Goal: Task Accomplishment & Management: Manage account settings

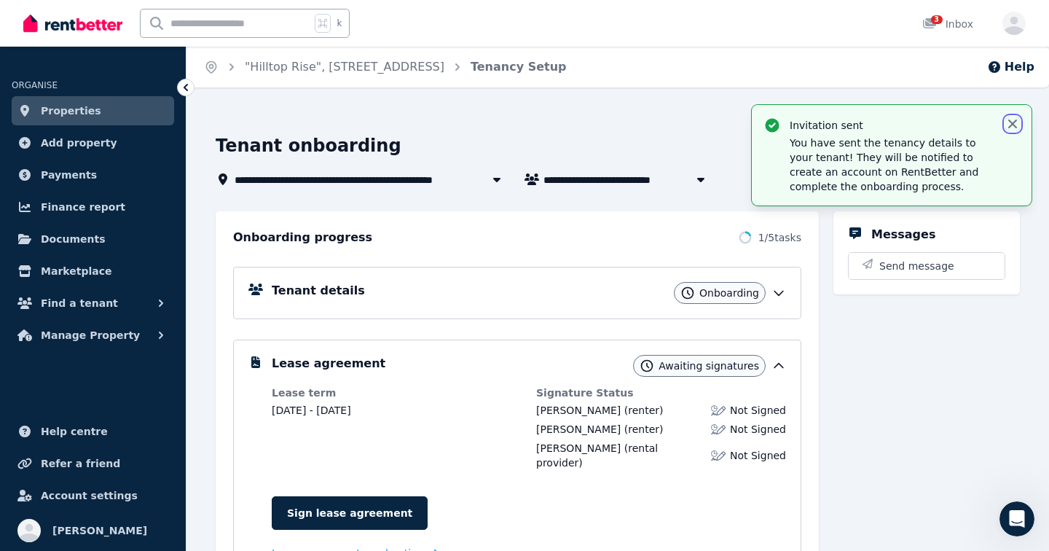
click at [1013, 126] on icon "button" at bounding box center [1012, 124] width 15 height 15
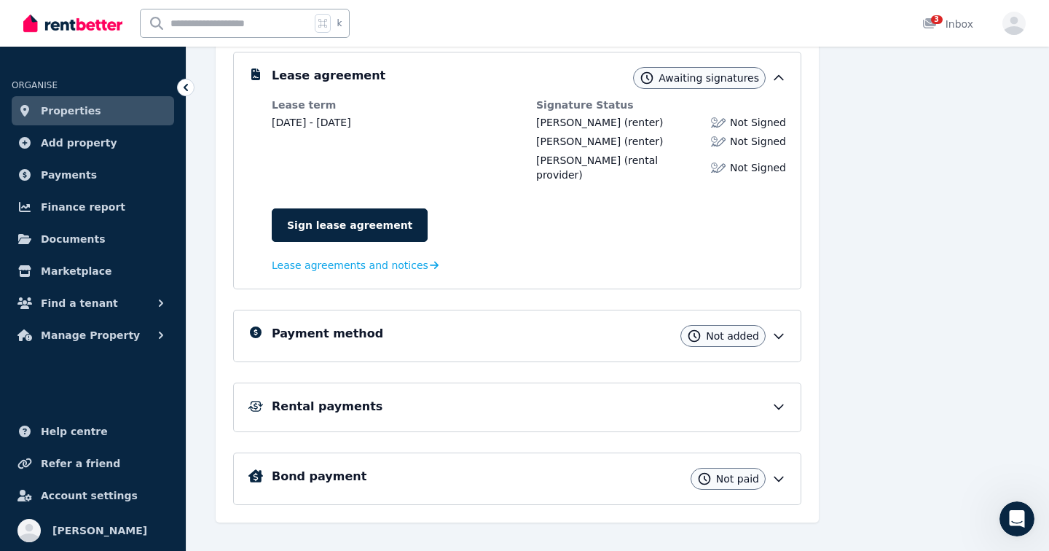
scroll to position [294, 0]
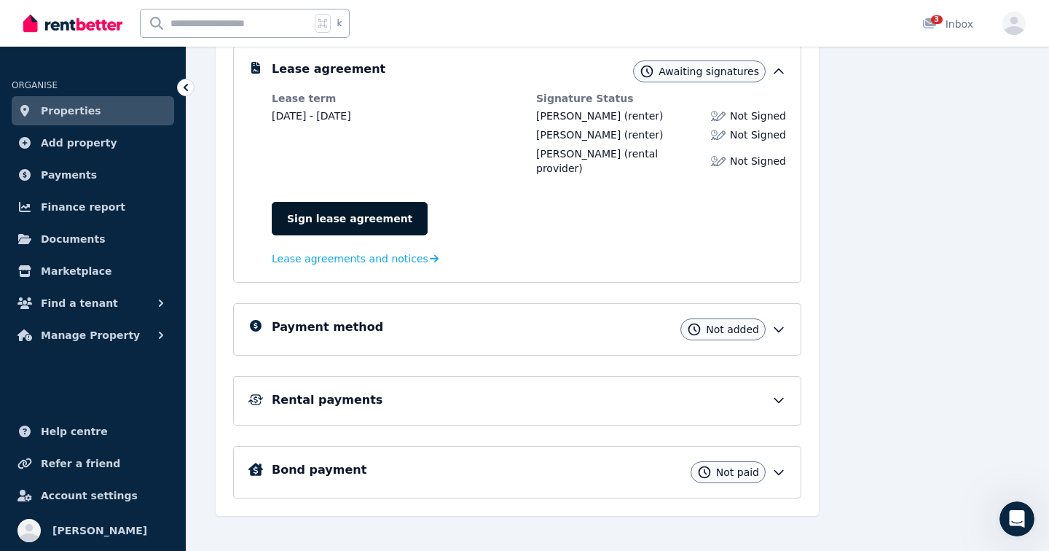
click at [337, 210] on link "Sign lease agreement" at bounding box center [350, 219] width 156 height 34
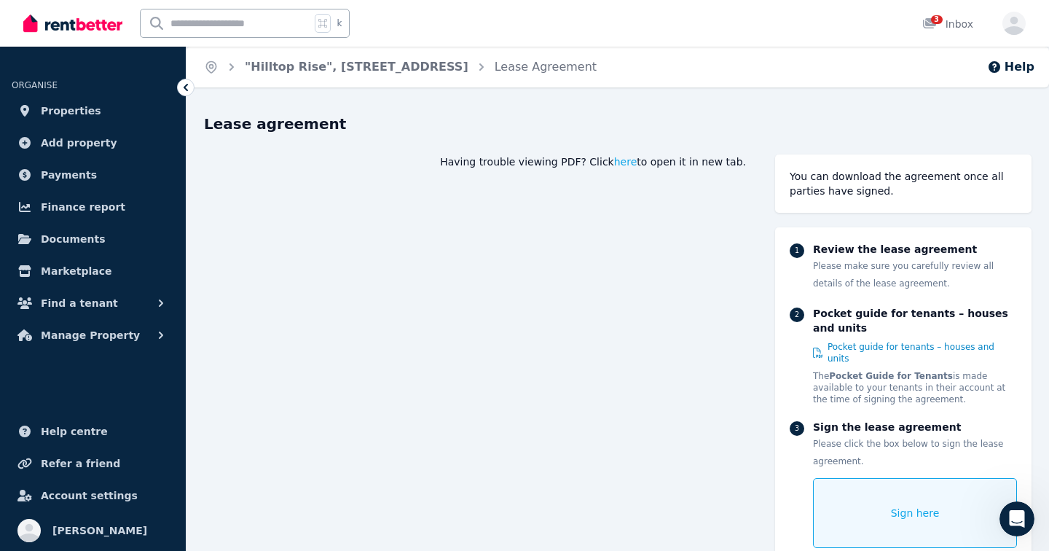
click at [875, 504] on div "Sign here" at bounding box center [915, 513] width 204 height 70
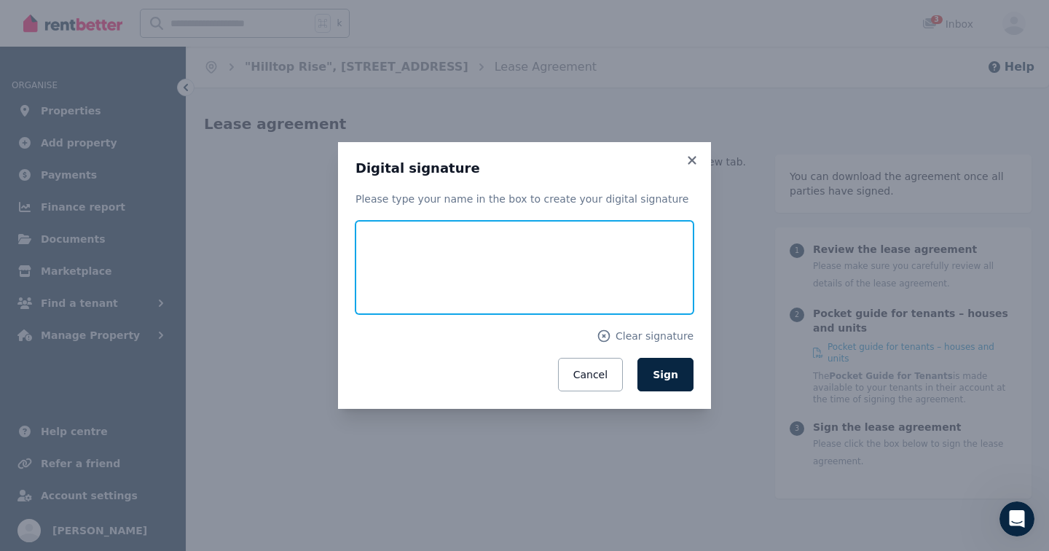
drag, startPoint x: 407, startPoint y: 244, endPoint x: 370, endPoint y: 256, distance: 38.9
click at [370, 256] on input "text" at bounding box center [524, 267] width 338 height 93
type input "**********"
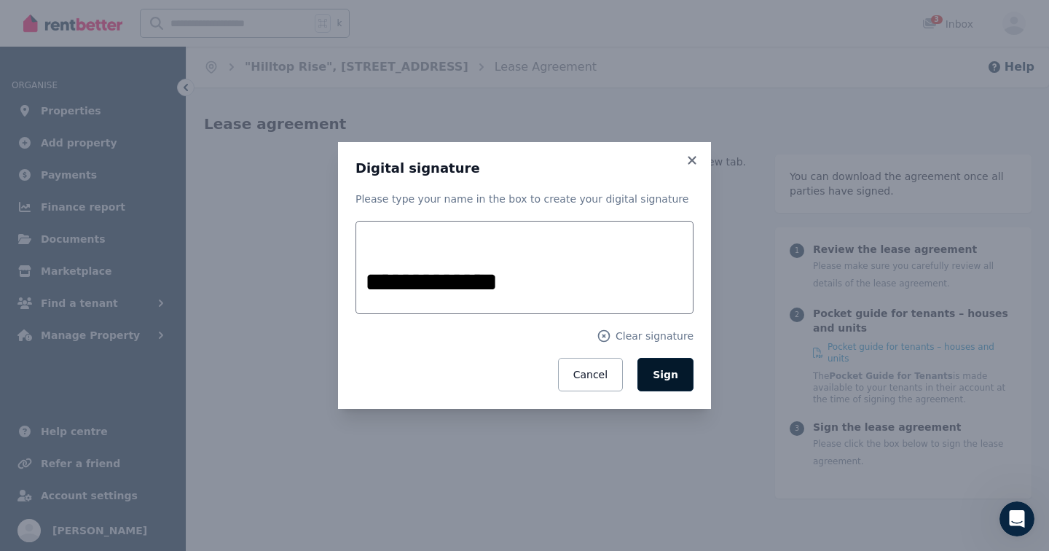
click at [665, 365] on button "Sign" at bounding box center [665, 375] width 56 height 34
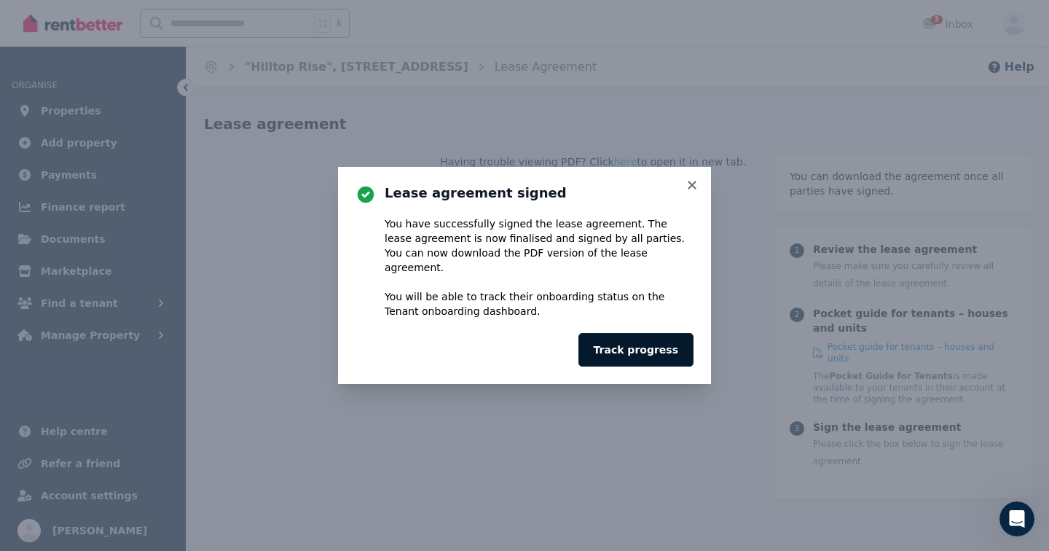
click at [640, 352] on button "Track progress" at bounding box center [635, 350] width 115 height 34
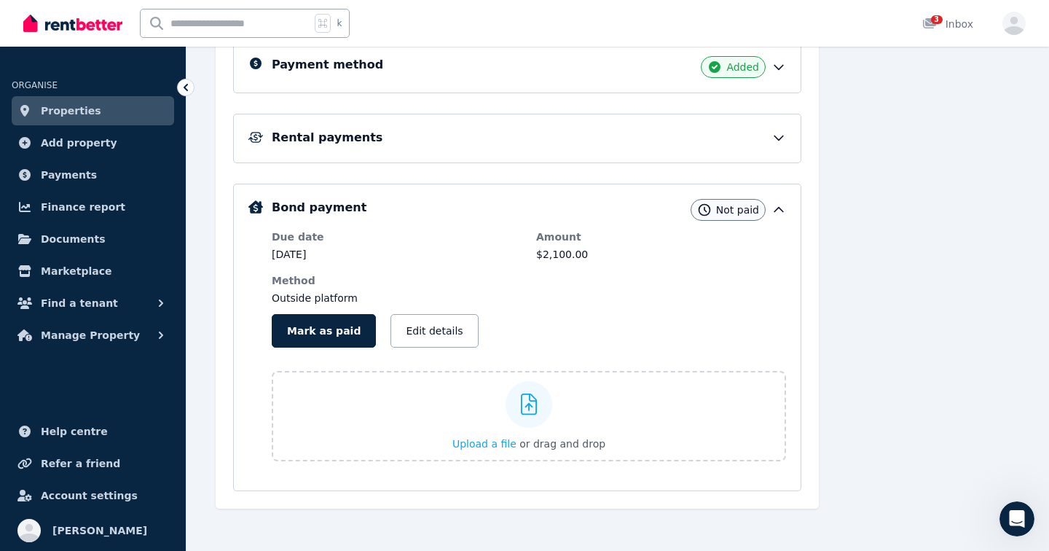
scroll to position [374, 0]
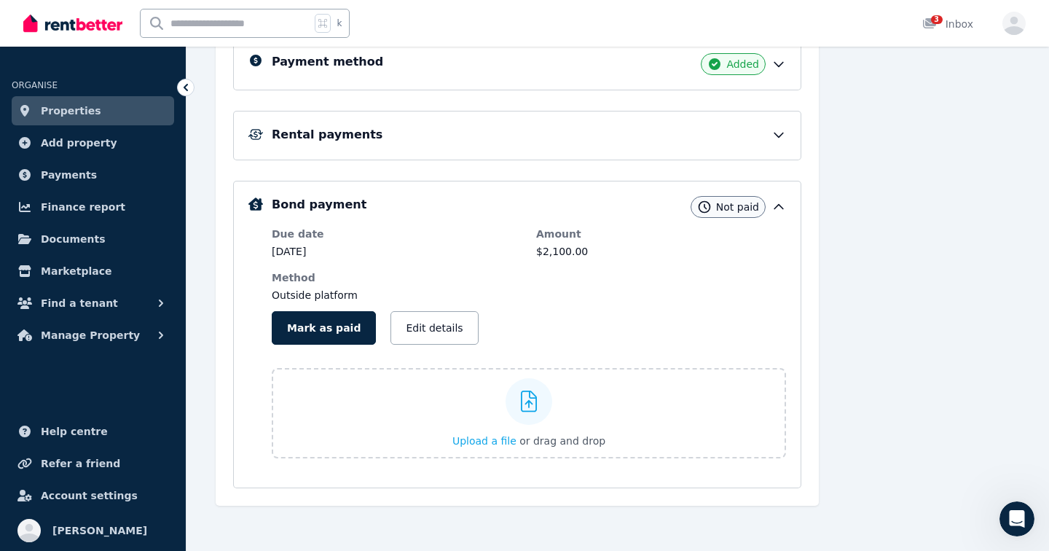
click at [776, 140] on icon at bounding box center [778, 134] width 15 height 15
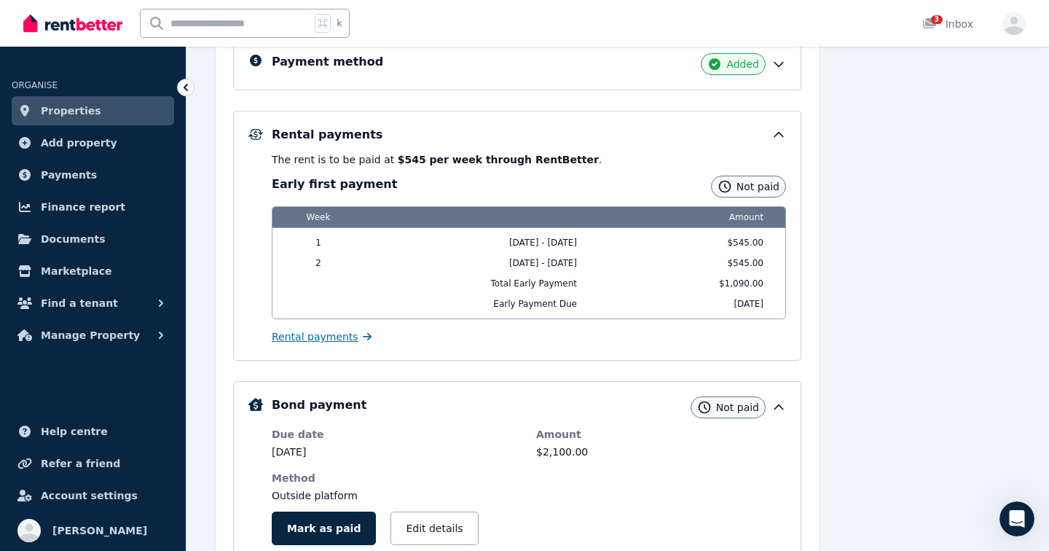
click at [310, 340] on span "Rental payments" at bounding box center [315, 336] width 87 height 15
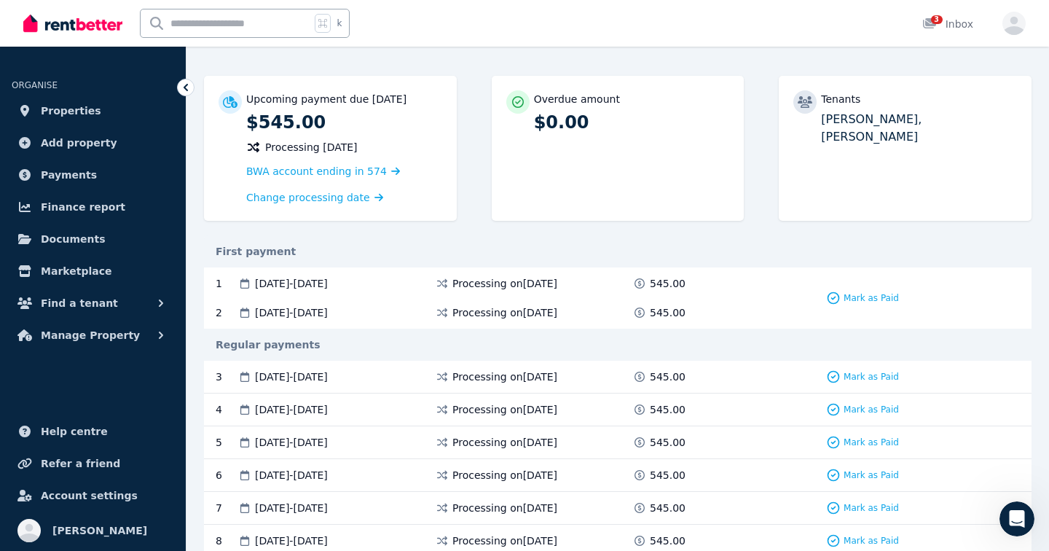
scroll to position [117, 0]
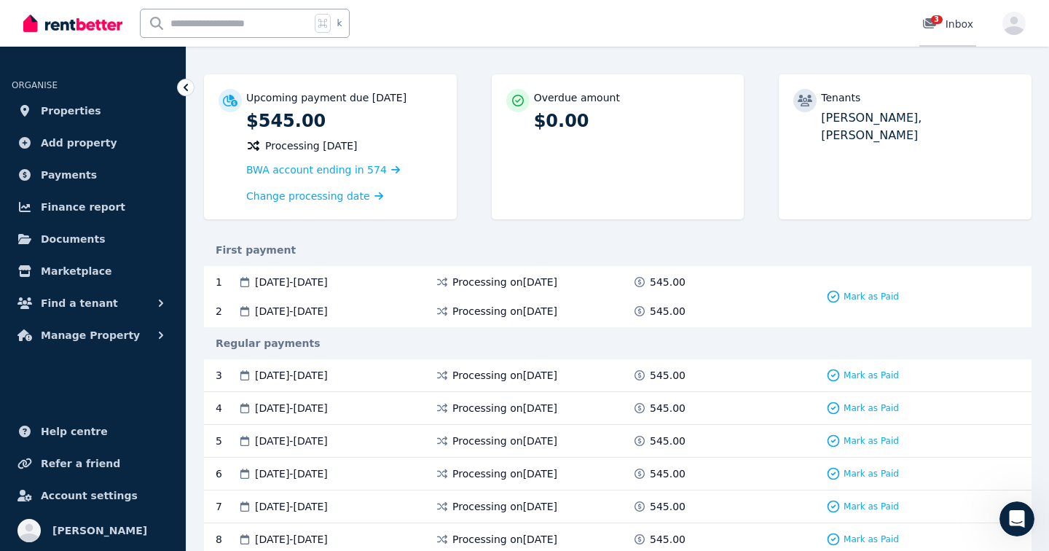
click at [942, 9] on link "3 Inbox" at bounding box center [947, 23] width 57 height 47
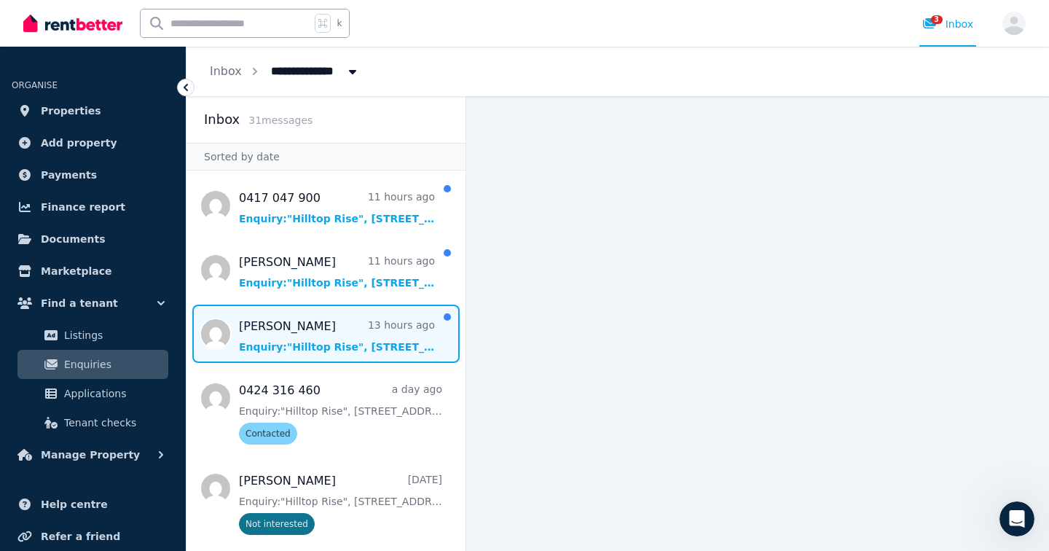
click at [363, 334] on span "Message list" at bounding box center [325, 333] width 279 height 58
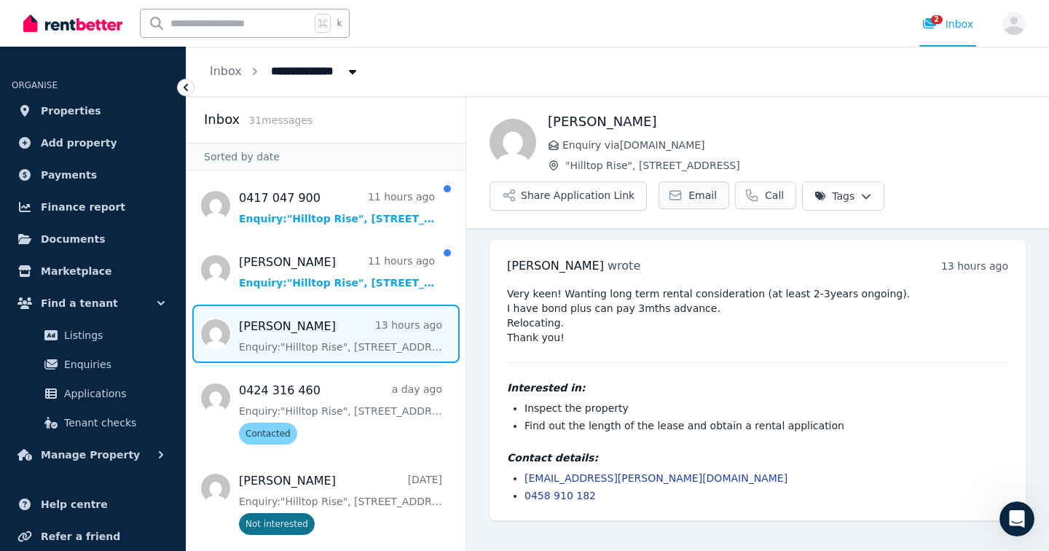
click at [690, 198] on span "Email" at bounding box center [702, 195] width 28 height 15
click at [586, 192] on button "Share Application Link" at bounding box center [567, 195] width 157 height 29
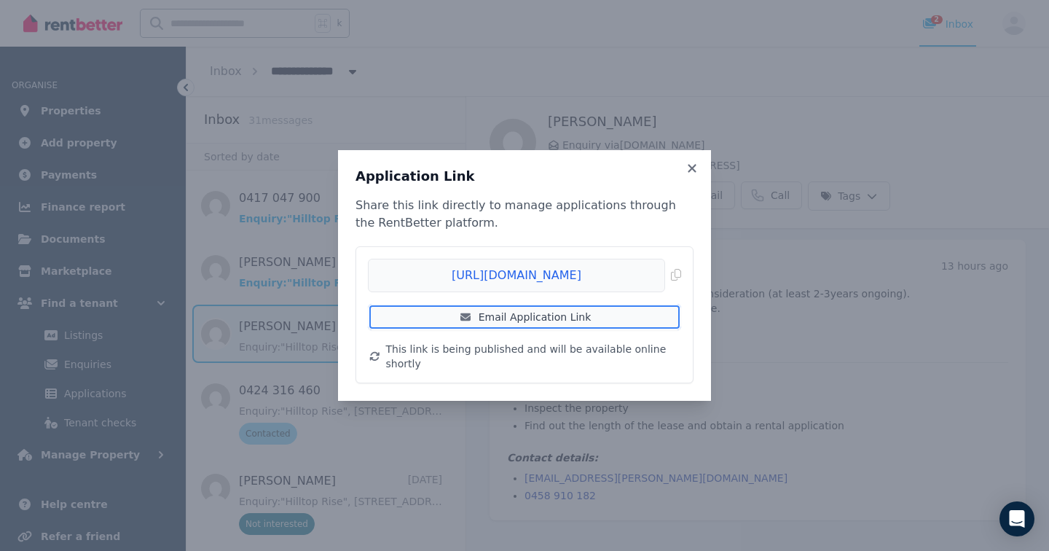
click at [545, 323] on link "Email Application Link" at bounding box center [524, 317] width 313 height 26
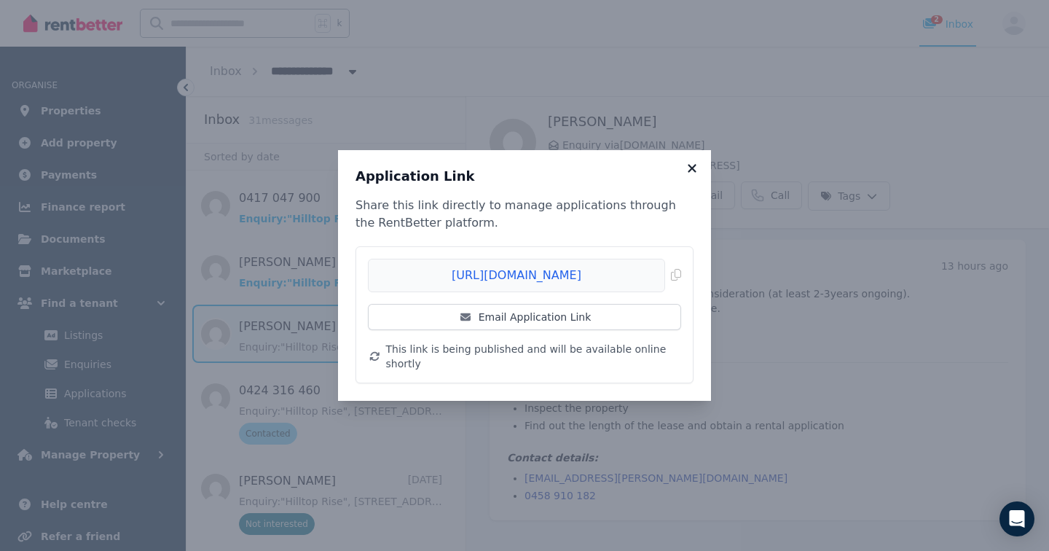
click at [690, 175] on icon at bounding box center [692, 168] width 15 height 13
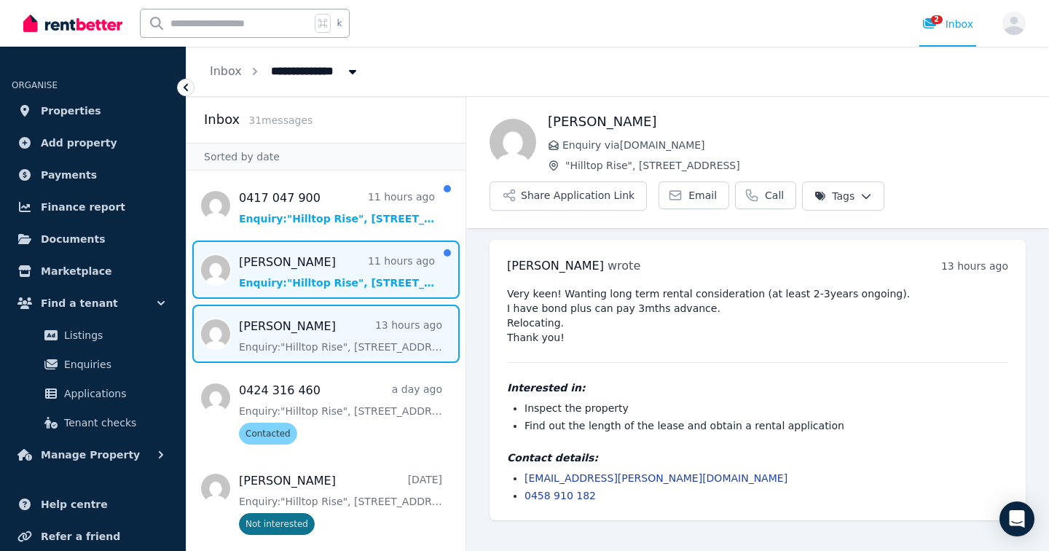
click at [331, 262] on span "Message list" at bounding box center [325, 269] width 279 height 58
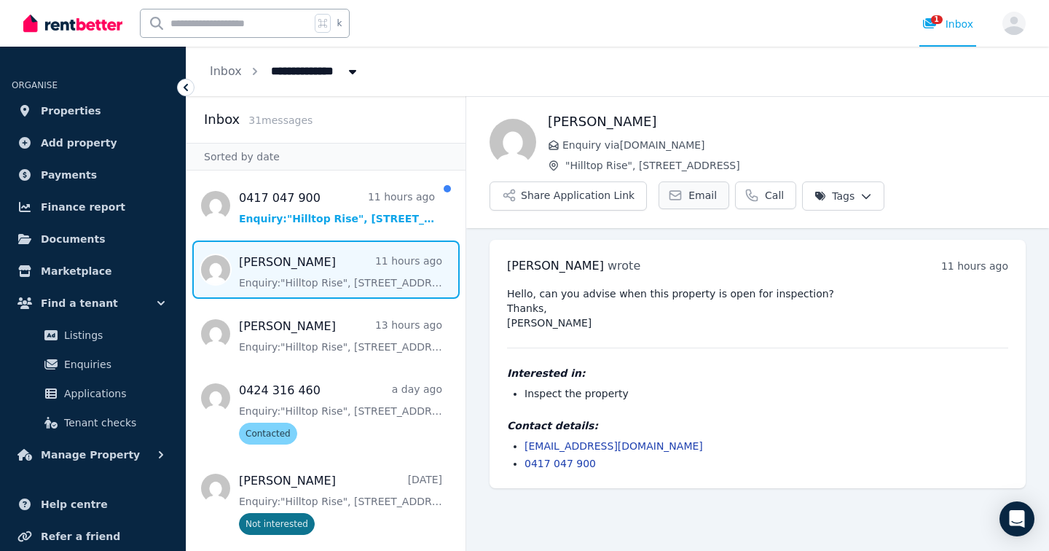
click at [704, 192] on span "Email" at bounding box center [702, 195] width 28 height 15
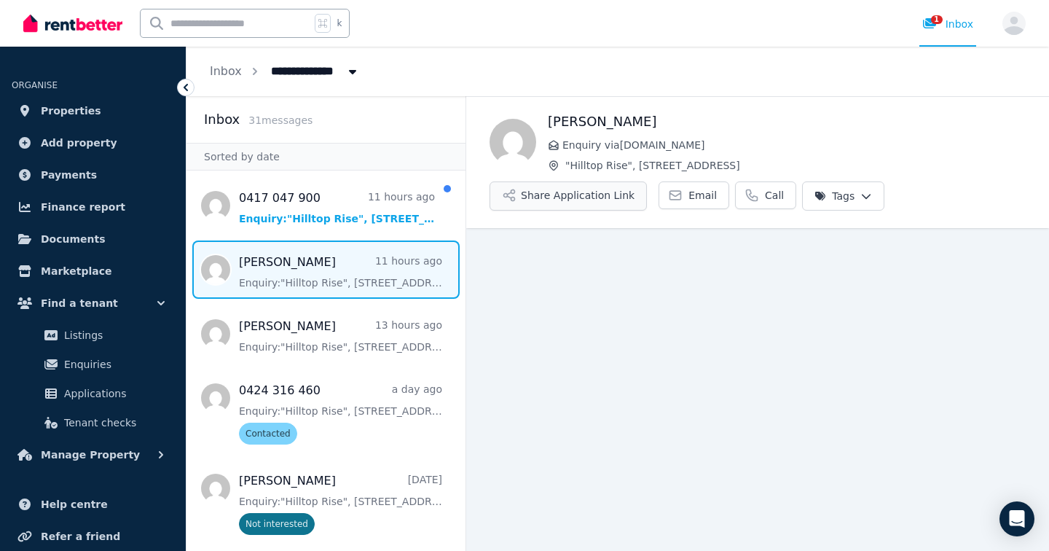
click at [610, 197] on button "Share Application Link" at bounding box center [567, 195] width 157 height 29
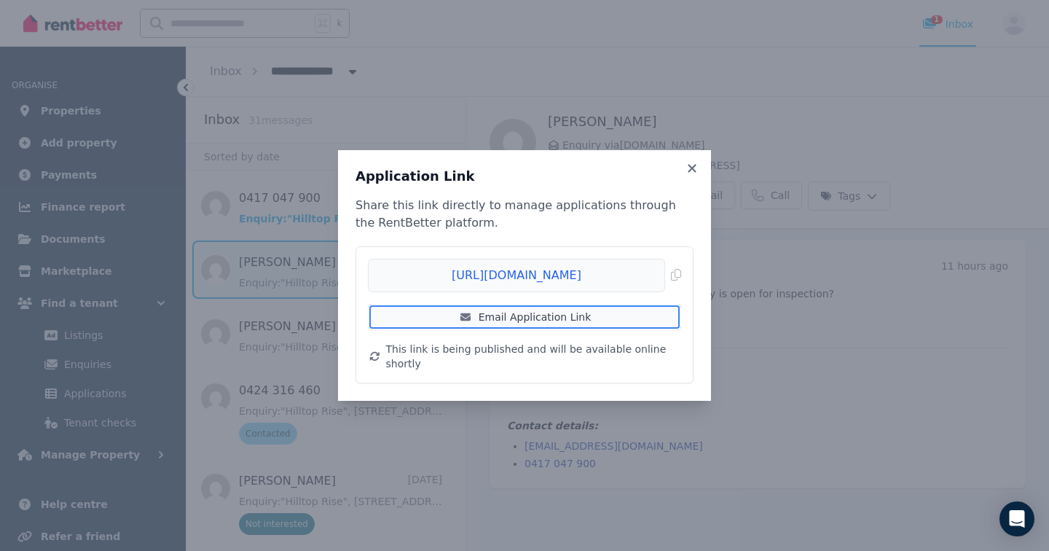
click at [515, 327] on link "Email Application Link" at bounding box center [524, 317] width 313 height 26
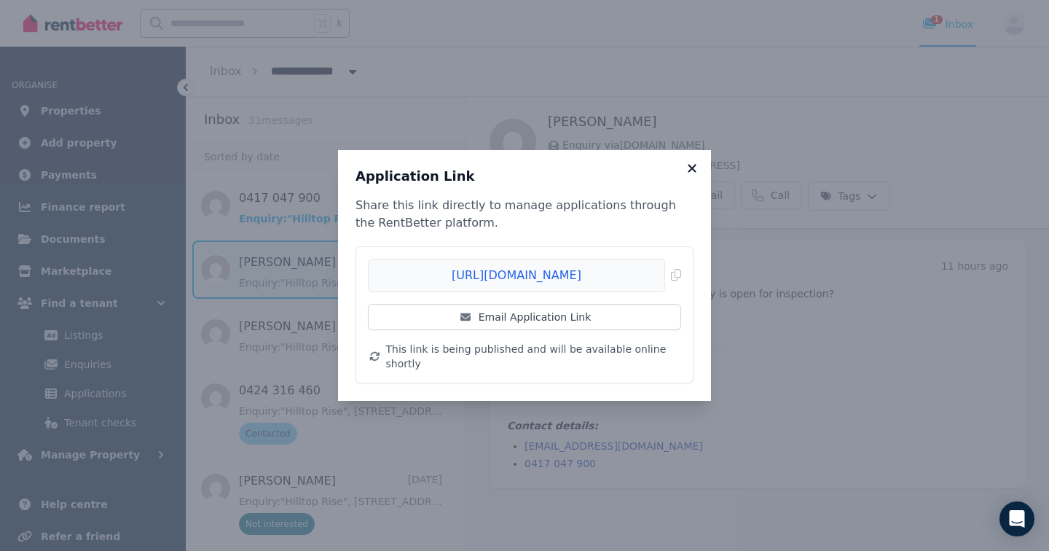
click at [694, 171] on icon at bounding box center [692, 168] width 15 height 13
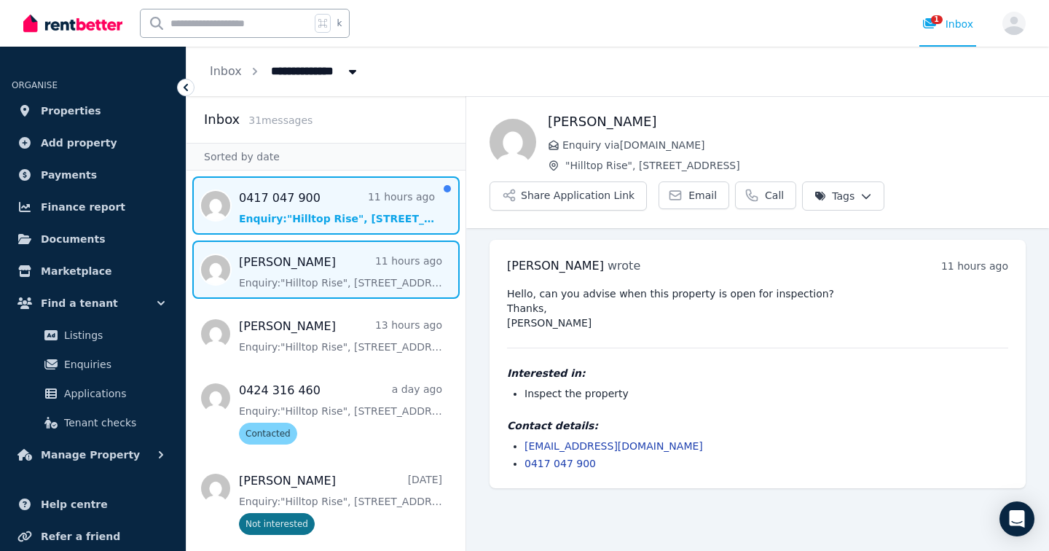
click at [287, 221] on span "Message list" at bounding box center [325, 205] width 279 height 58
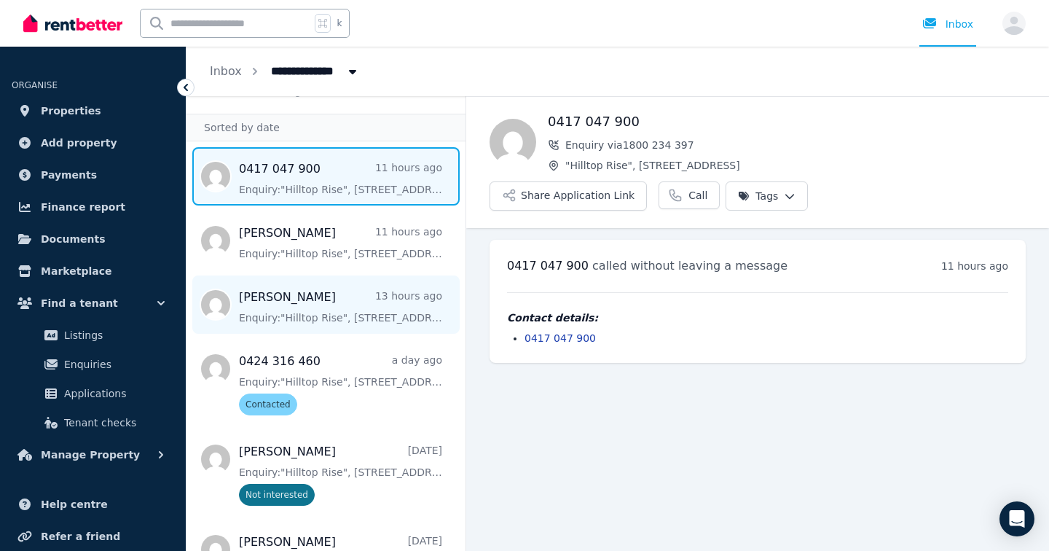
scroll to position [31, 0]
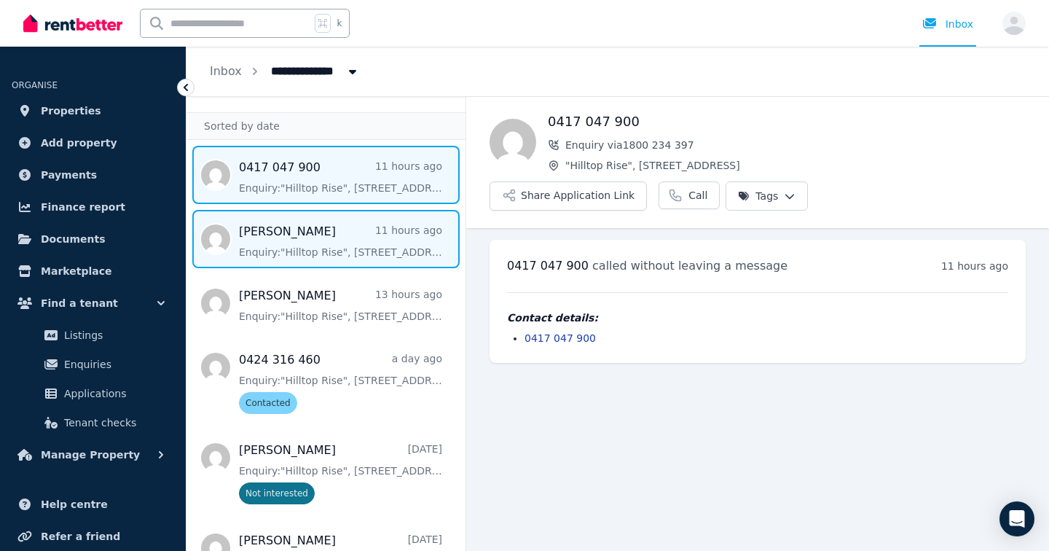
click at [360, 225] on span "Message list" at bounding box center [325, 239] width 279 height 58
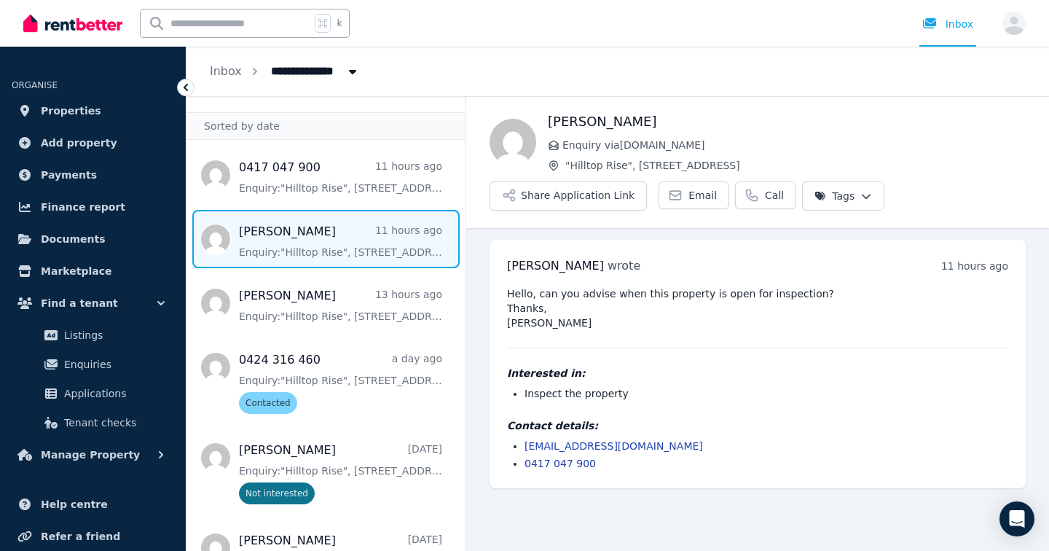
click at [859, 194] on html "**********" at bounding box center [524, 275] width 1049 height 551
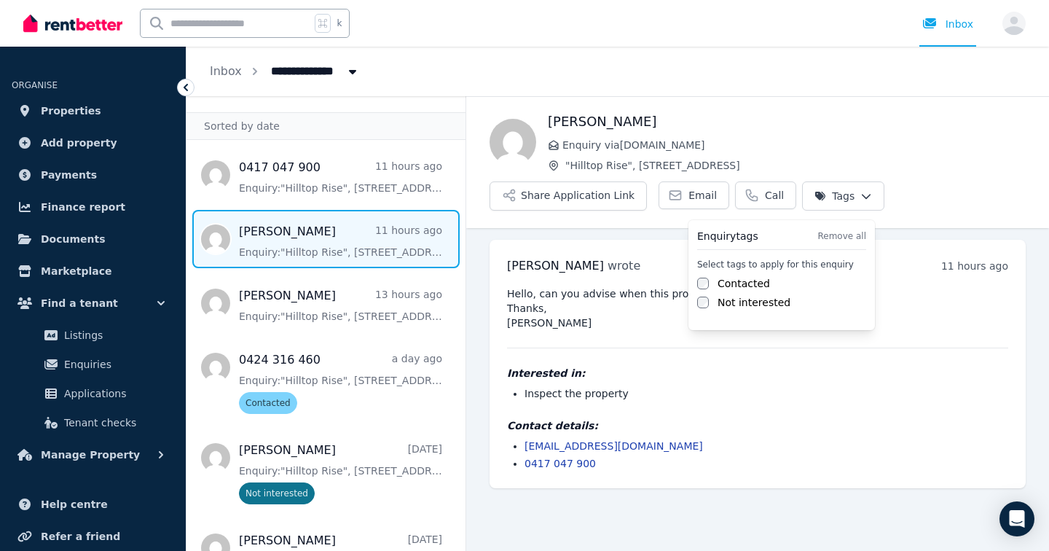
click at [739, 277] on label "Contacted" at bounding box center [743, 283] width 52 height 15
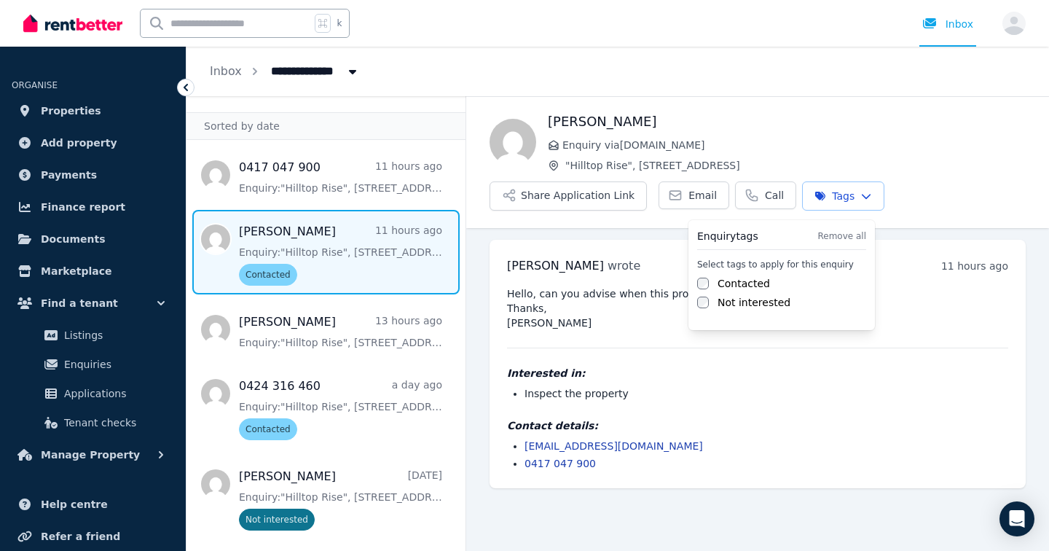
click at [325, 157] on html "**********" at bounding box center [524, 275] width 1049 height 551
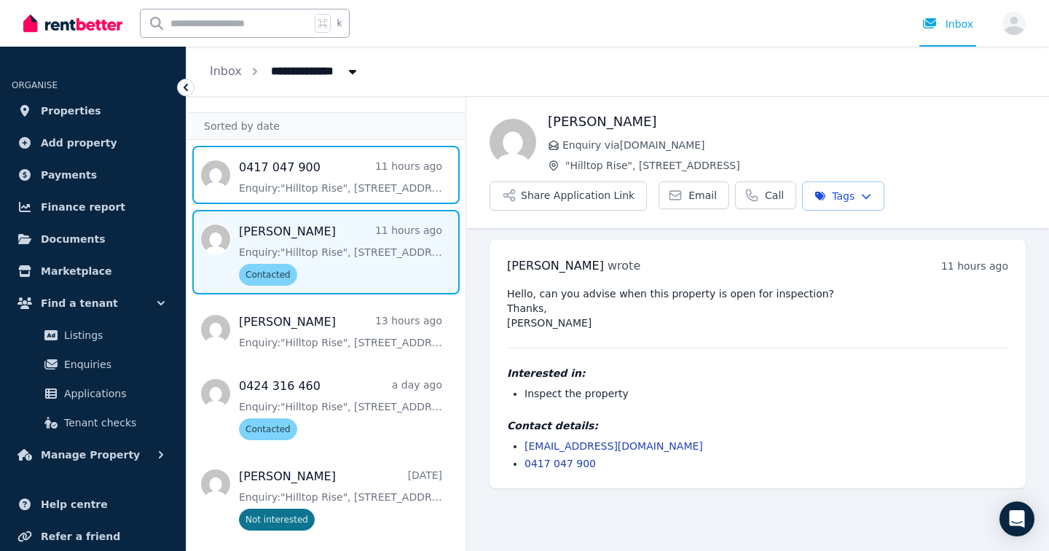
click at [325, 157] on span "Message list" at bounding box center [325, 175] width 279 height 58
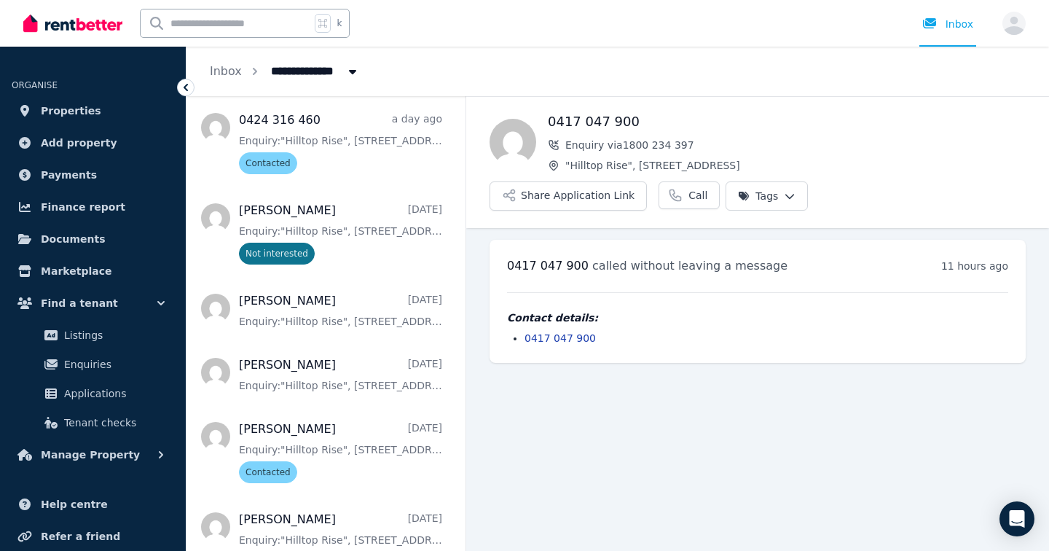
scroll to position [308, 0]
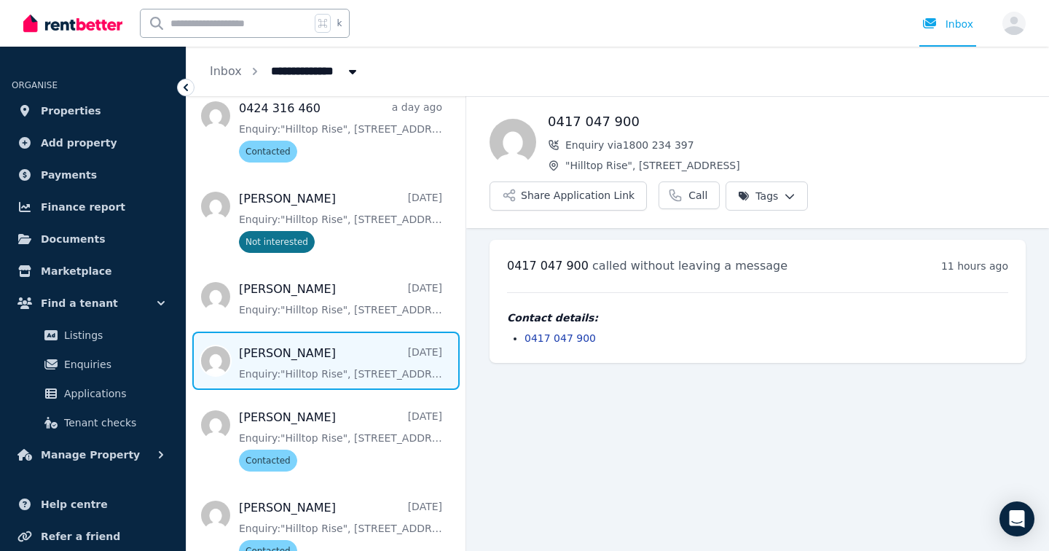
click at [339, 383] on span "Message list" at bounding box center [325, 360] width 279 height 58
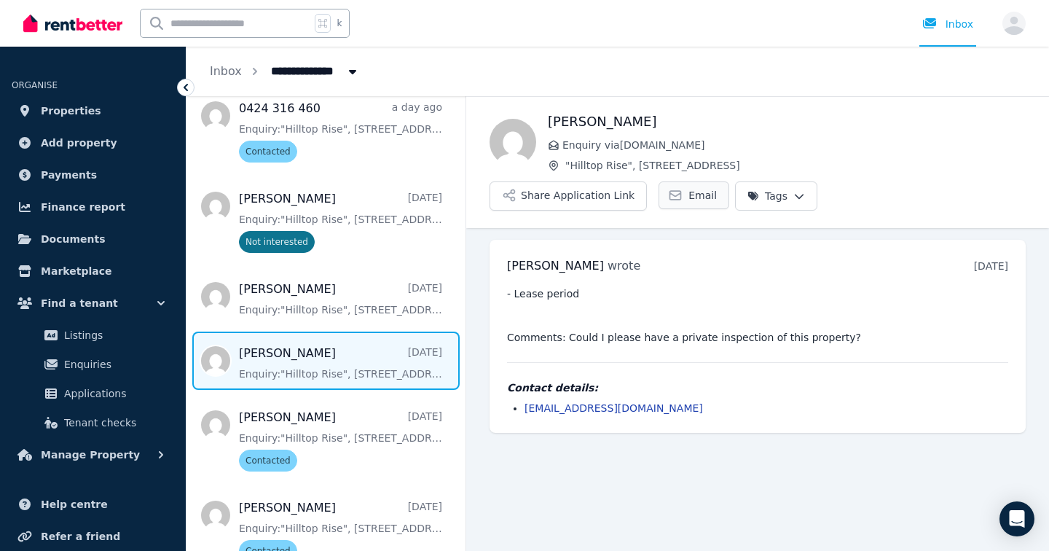
click at [671, 194] on icon at bounding box center [675, 195] width 11 height 9
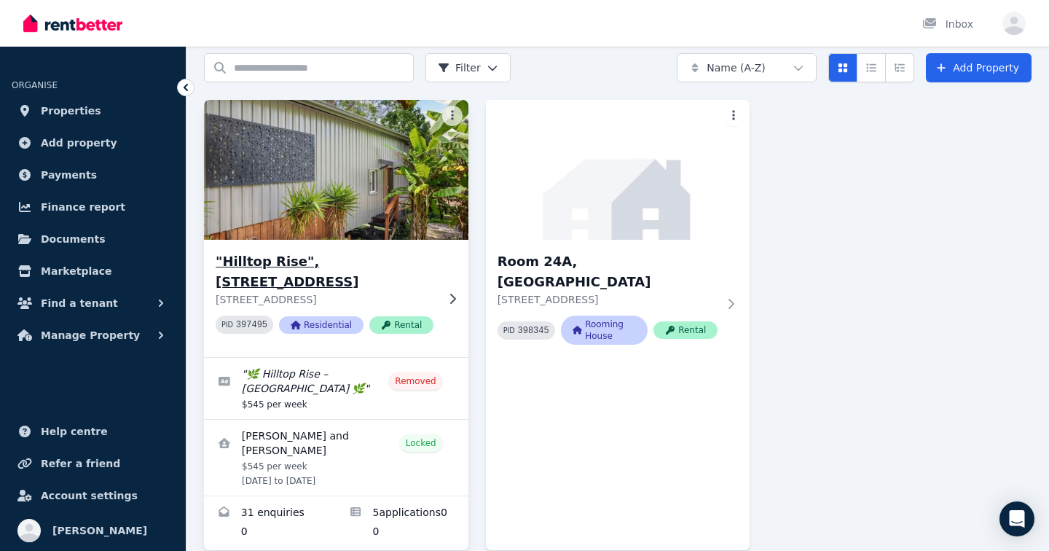
scroll to position [140, 0]
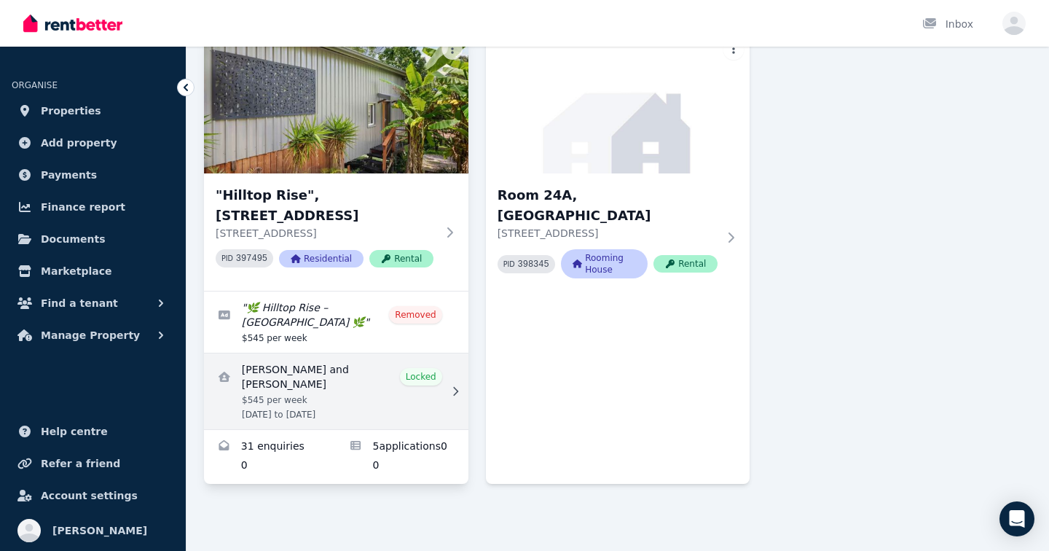
click at [388, 390] on link "View details for Sarah Mitchell and Callum Udy" at bounding box center [336, 391] width 264 height 76
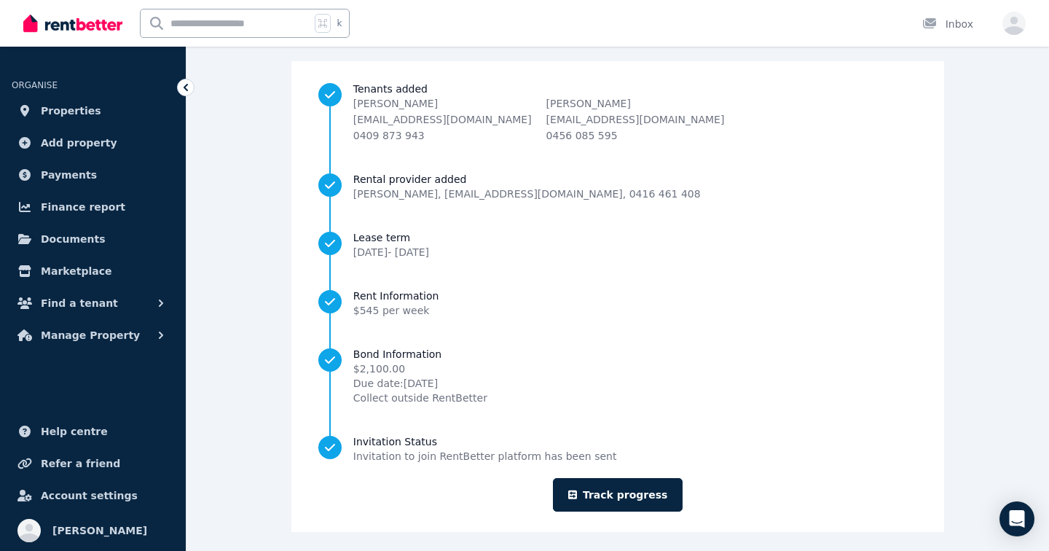
scroll to position [131, 0]
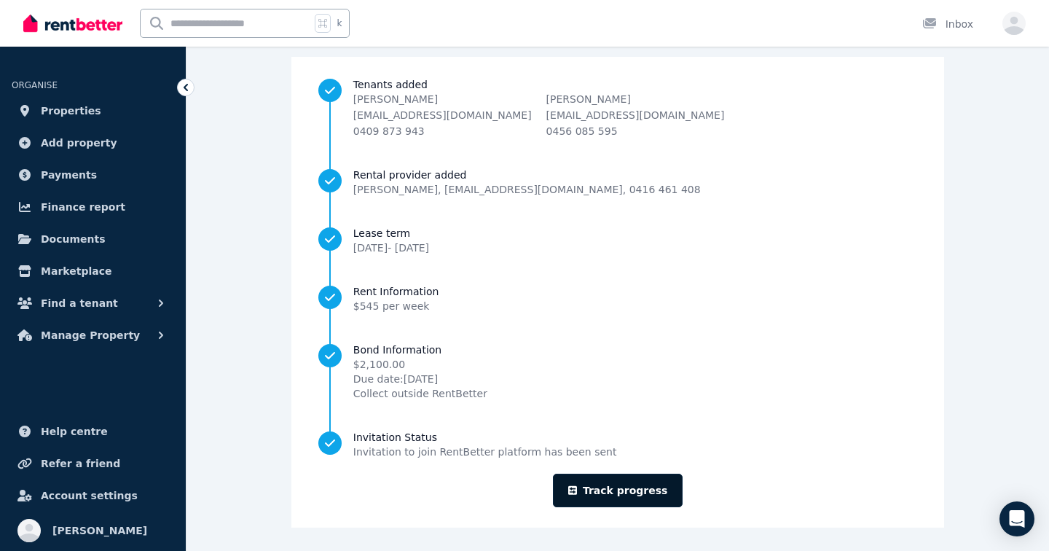
click at [623, 495] on link "Track progress" at bounding box center [618, 490] width 130 height 34
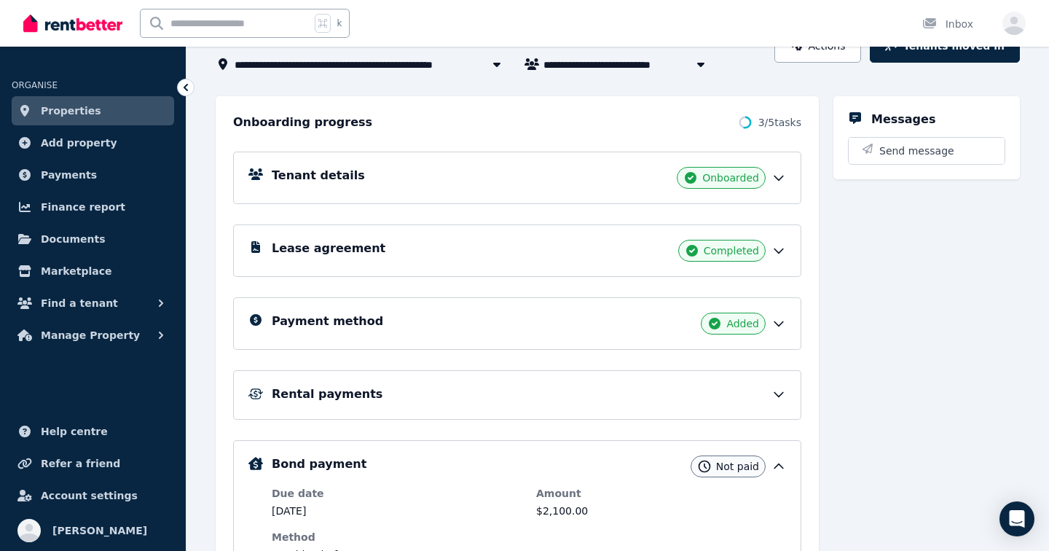
scroll to position [117, 0]
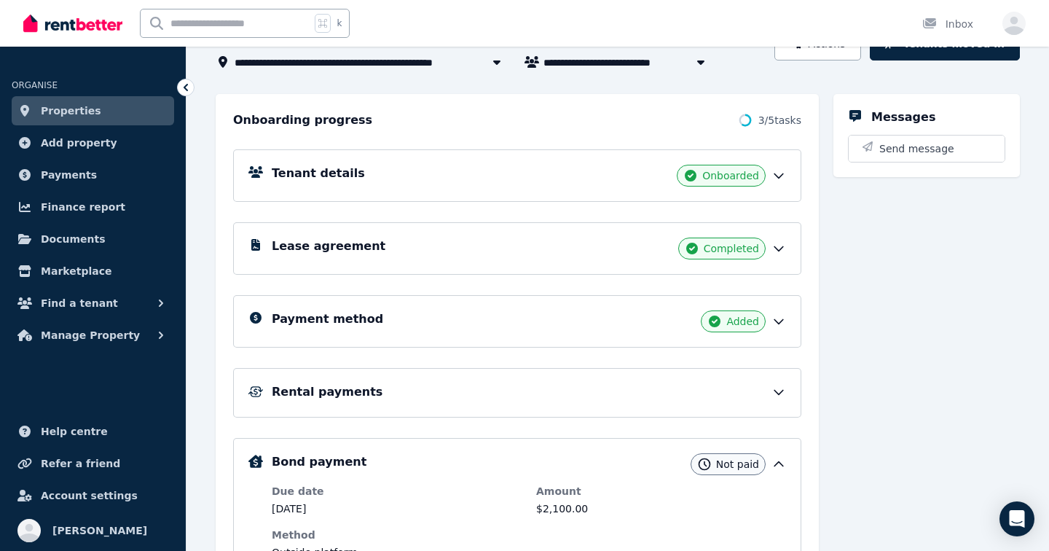
click at [596, 389] on div "Rental payments" at bounding box center [529, 391] width 514 height 17
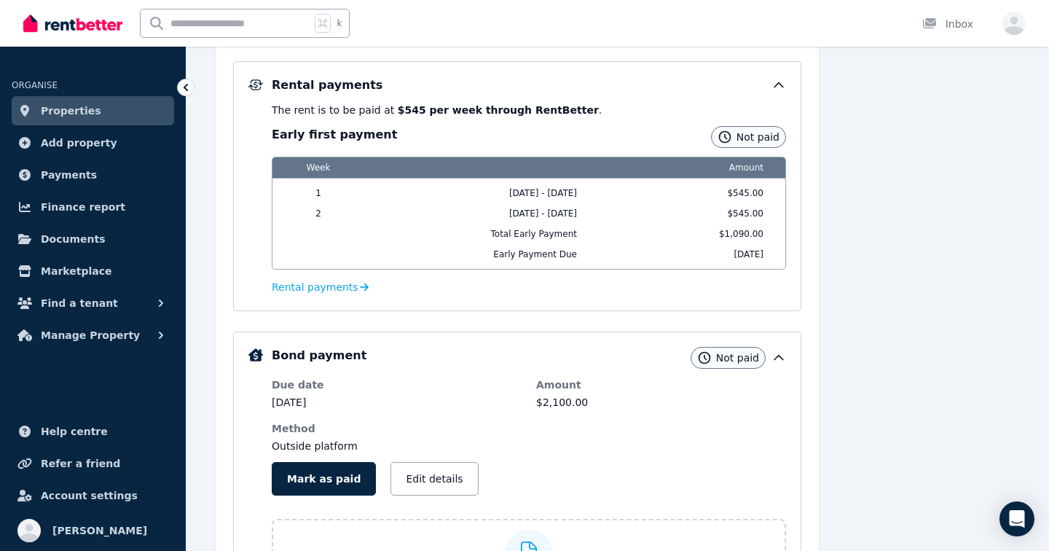
scroll to position [427, 0]
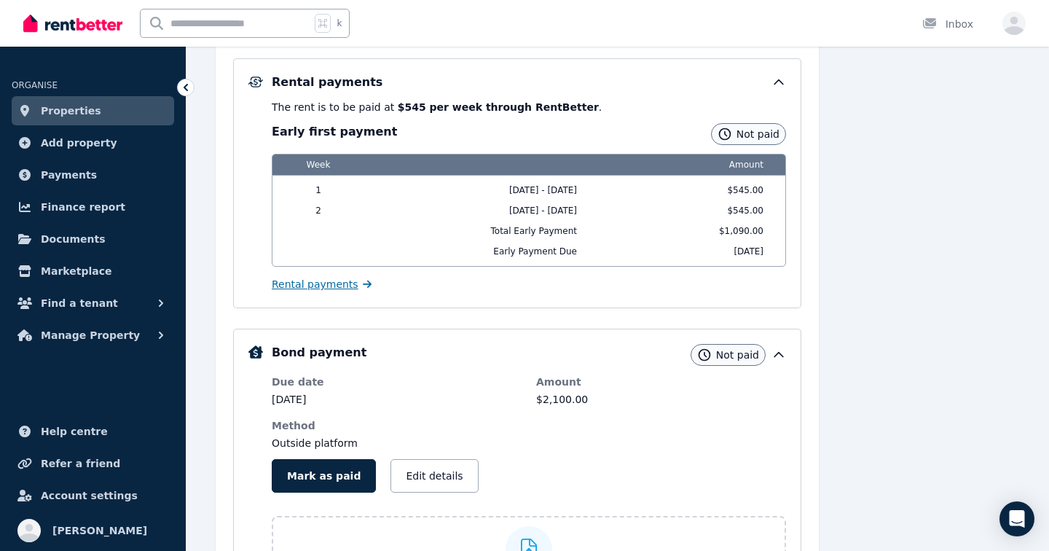
click at [328, 284] on span "Rental payments" at bounding box center [315, 284] width 87 height 15
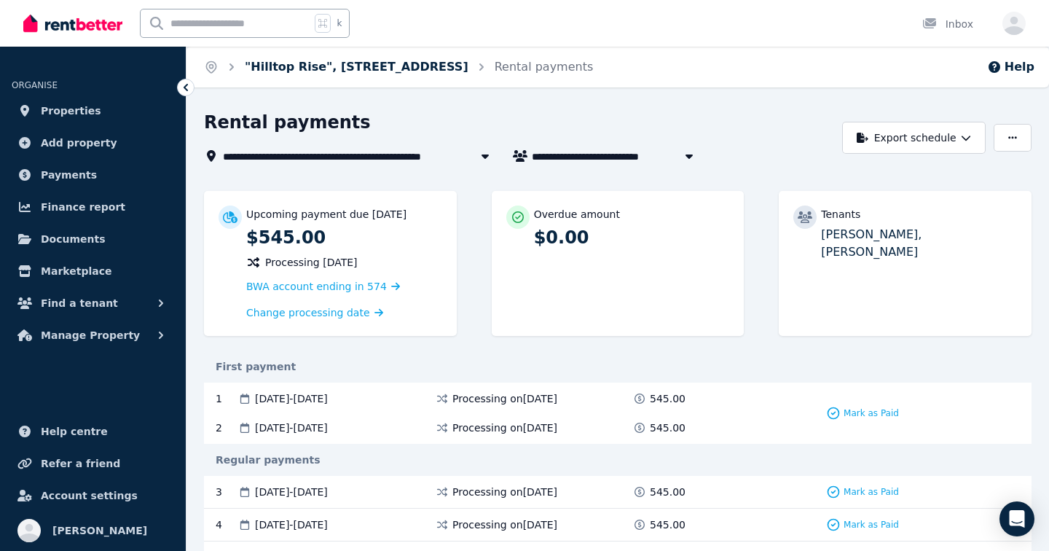
click at [315, 68] on link ""Hilltop Rise", [STREET_ADDRESS]" at bounding box center [357, 67] width 224 height 14
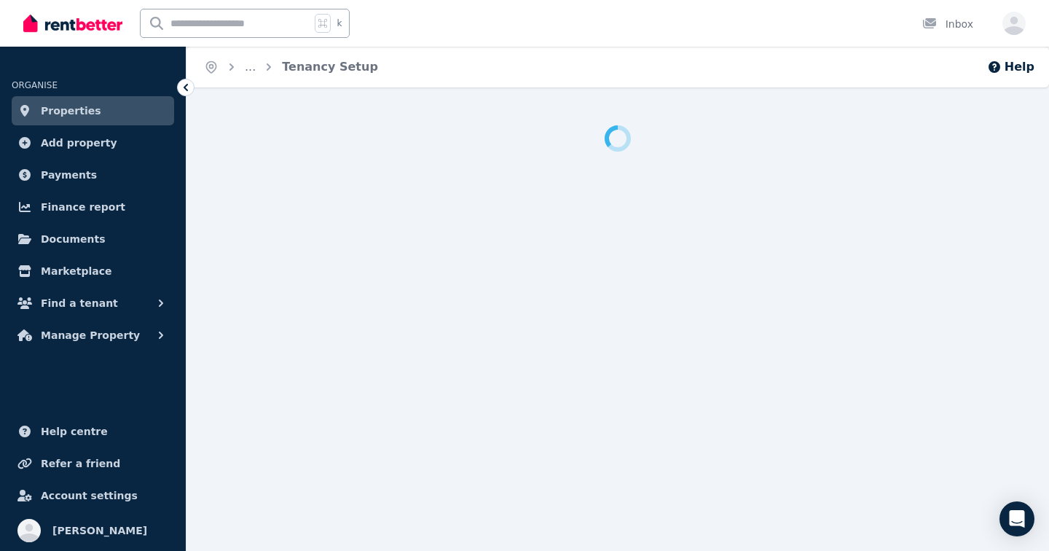
click at [315, 68] on ol "Home ... Tenancy Setup" at bounding box center [290, 67] width 209 height 41
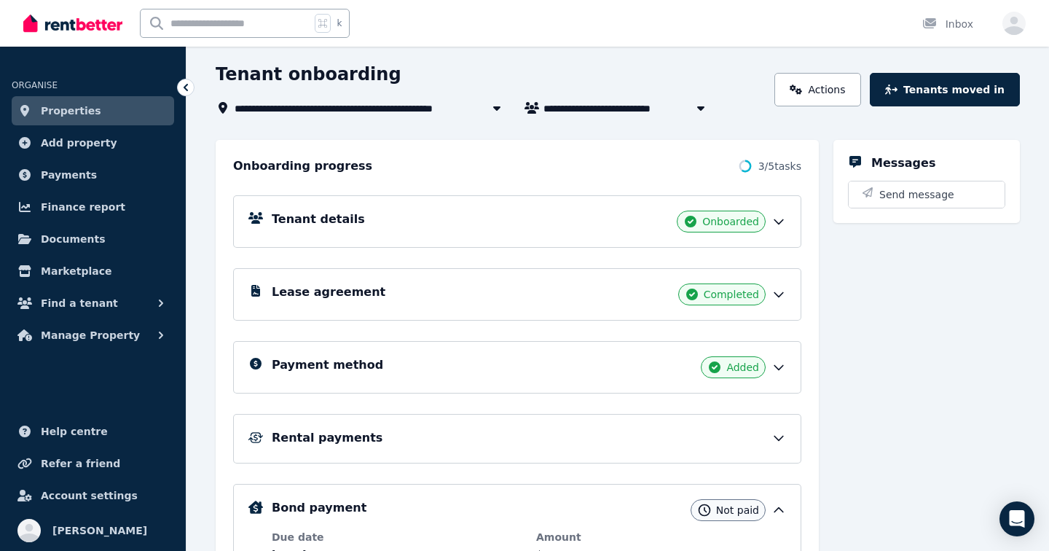
scroll to position [83, 0]
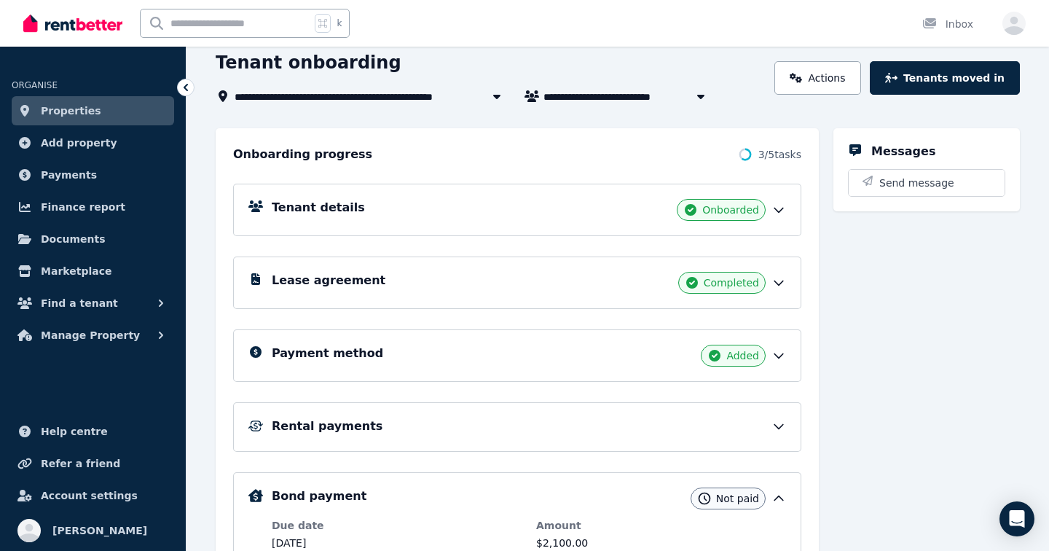
click at [490, 366] on div "Payment method Added" at bounding box center [529, 355] width 514 height 22
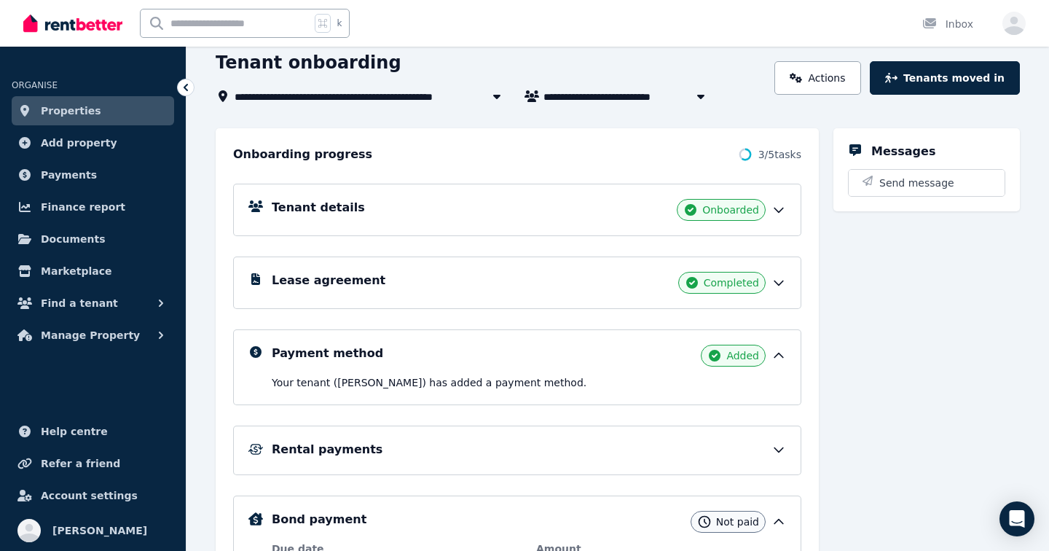
click at [486, 451] on div "Rental payments" at bounding box center [529, 449] width 514 height 17
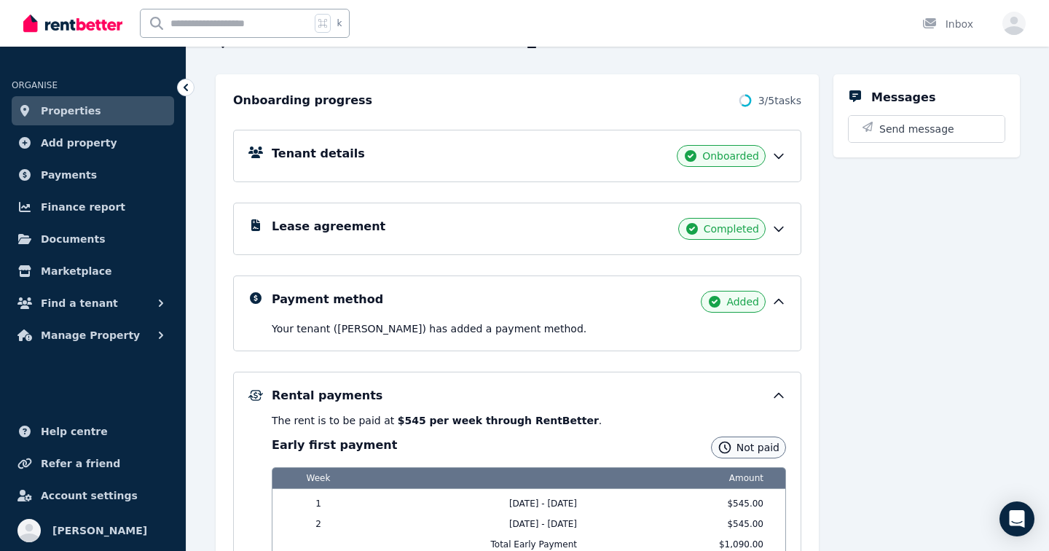
scroll to position [132, 0]
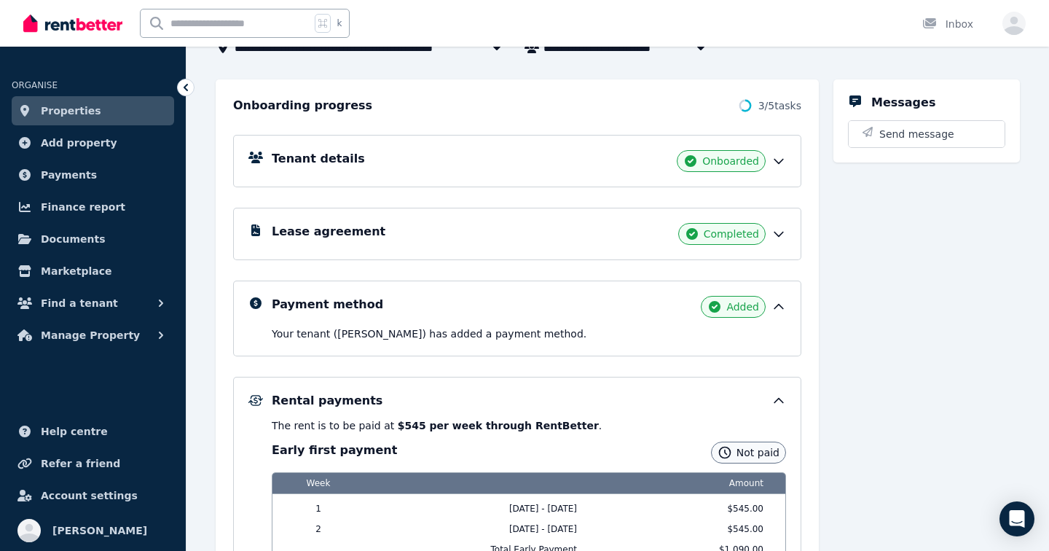
click at [592, 238] on div "Lease agreement Completed" at bounding box center [529, 234] width 514 height 22
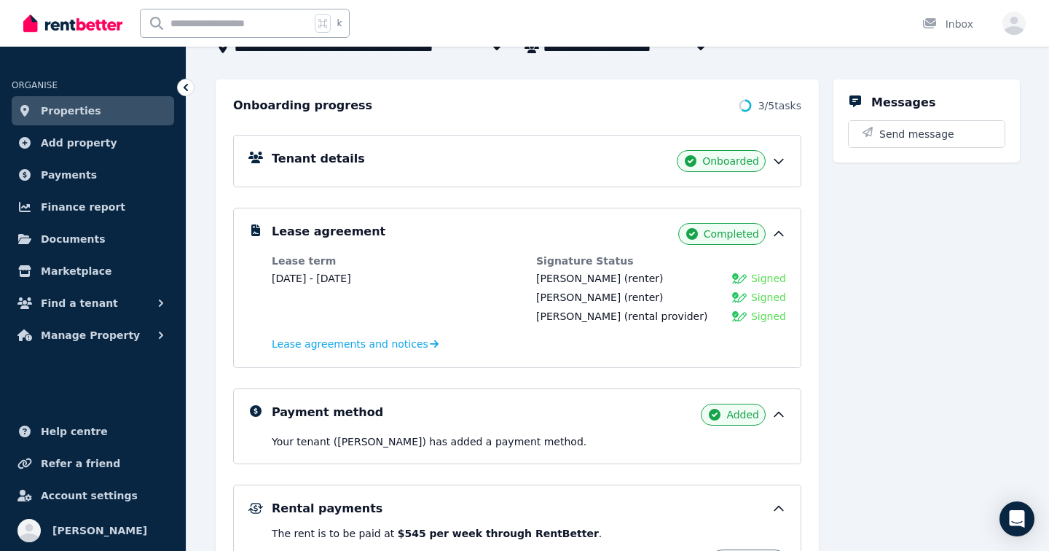
click at [606, 165] on div "Tenant details Onboarded" at bounding box center [529, 161] width 514 height 22
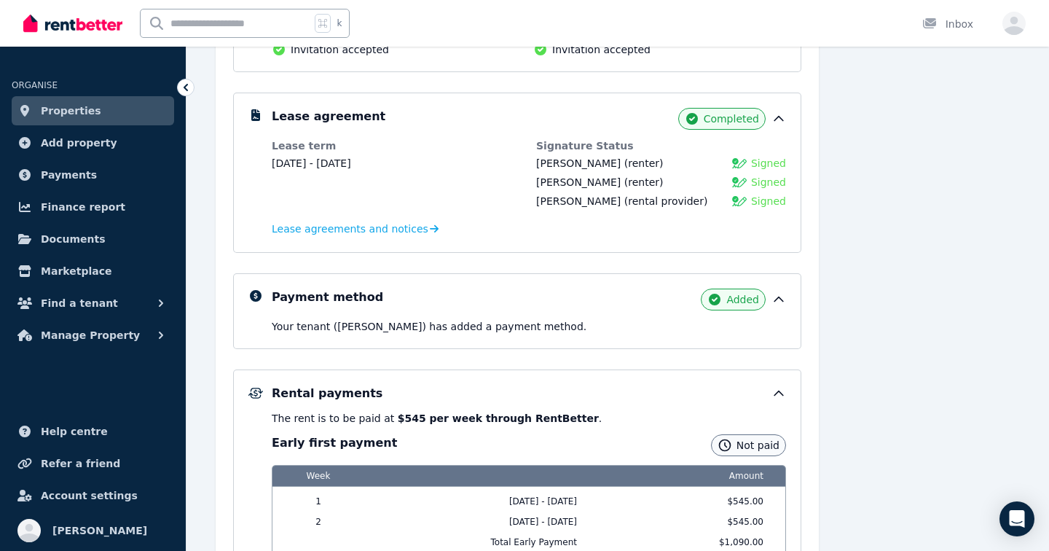
scroll to position [339, 0]
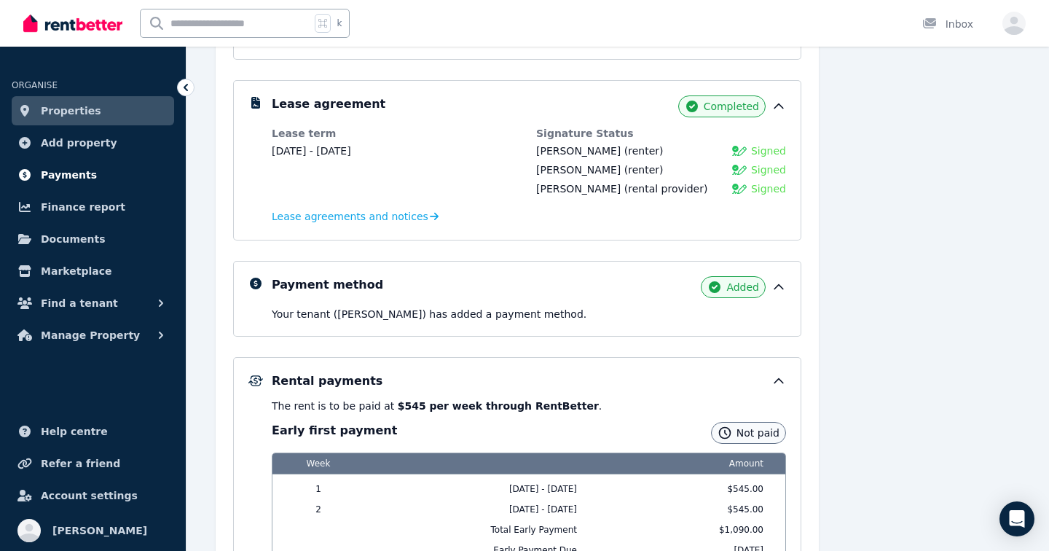
click at [68, 164] on link "Payments" at bounding box center [93, 174] width 162 height 29
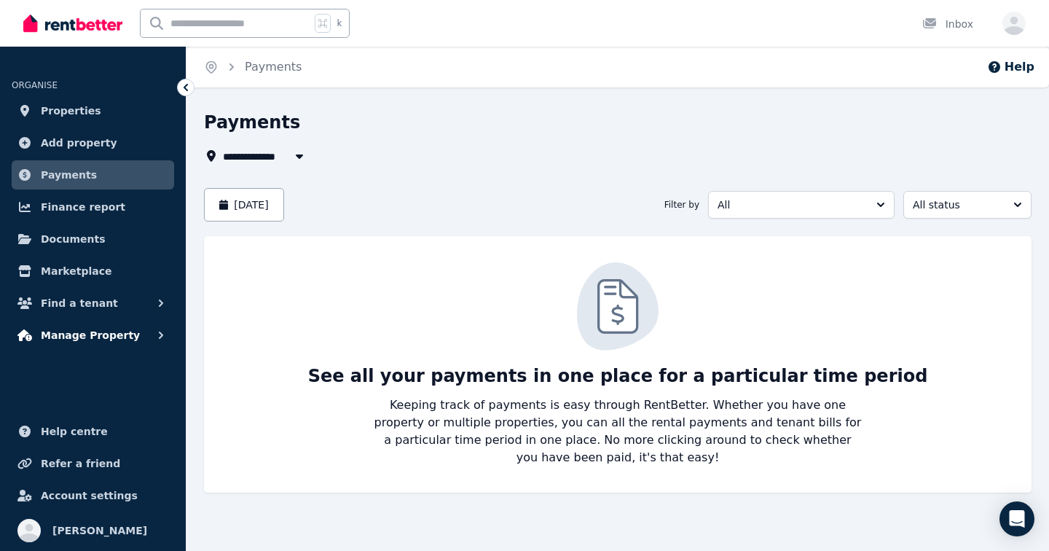
click at [98, 341] on span "Manage Property" at bounding box center [90, 334] width 99 height 17
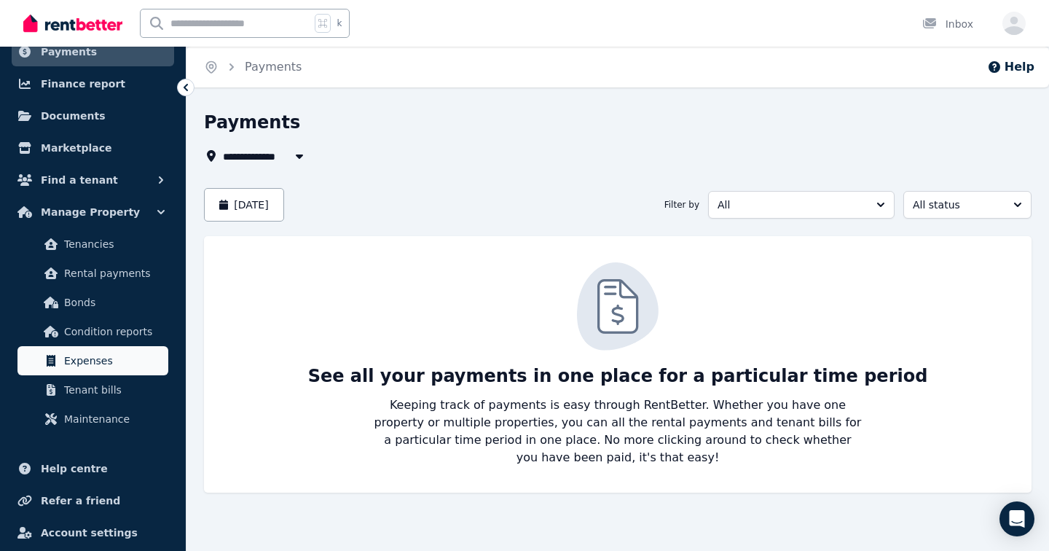
scroll to position [130, 0]
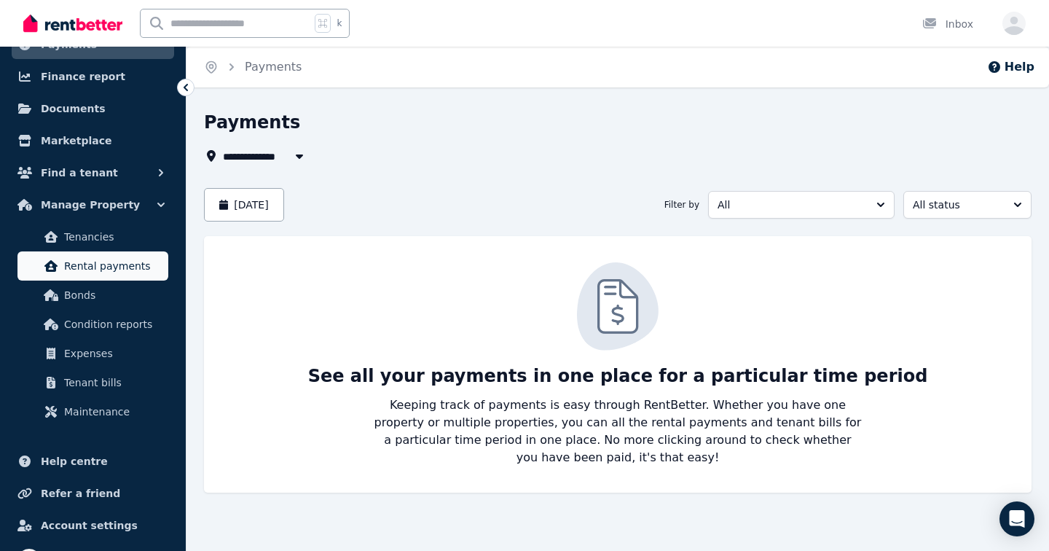
click at [95, 264] on span "Rental payments" at bounding box center [113, 265] width 98 height 17
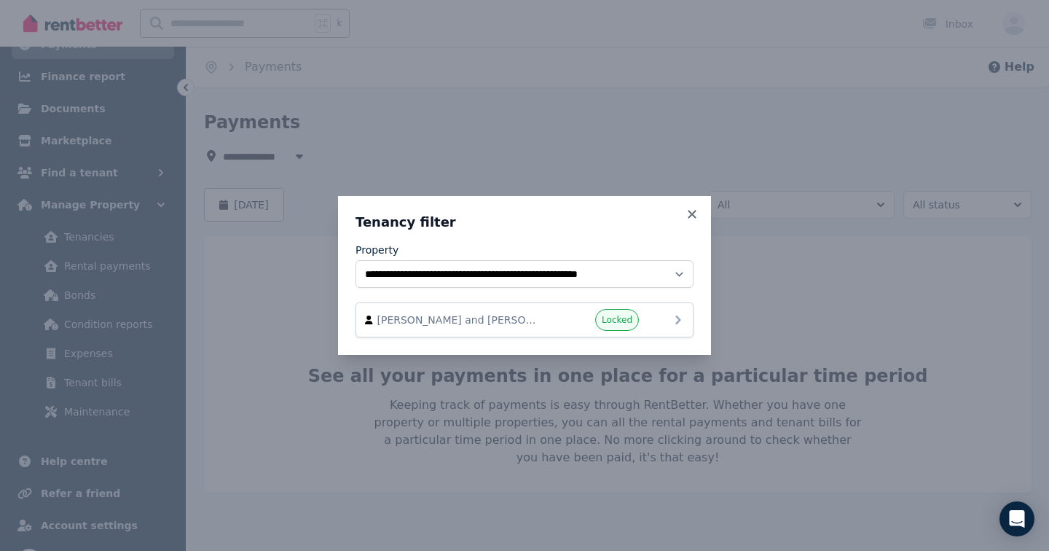
click at [671, 326] on icon at bounding box center [677, 319] width 17 height 17
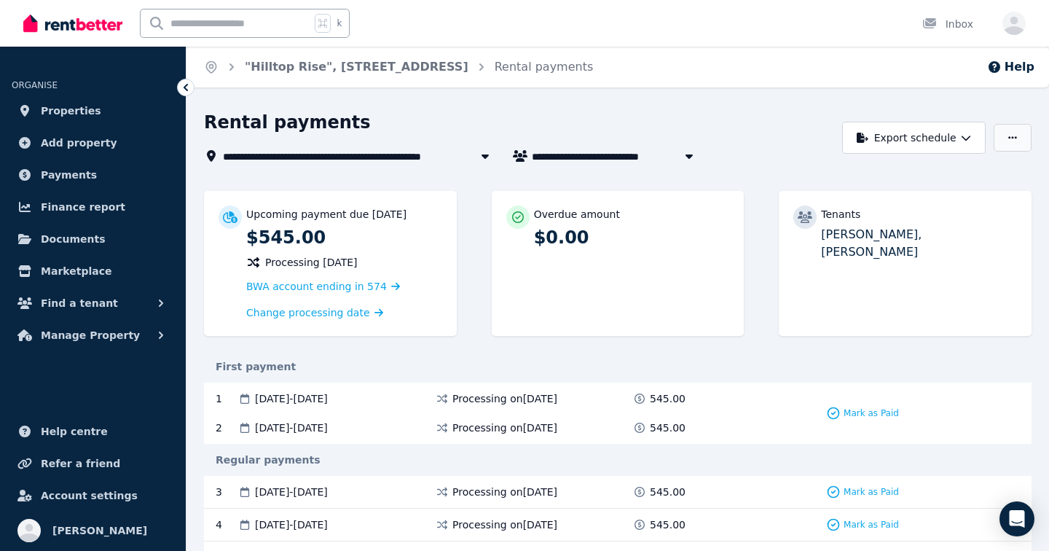
click at [1016, 133] on icon "button" at bounding box center [1012, 138] width 9 height 10
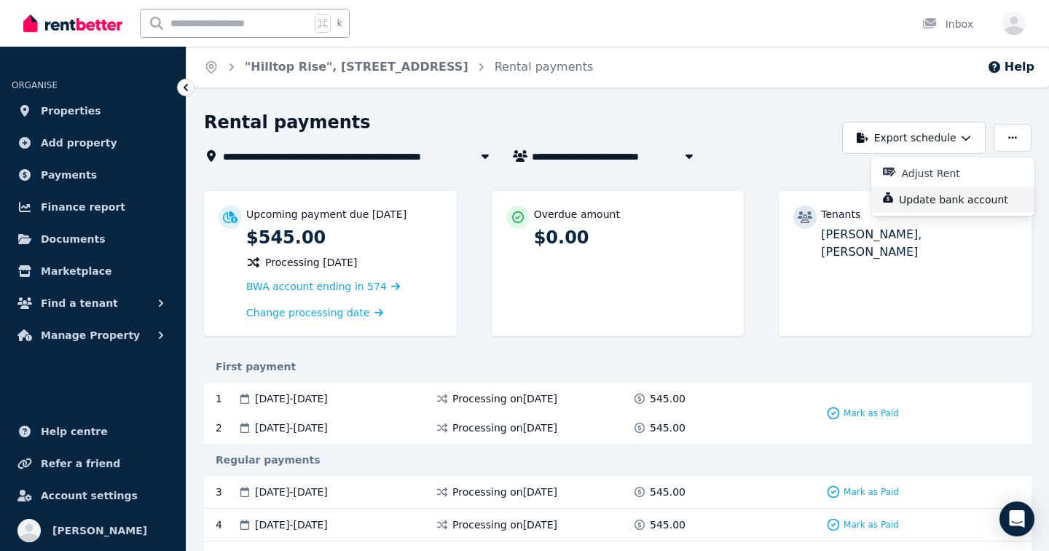
click at [947, 198] on p "Update bank account" at bounding box center [959, 199] width 121 height 15
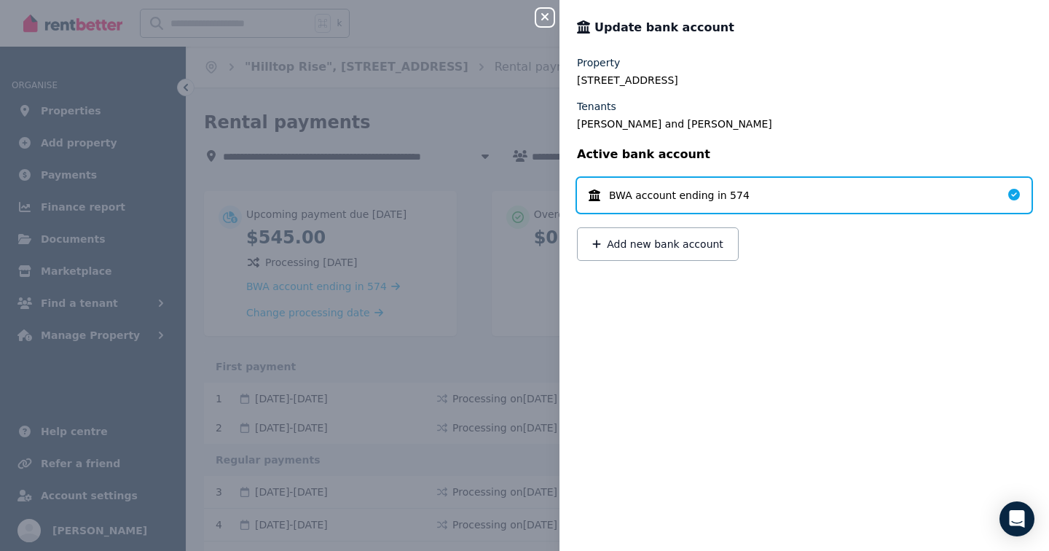
click at [127, 47] on div "Close panel Update bank account Property 24 Valley View Rise, Mooloolah Valley …" at bounding box center [524, 275] width 1049 height 551
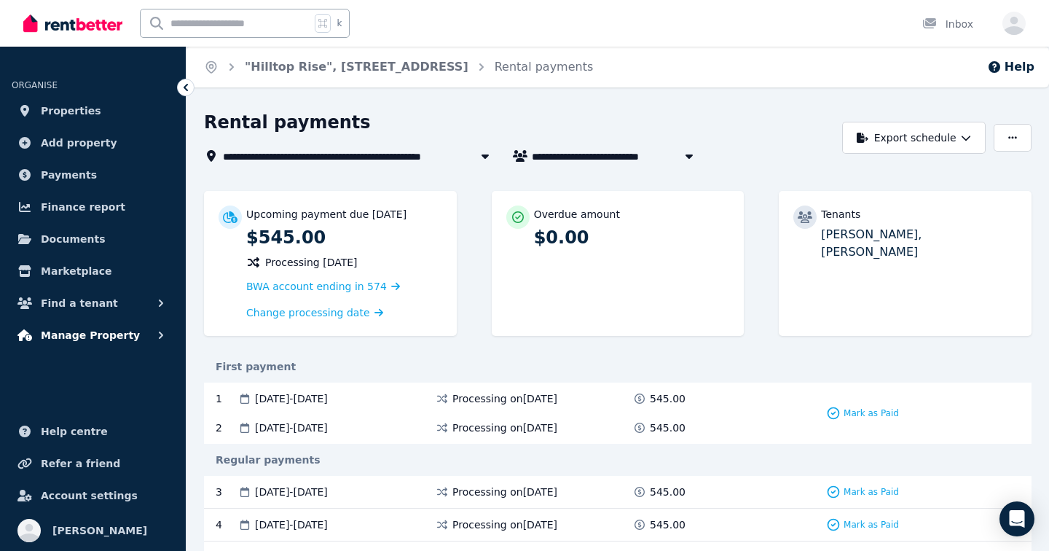
click at [76, 331] on span "Manage Property" at bounding box center [90, 334] width 99 height 17
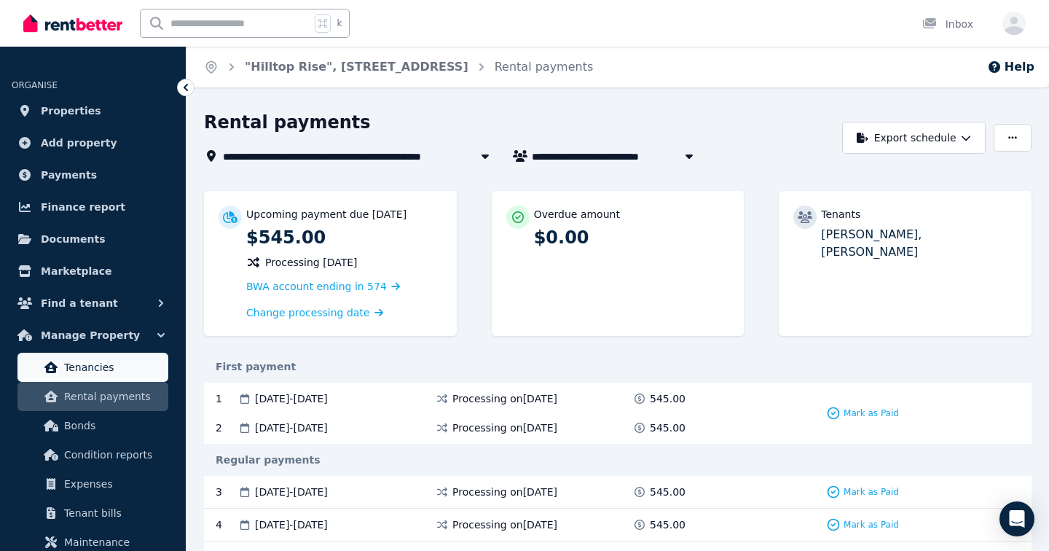
click at [90, 369] on span "Tenancies" at bounding box center [113, 366] width 98 height 17
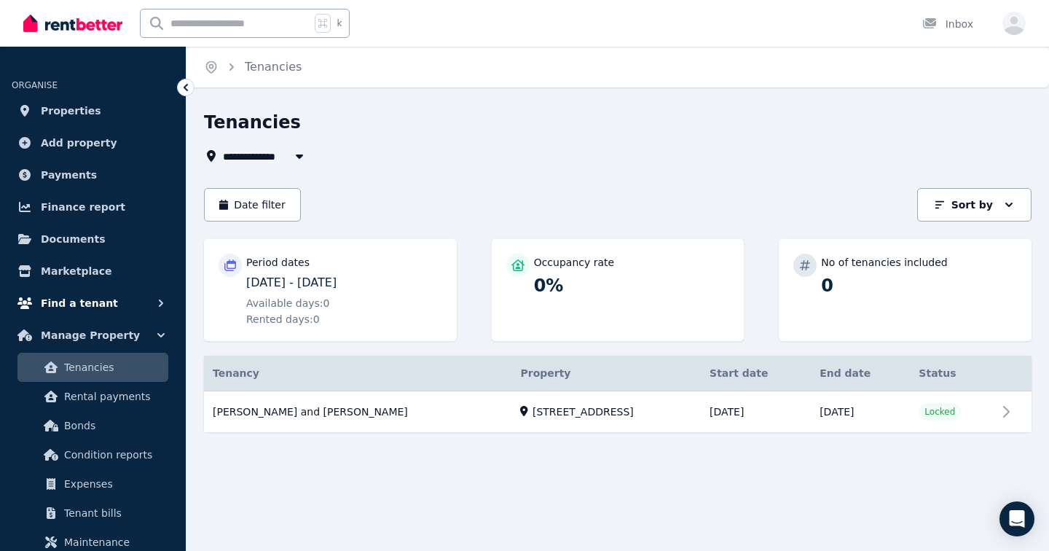
click at [87, 302] on span "Find a tenant" at bounding box center [79, 302] width 77 height 17
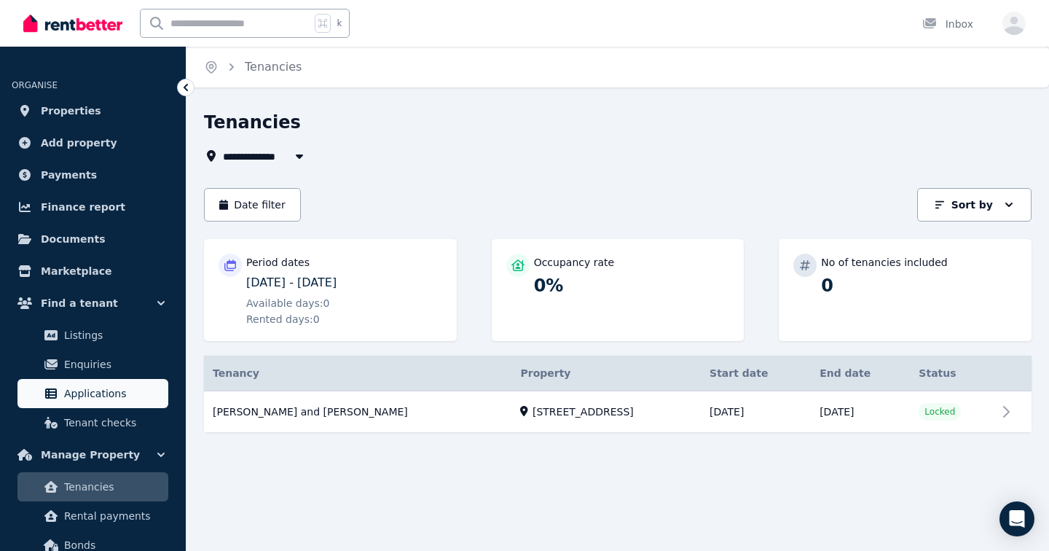
click at [87, 387] on span "Applications" at bounding box center [113, 393] width 98 height 17
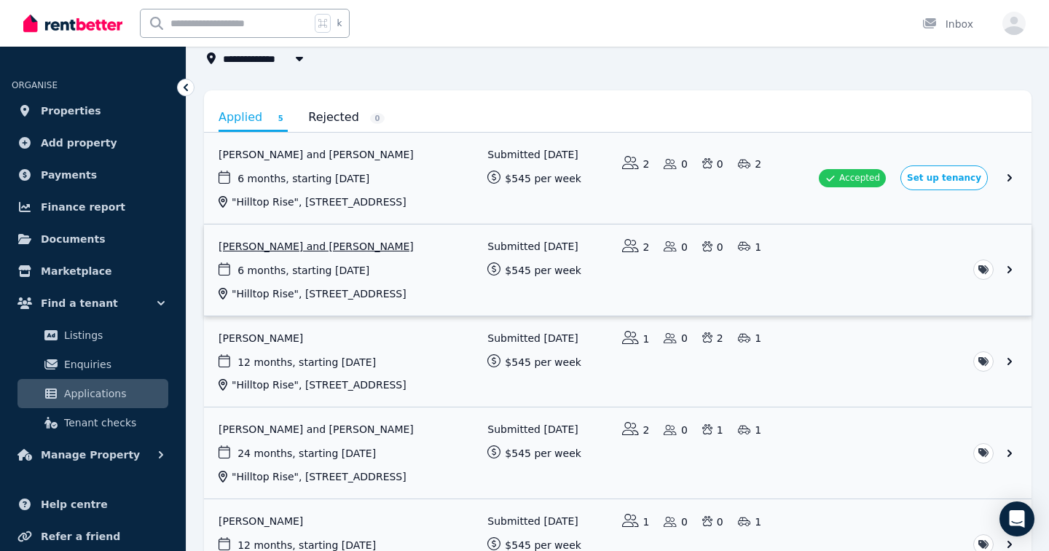
scroll to position [98, 0]
click at [349, 385] on link "View application: Michelle Mendoza" at bounding box center [617, 360] width 827 height 91
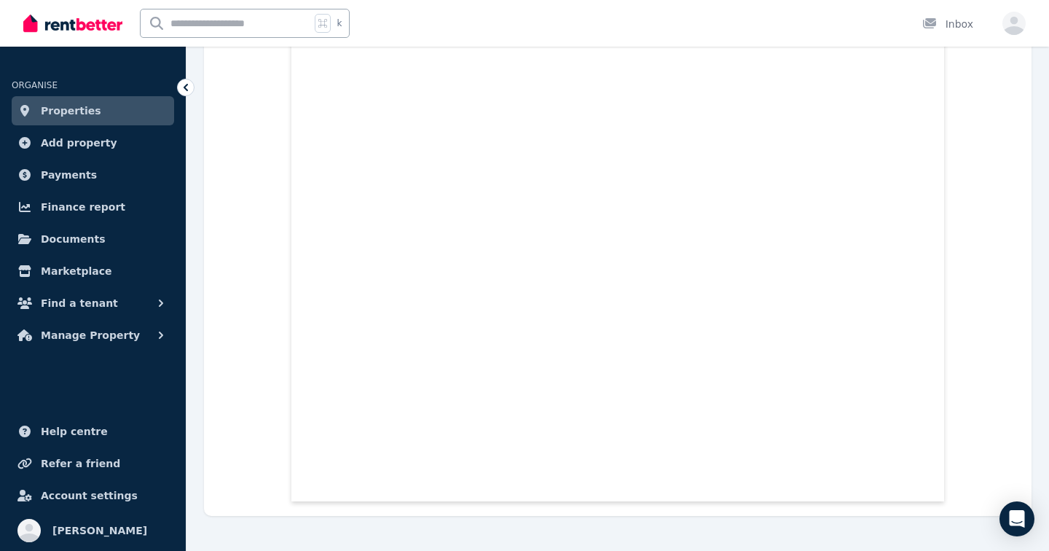
scroll to position [3748, 0]
click at [109, 333] on span "Manage Property" at bounding box center [90, 334] width 99 height 17
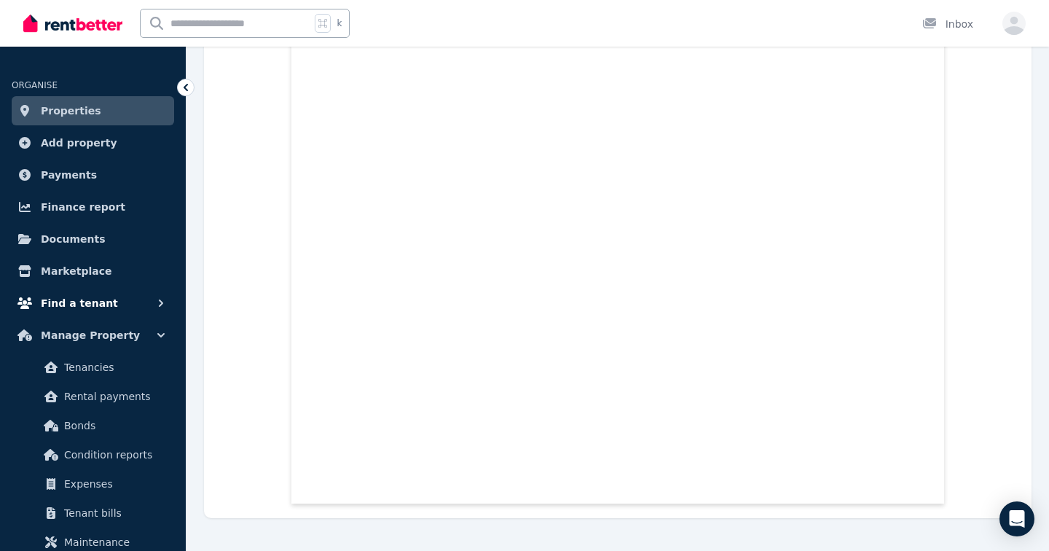
click at [95, 306] on span "Find a tenant" at bounding box center [79, 302] width 77 height 17
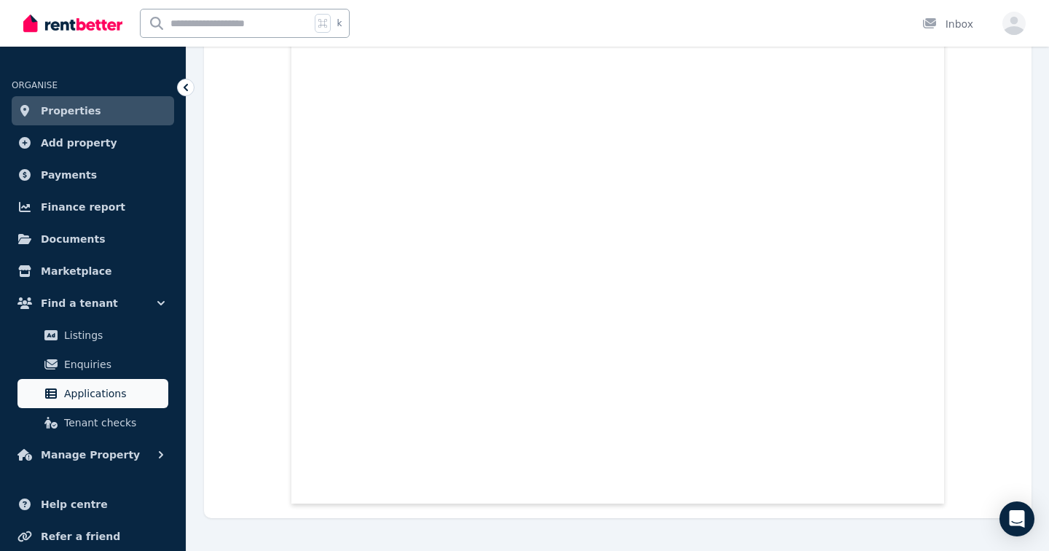
click at [101, 406] on link "Applications" at bounding box center [92, 393] width 151 height 29
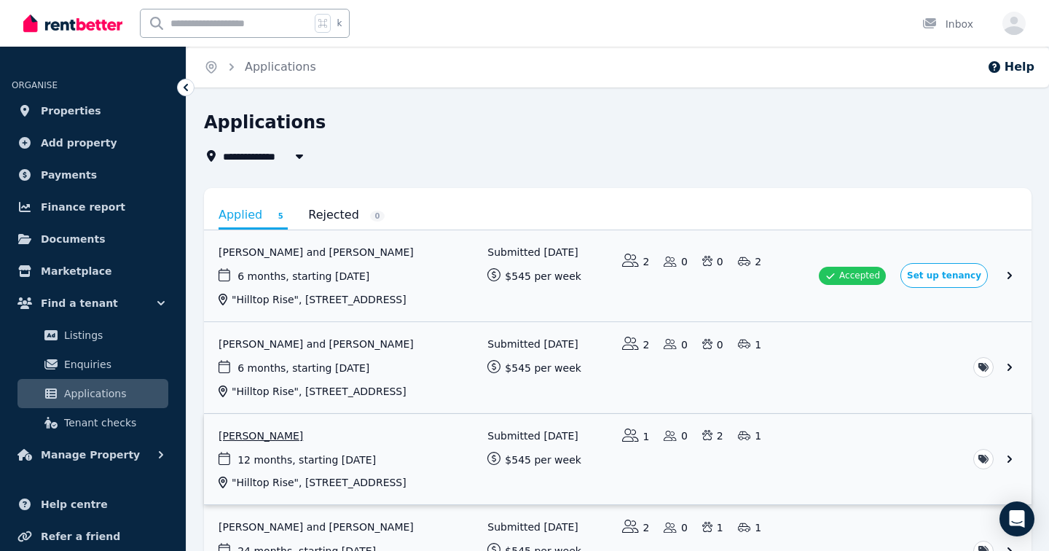
click at [821, 486] on link "View application: Michelle Mendoza" at bounding box center [617, 459] width 827 height 91
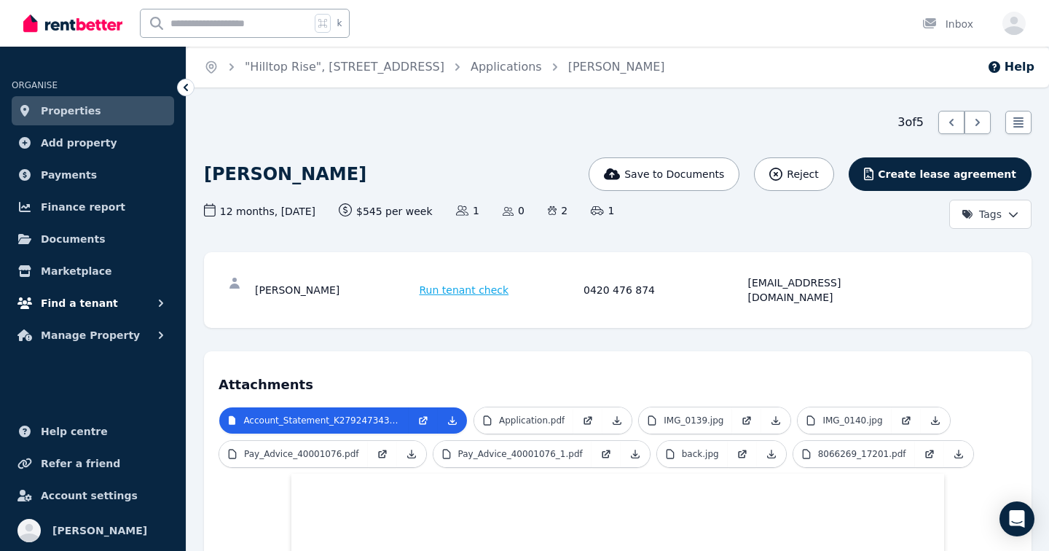
click at [103, 304] on span "Find a tenant" at bounding box center [79, 302] width 77 height 17
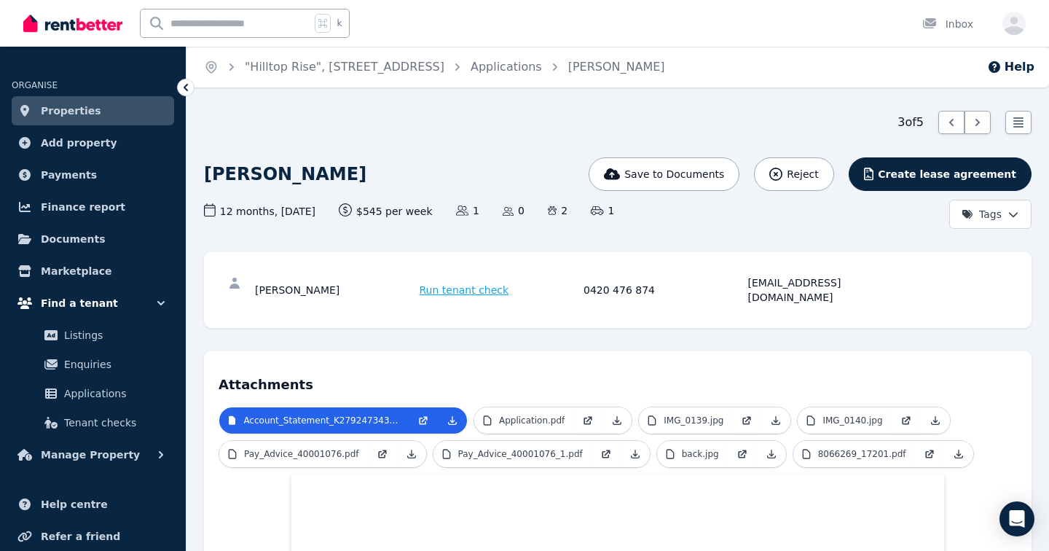
click at [103, 304] on span "Find a tenant" at bounding box center [79, 302] width 77 height 17
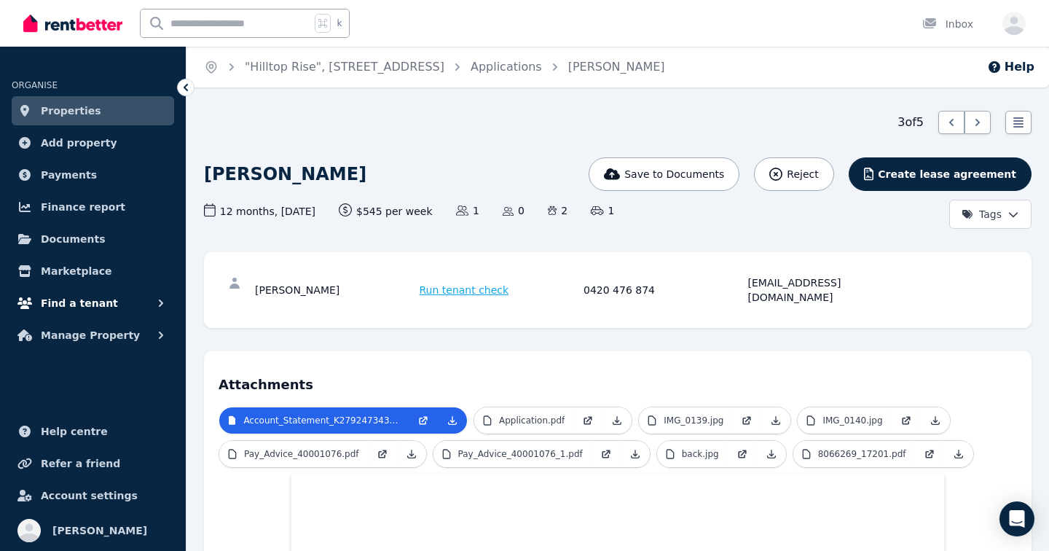
click at [103, 304] on span "Find a tenant" at bounding box center [79, 302] width 77 height 17
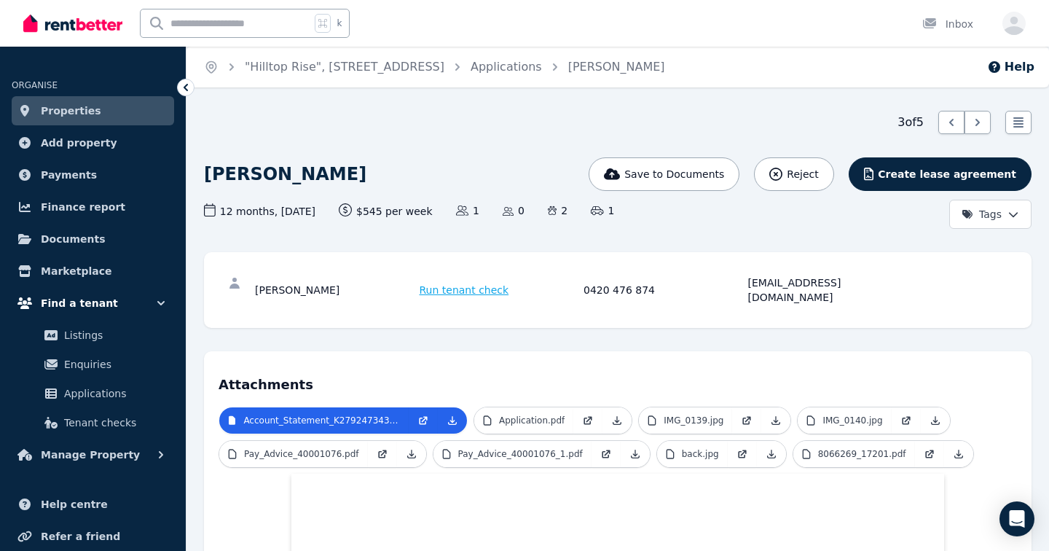
click at [103, 304] on span "Find a tenant" at bounding box center [79, 302] width 77 height 17
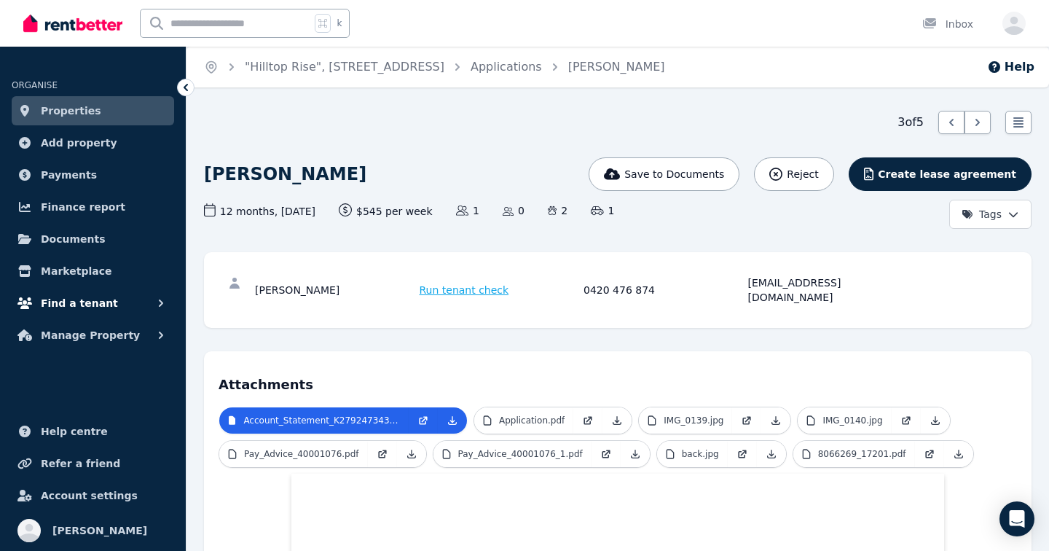
click at [99, 311] on span "Find a tenant" at bounding box center [79, 302] width 77 height 17
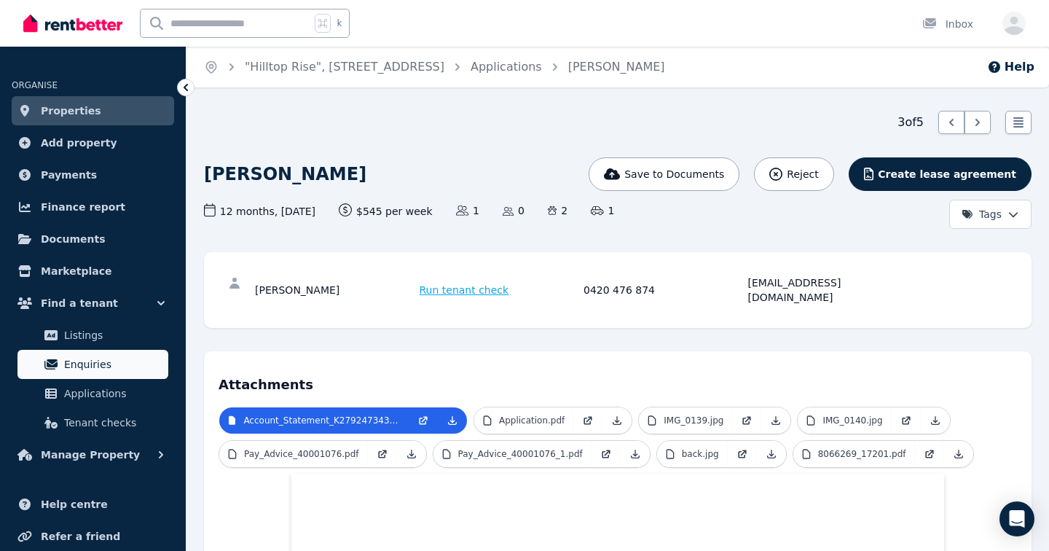
click at [100, 369] on span "Enquiries" at bounding box center [113, 363] width 98 height 17
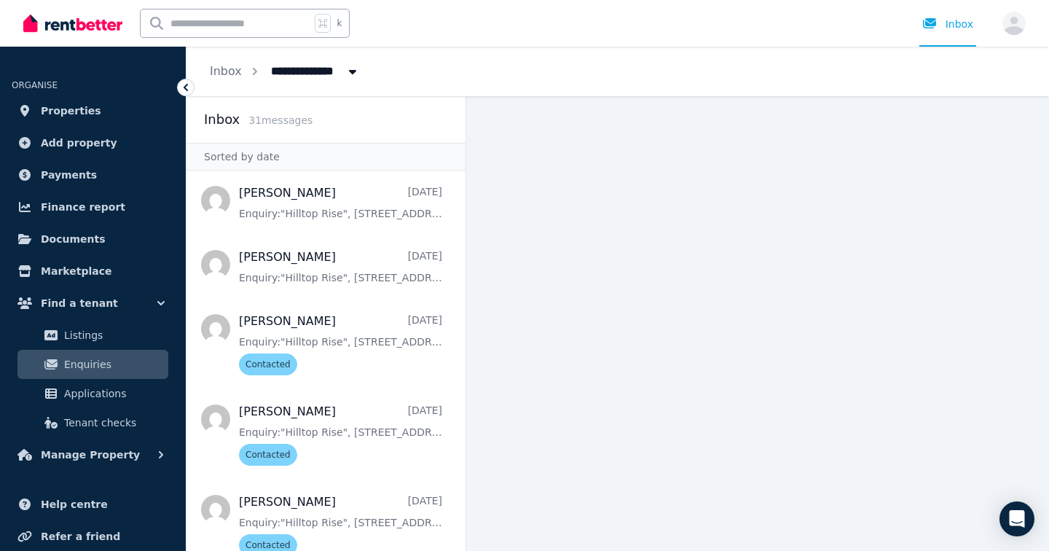
scroll to position [450, 0]
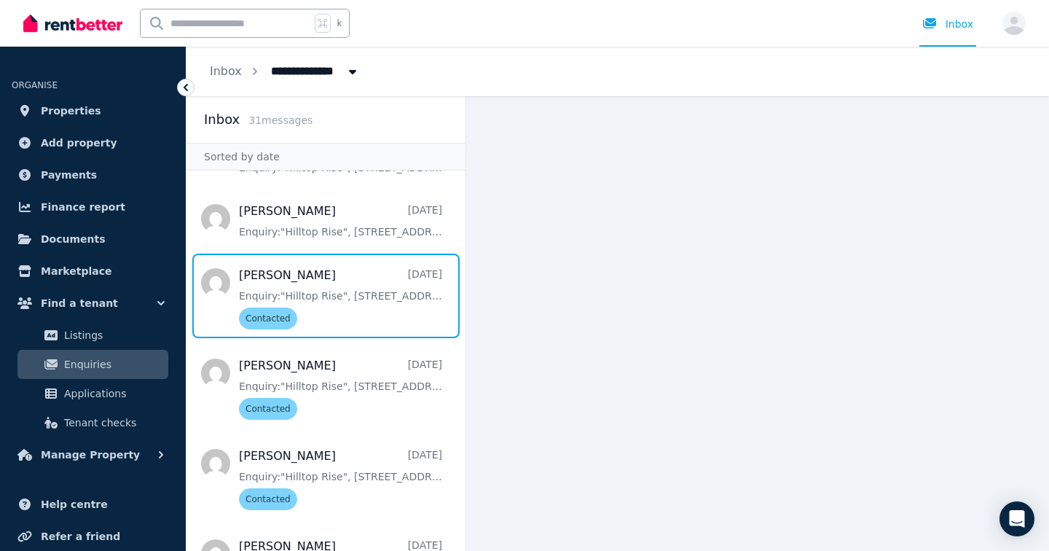
click at [274, 303] on span "Message list" at bounding box center [325, 295] width 279 height 84
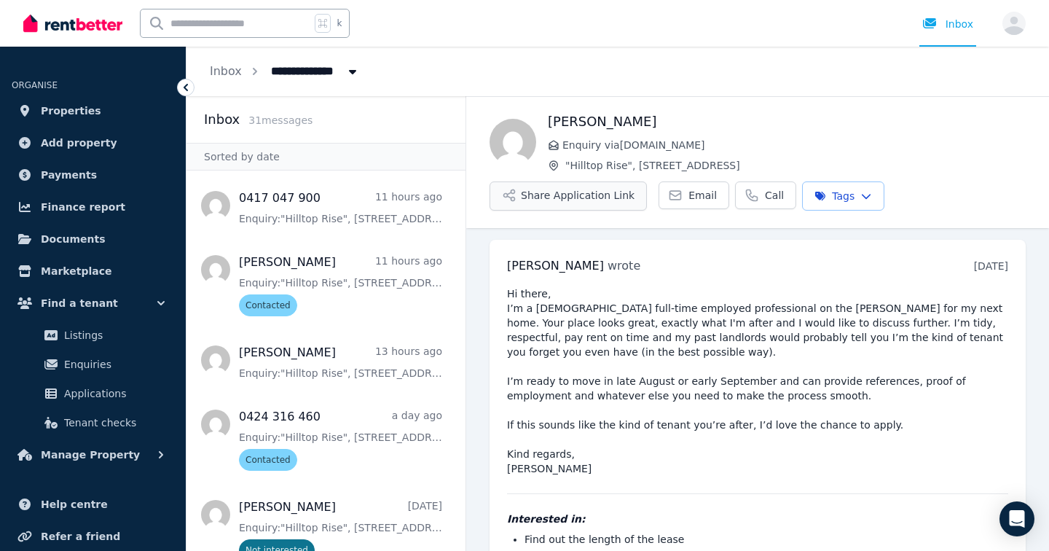
click at [595, 201] on button "Share Application Link" at bounding box center [567, 195] width 157 height 29
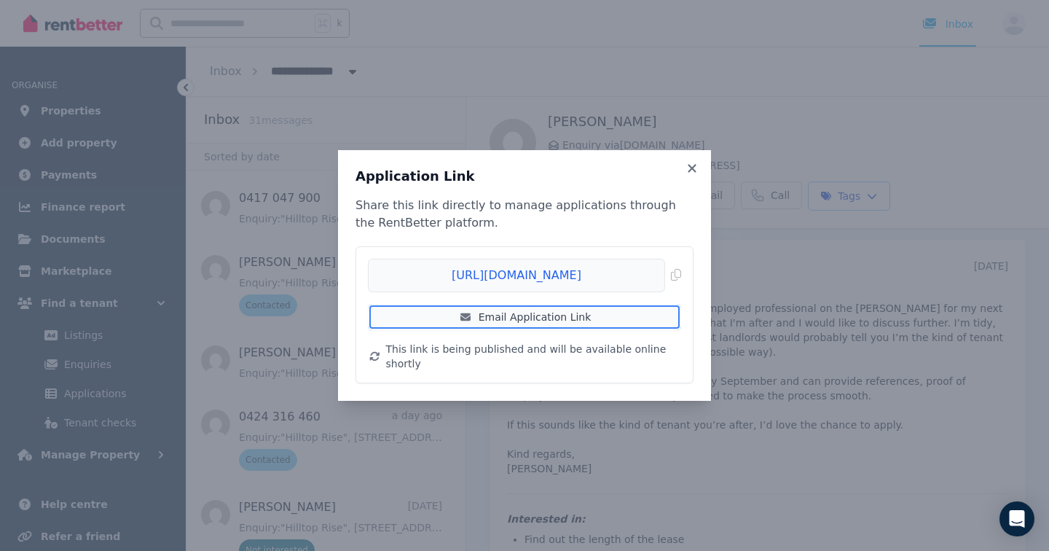
click at [505, 328] on link "Email Application Link" at bounding box center [524, 317] width 313 height 26
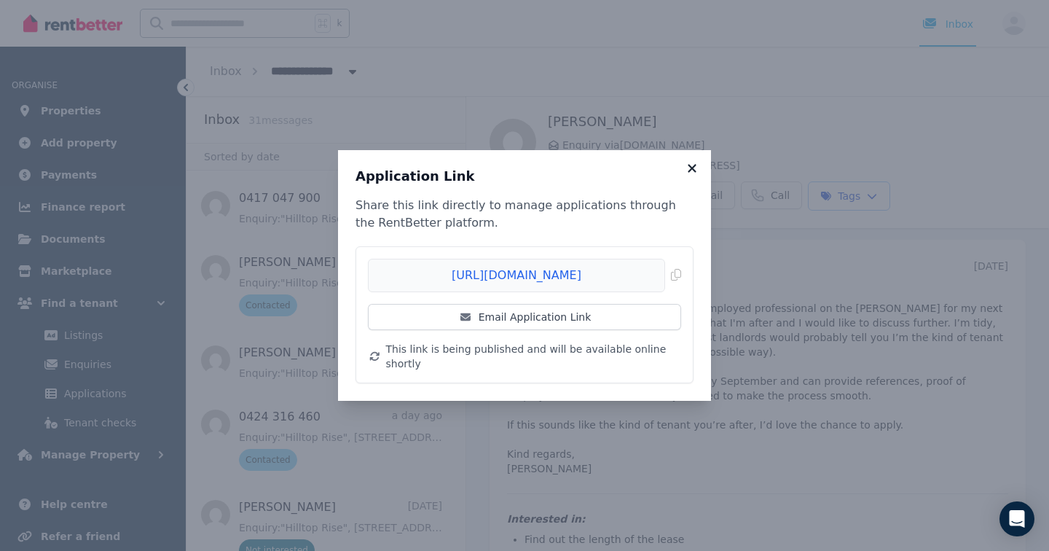
click at [692, 175] on icon at bounding box center [692, 168] width 15 height 13
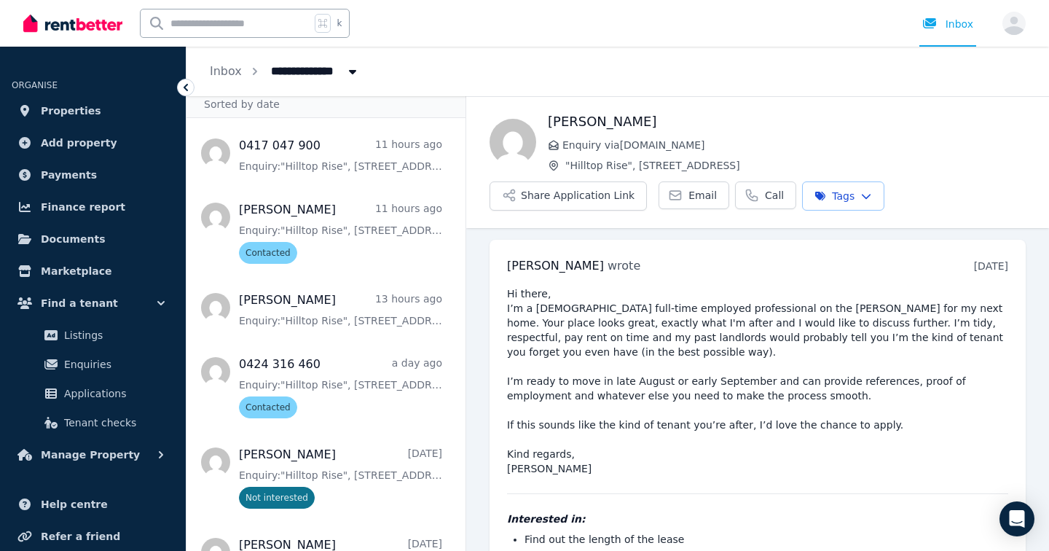
scroll to position [50, 0]
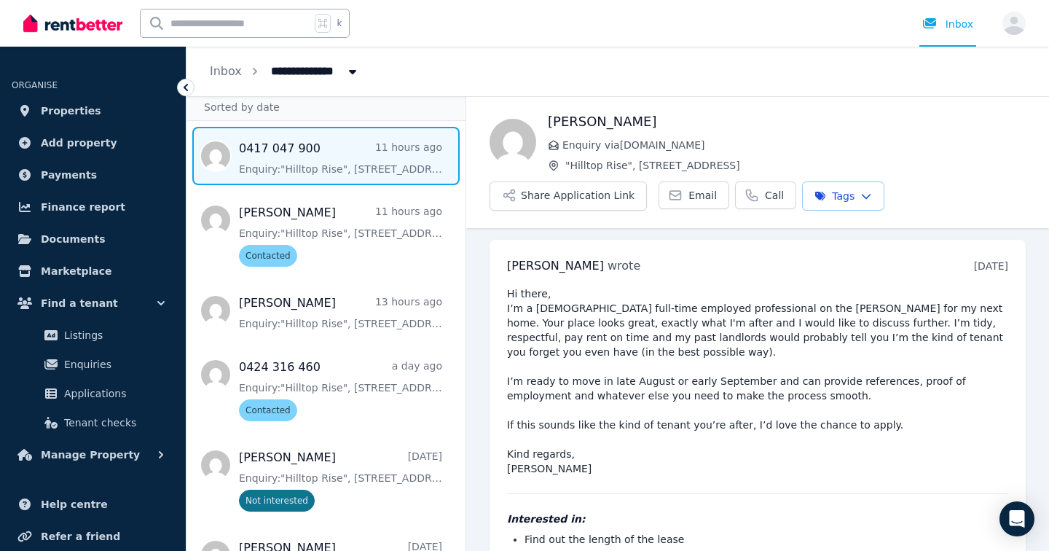
click at [389, 176] on span "Message list" at bounding box center [325, 156] width 279 height 58
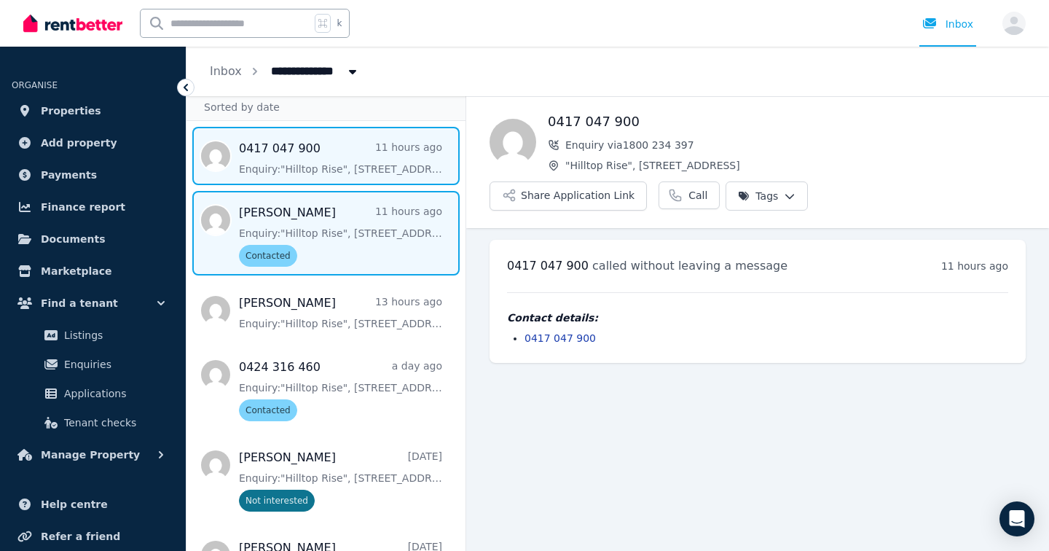
click at [383, 244] on span "Message list" at bounding box center [325, 233] width 279 height 84
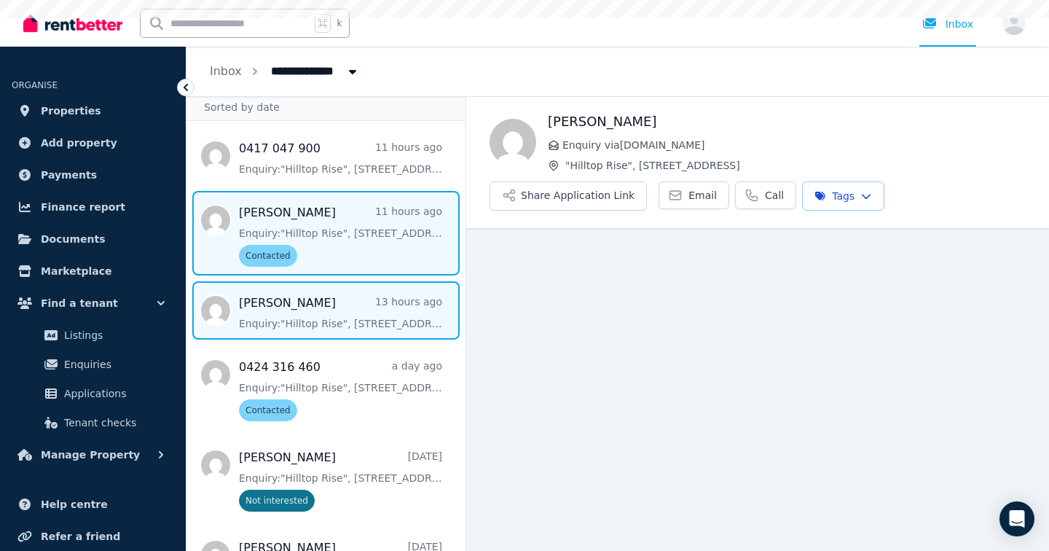
click at [381, 301] on span "Message list" at bounding box center [325, 310] width 279 height 58
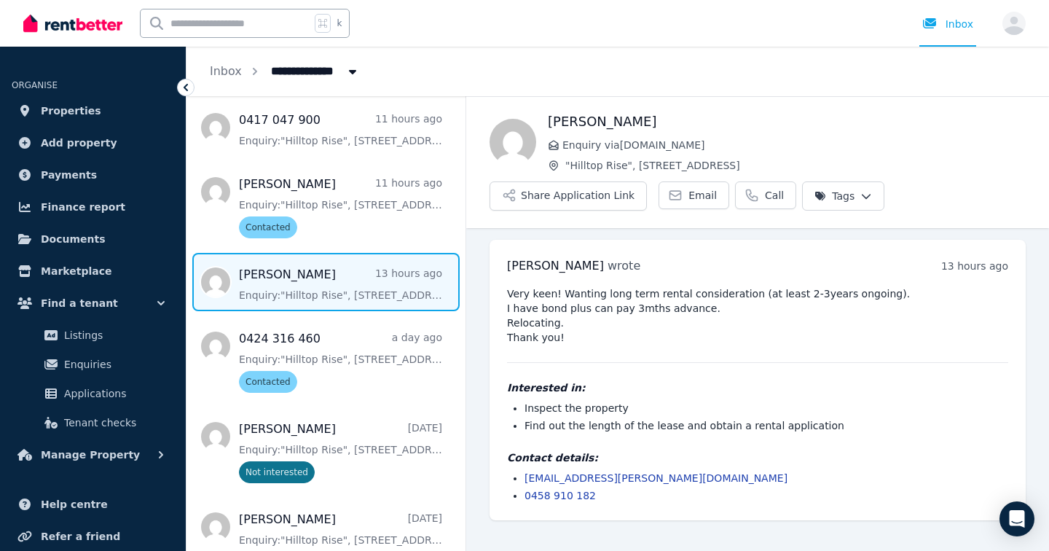
scroll to position [76, 0]
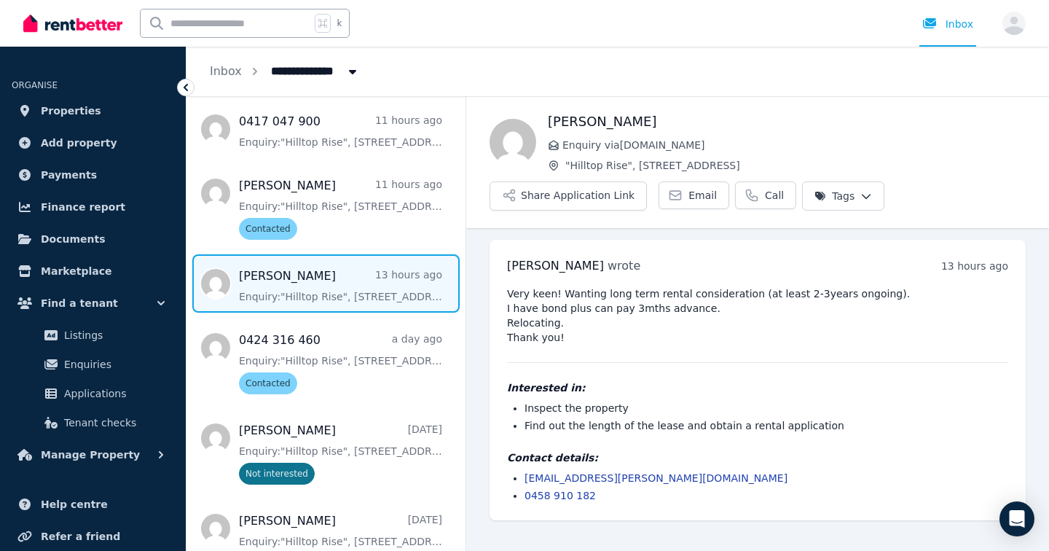
click at [871, 196] on html "**********" at bounding box center [524, 275] width 1049 height 551
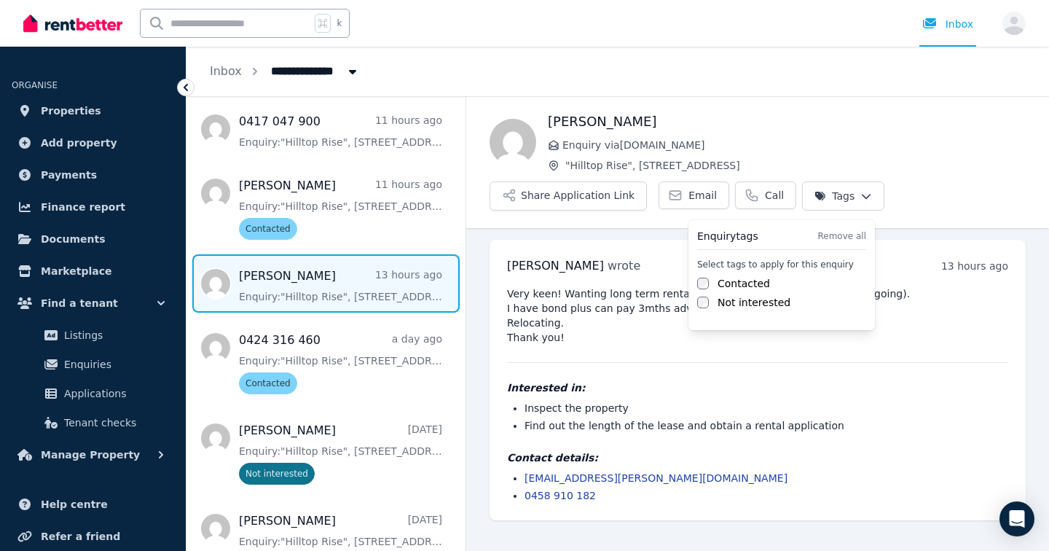
click at [740, 285] on label "Contacted" at bounding box center [743, 283] width 52 height 15
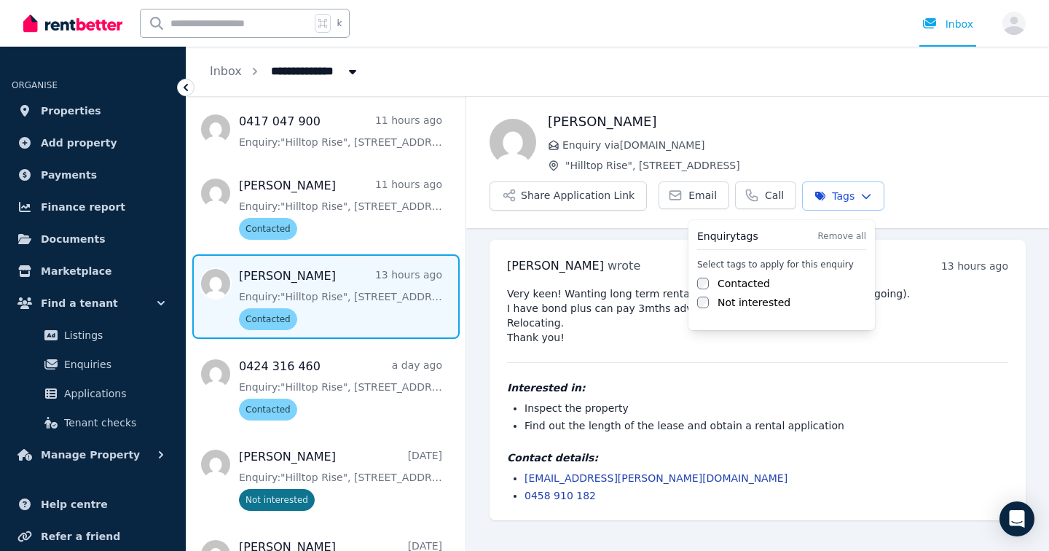
click at [362, 473] on html "**********" at bounding box center [524, 275] width 1049 height 551
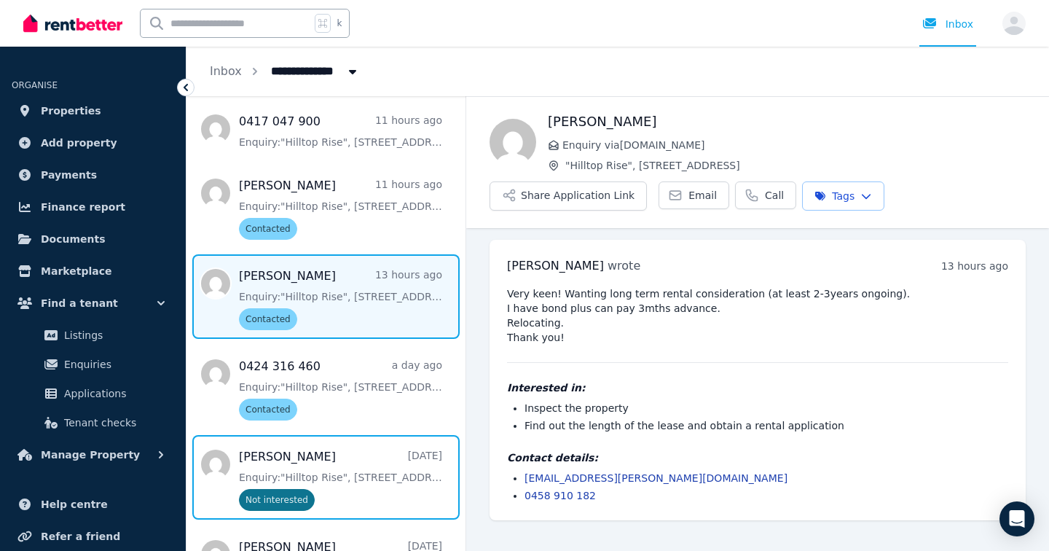
click at [362, 473] on span "Message list" at bounding box center [325, 477] width 279 height 84
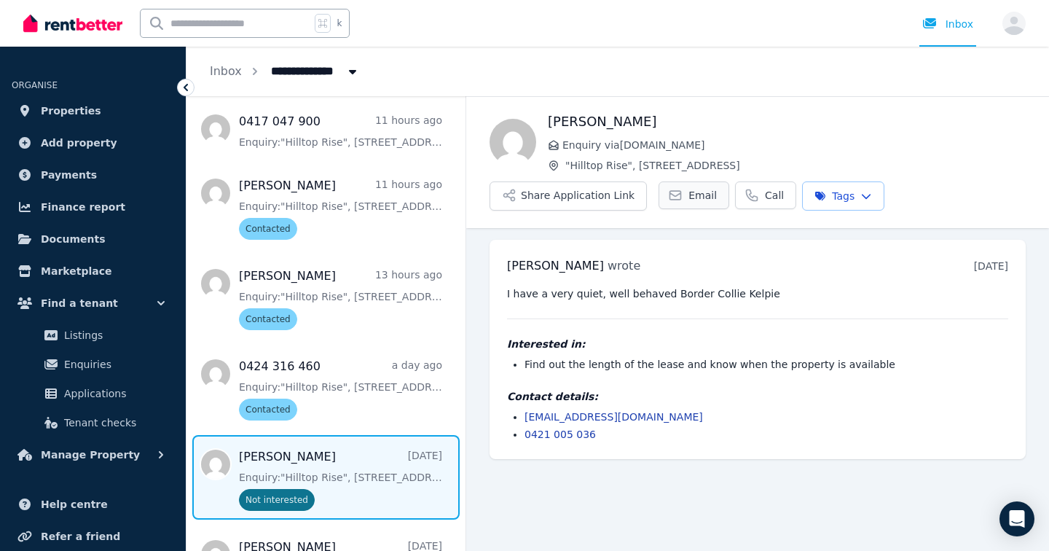
click at [671, 205] on link "Email" at bounding box center [693, 195] width 71 height 28
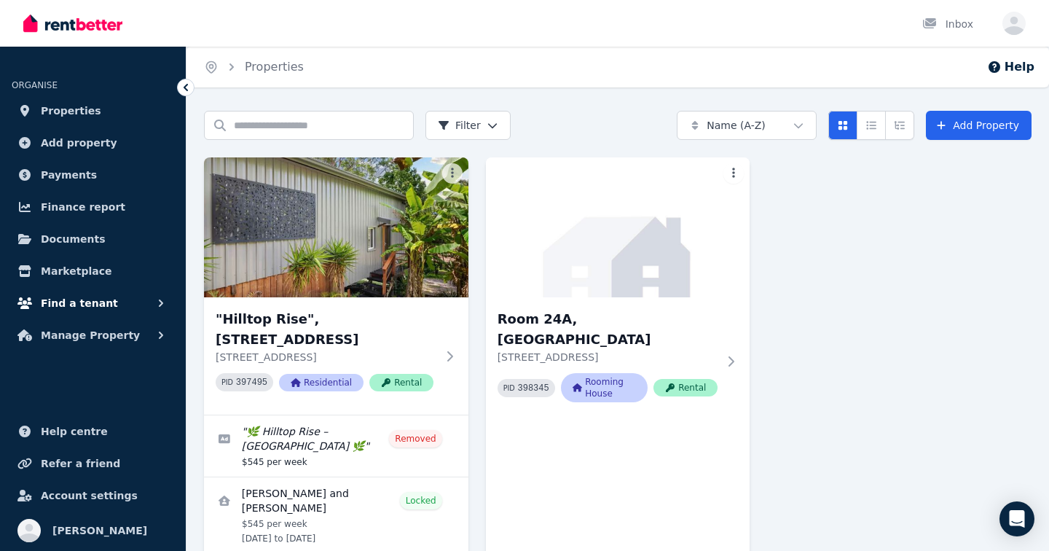
click at [79, 296] on span "Find a tenant" at bounding box center [79, 302] width 77 height 17
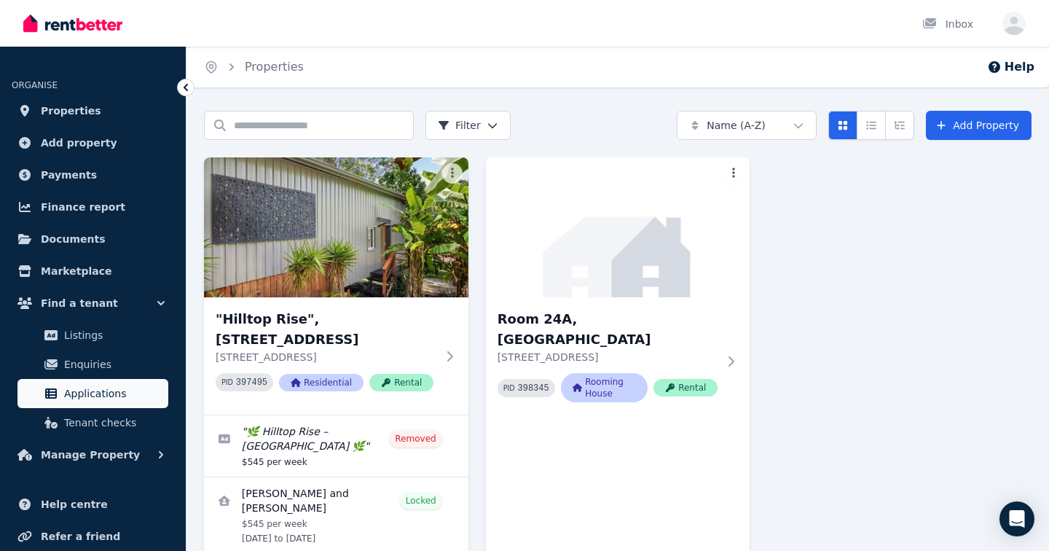
click at [93, 400] on span "Applications" at bounding box center [113, 393] width 98 height 17
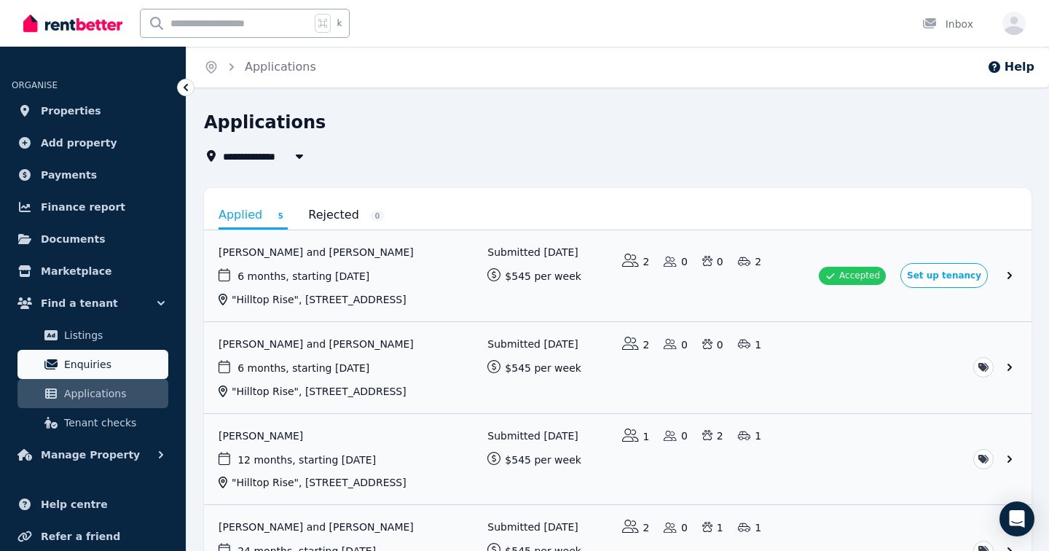
click at [98, 362] on span "Enquiries" at bounding box center [113, 363] width 98 height 17
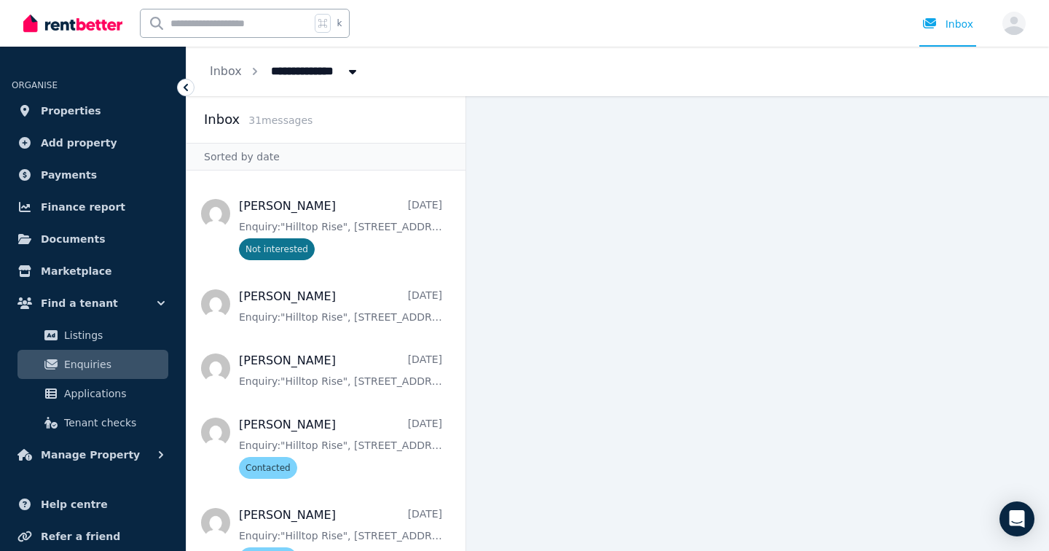
scroll to position [331, 0]
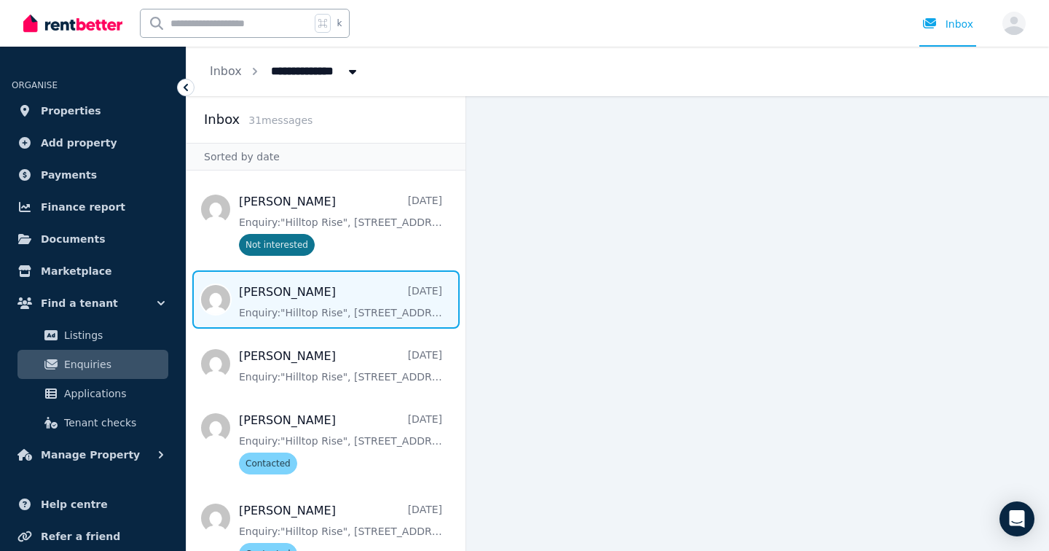
click at [333, 286] on span "Message list" at bounding box center [325, 299] width 279 height 58
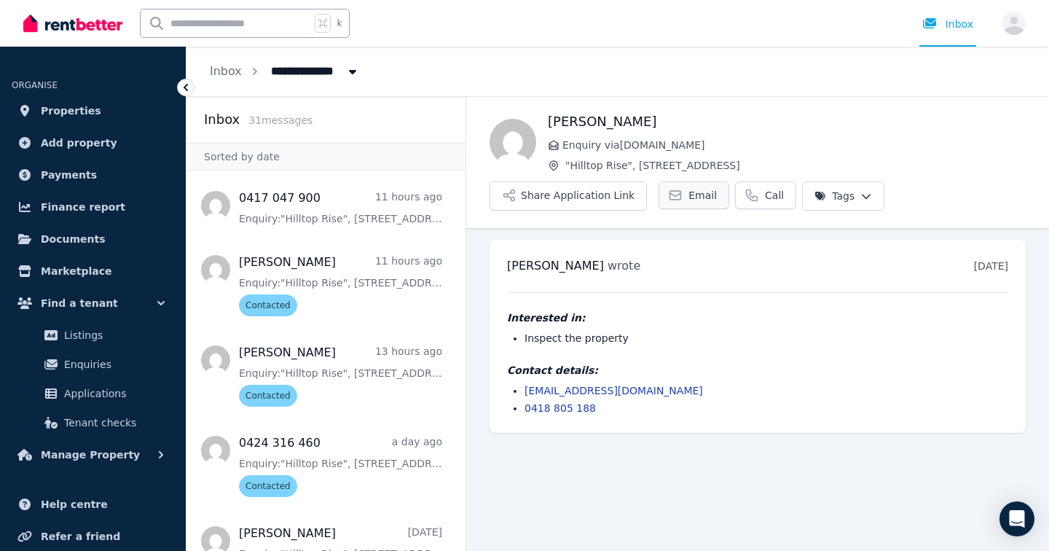
click at [692, 191] on span "Email" at bounding box center [702, 195] width 28 height 15
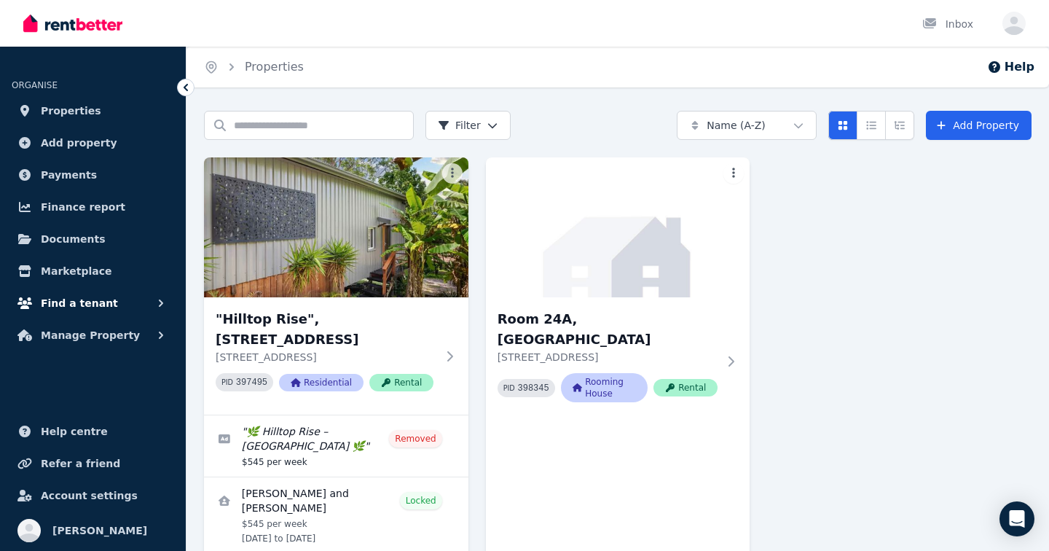
click at [79, 299] on span "Find a tenant" at bounding box center [79, 302] width 77 height 17
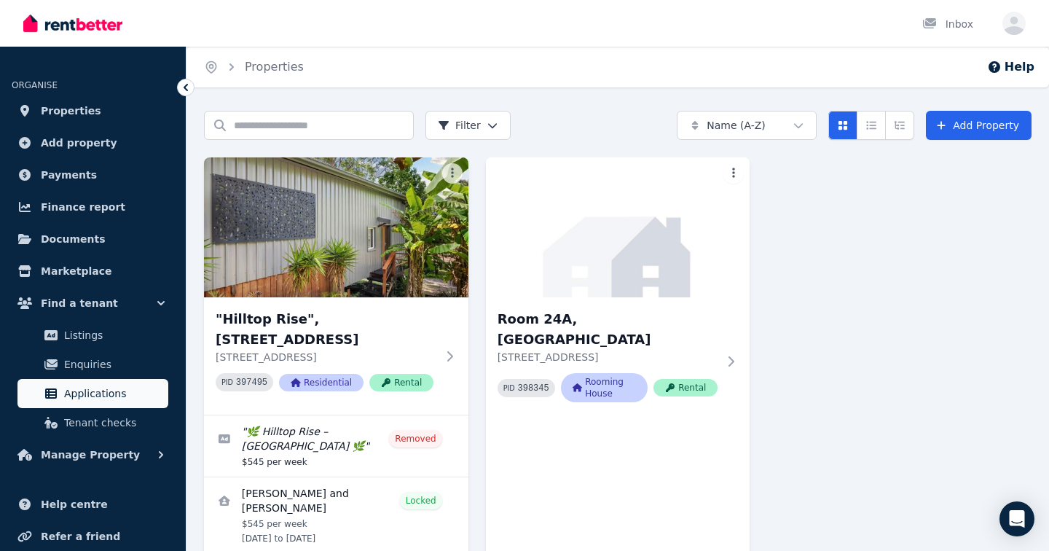
click at [79, 396] on span "Applications" at bounding box center [113, 393] width 98 height 17
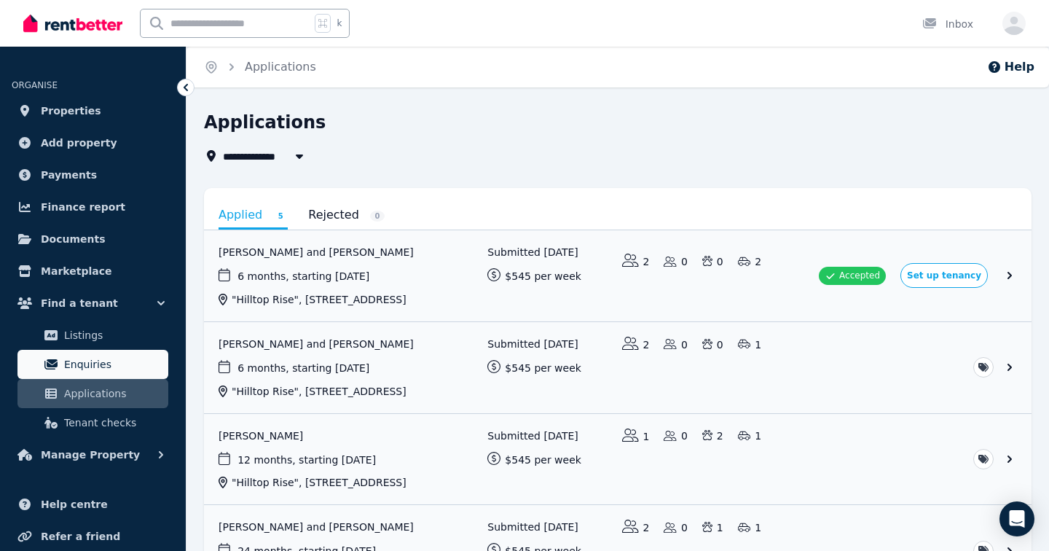
click at [86, 358] on span "Enquiries" at bounding box center [113, 363] width 98 height 17
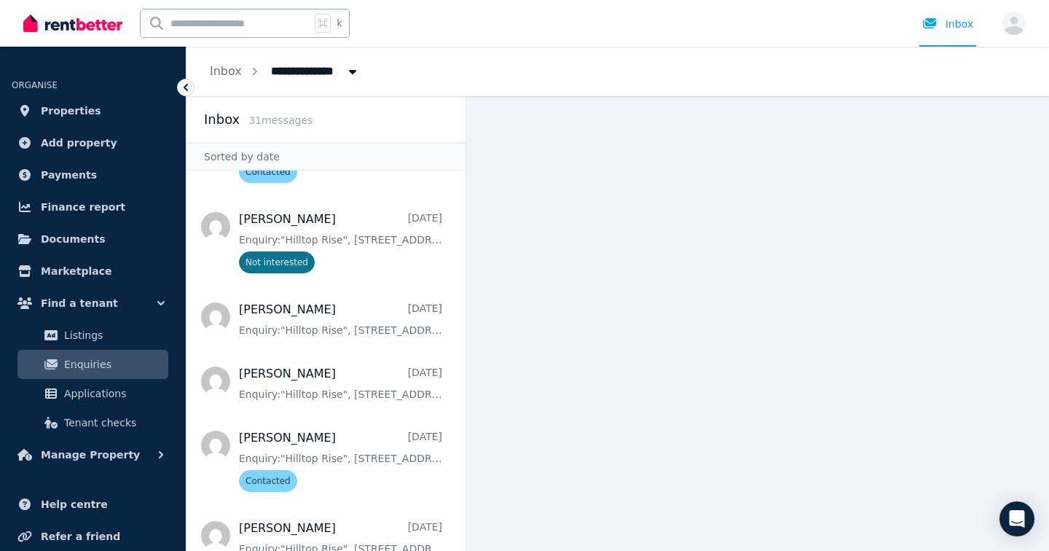
scroll to position [315, 0]
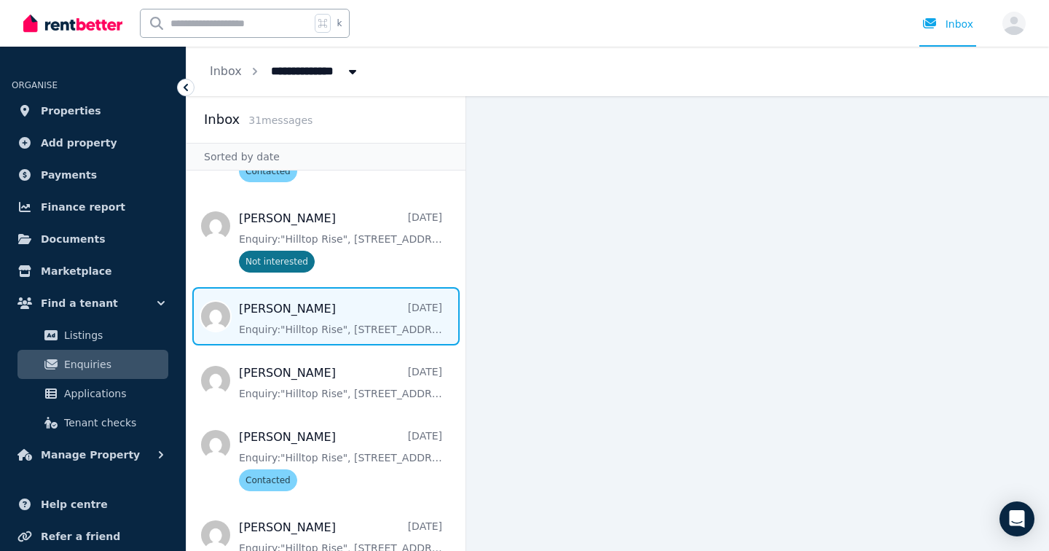
click at [323, 334] on span "Message list" at bounding box center [325, 316] width 279 height 58
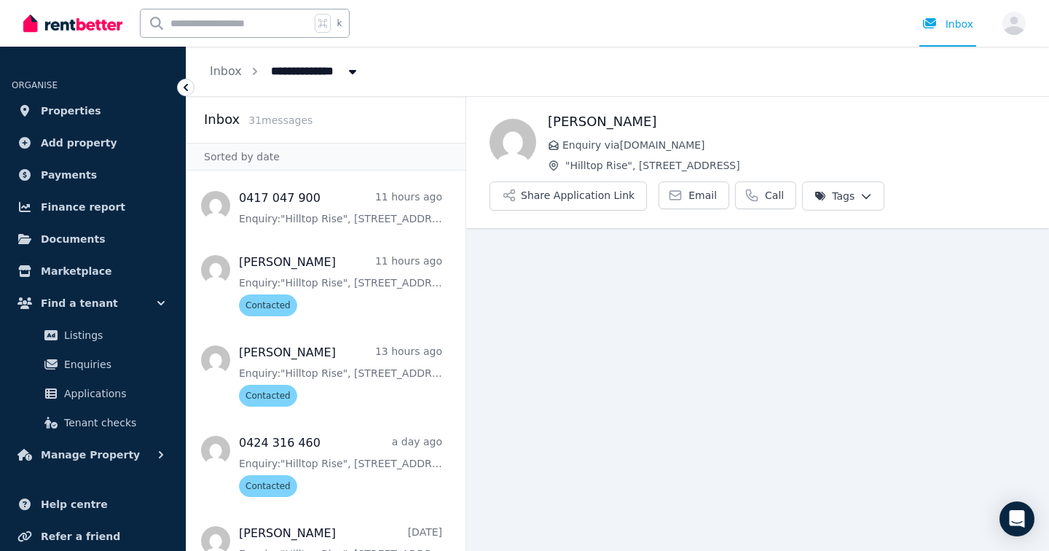
click at [852, 191] on html "**********" at bounding box center [524, 275] width 1049 height 551
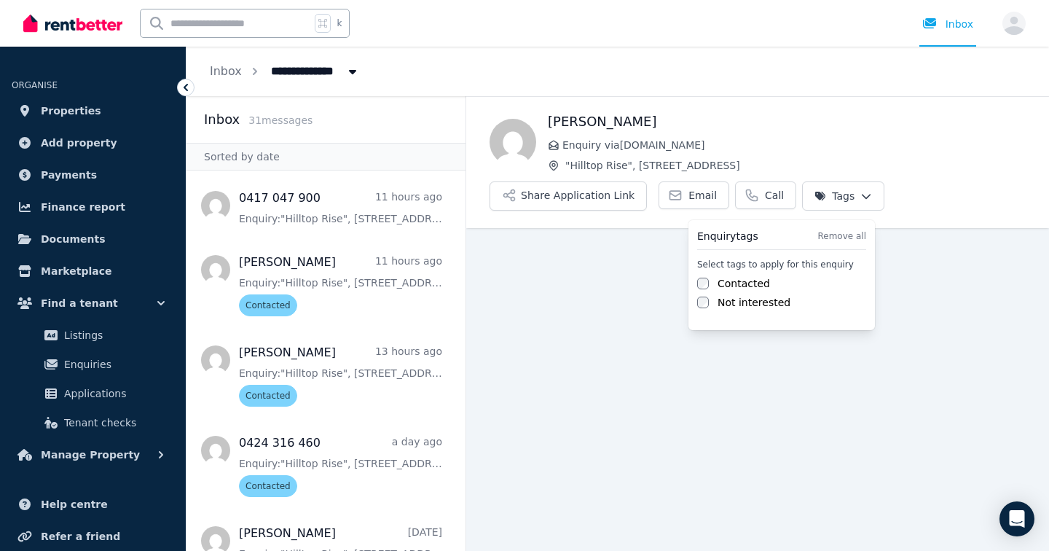
click at [754, 280] on label "Contacted" at bounding box center [743, 283] width 52 height 15
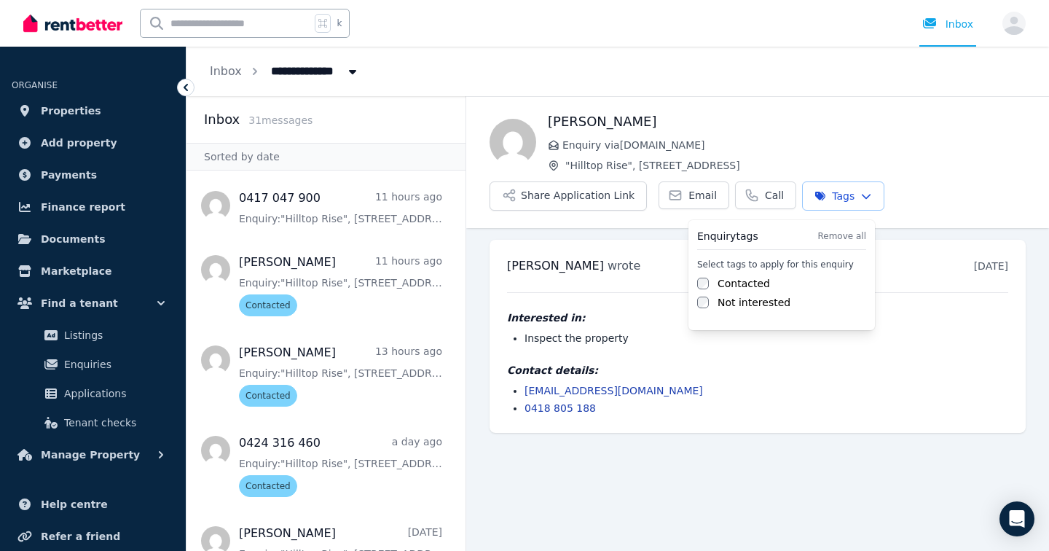
click at [297, 338] on html "**********" at bounding box center [524, 275] width 1049 height 551
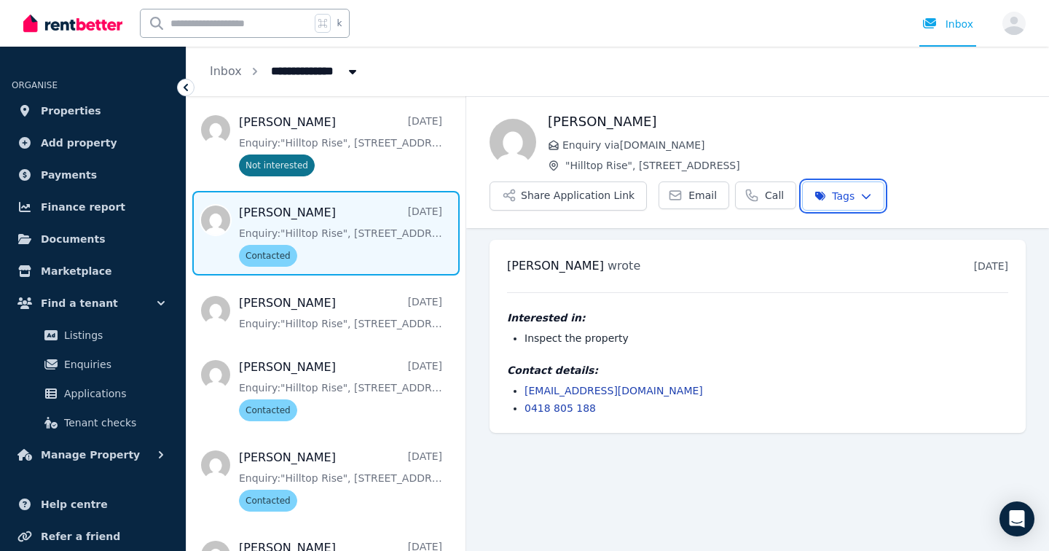
scroll to position [414, 0]
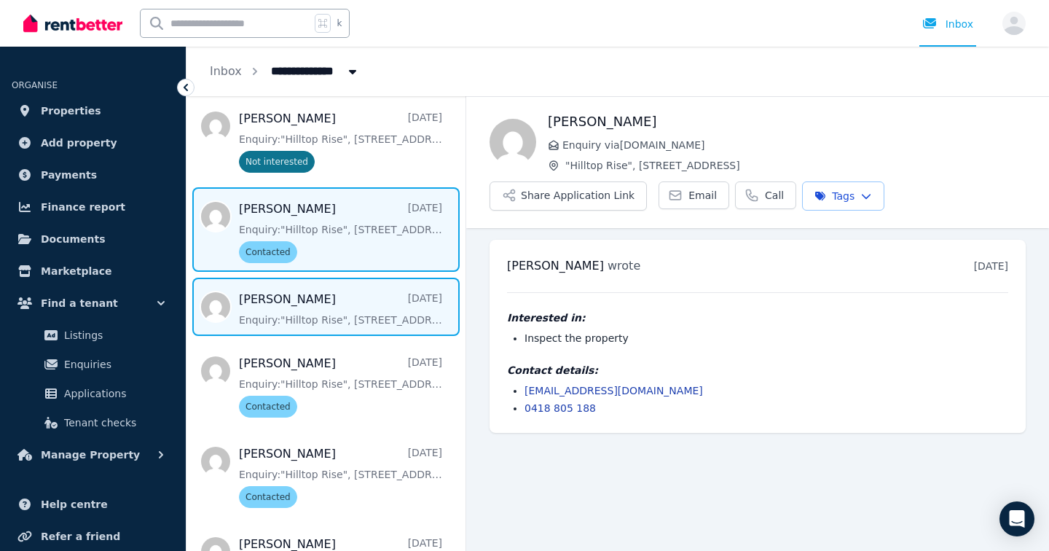
click at [293, 311] on span "Message list" at bounding box center [325, 306] width 279 height 58
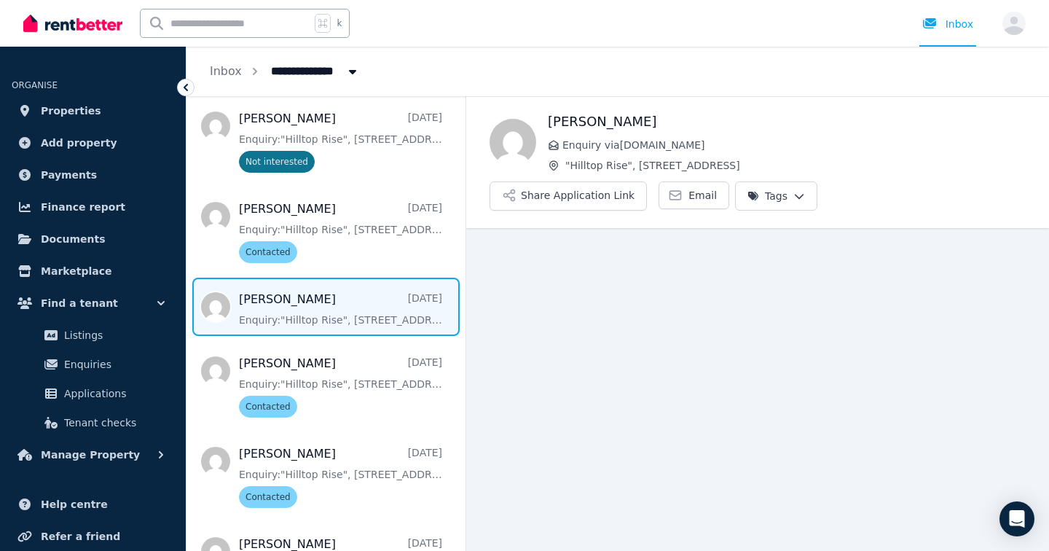
click at [771, 198] on html "**********" at bounding box center [524, 275] width 1049 height 551
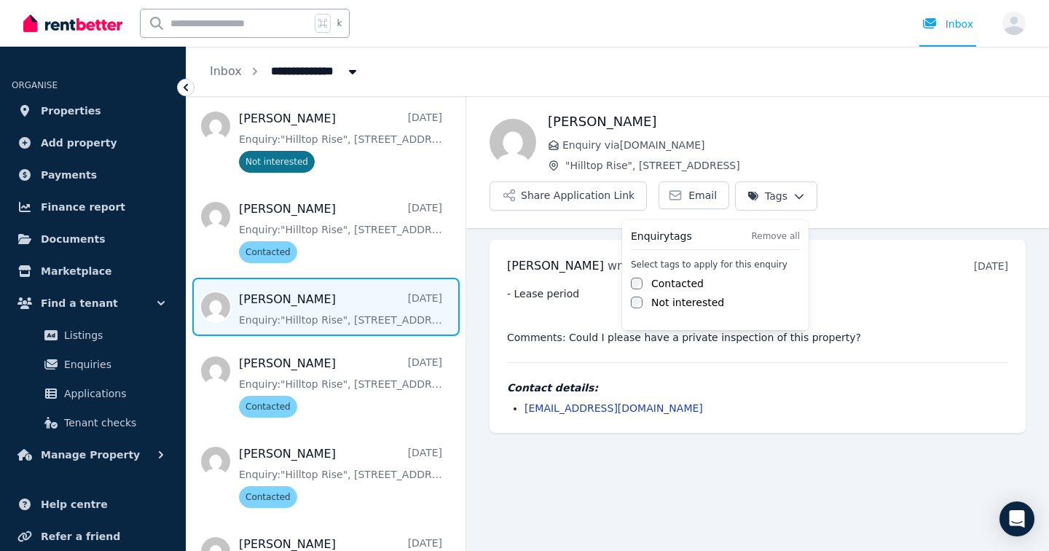
click at [701, 285] on div "Contacted" at bounding box center [715, 283] width 169 height 15
click at [682, 286] on label "Contacted" at bounding box center [677, 283] width 52 height 15
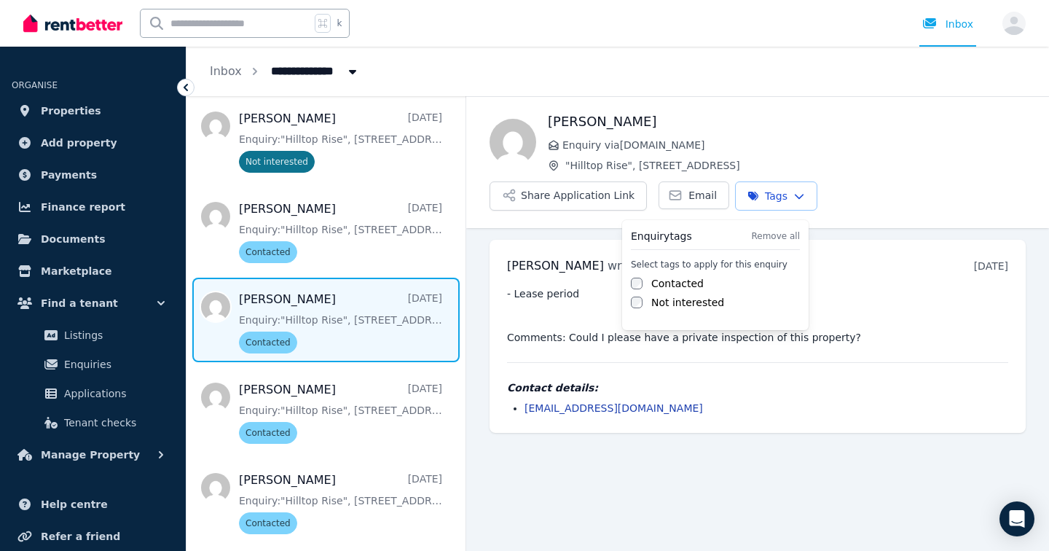
click at [548, 462] on html "**********" at bounding box center [524, 275] width 1049 height 551
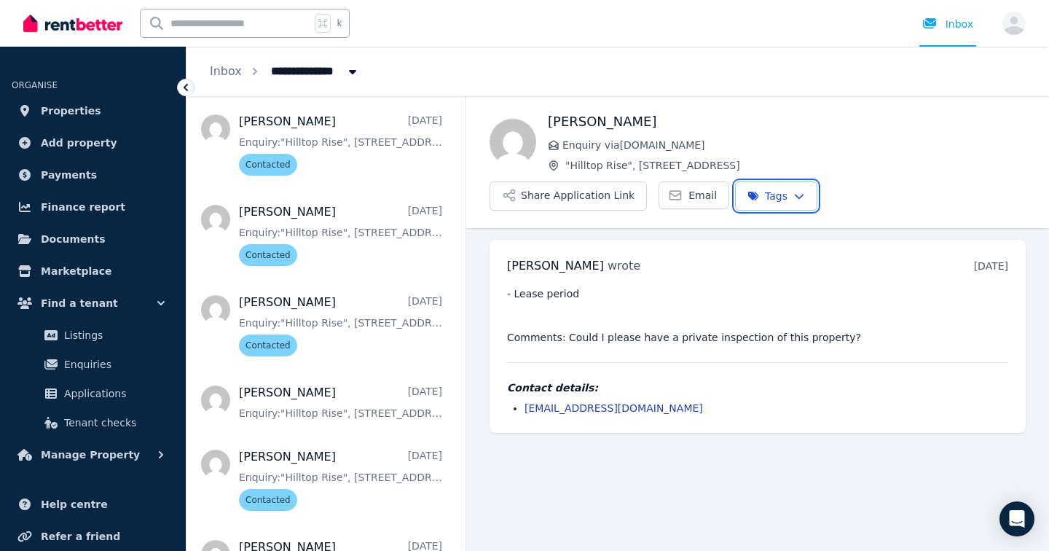
scroll to position [869, 0]
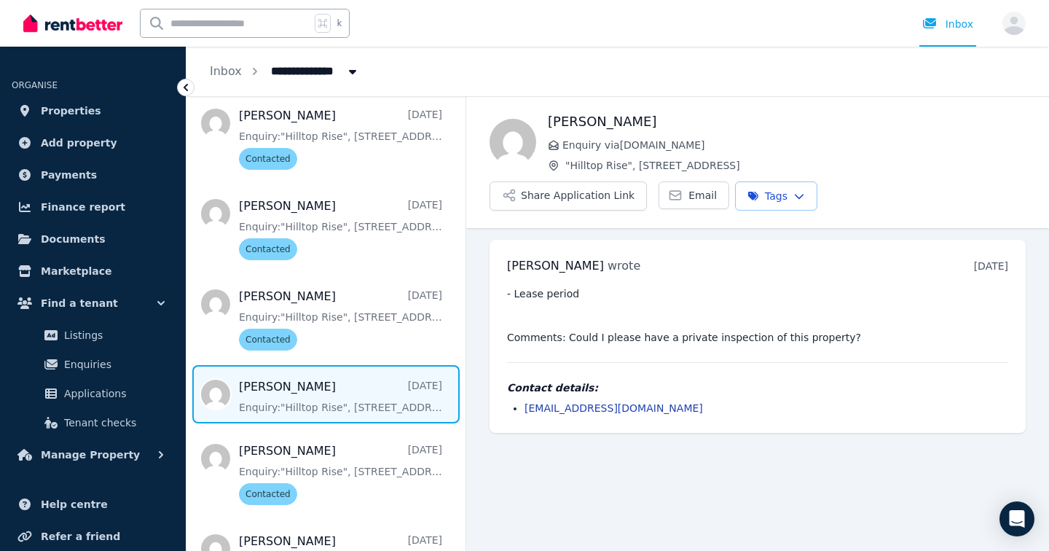
click at [291, 395] on span "Message list" at bounding box center [325, 394] width 279 height 58
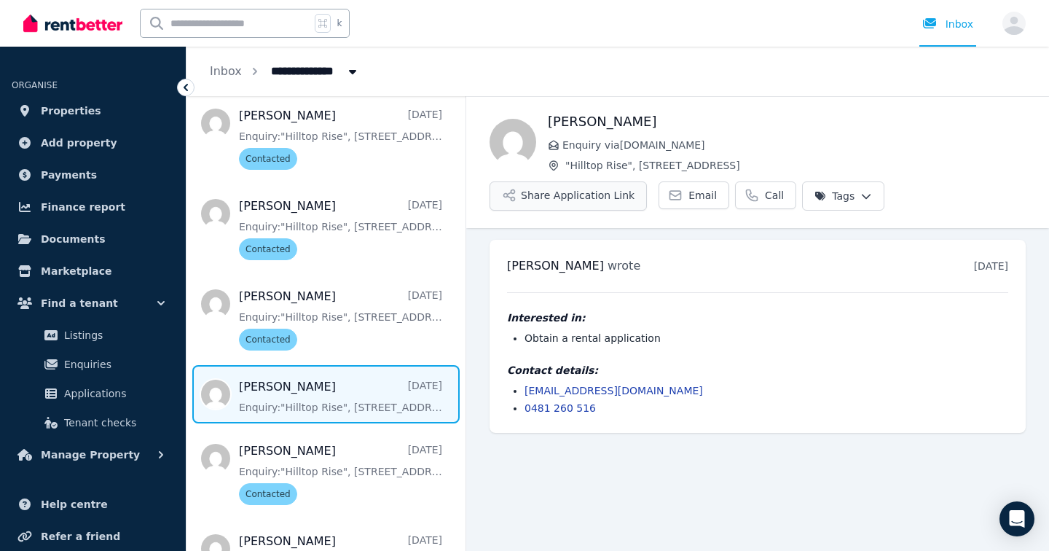
click at [588, 200] on button "Share Application Link" at bounding box center [567, 195] width 157 height 29
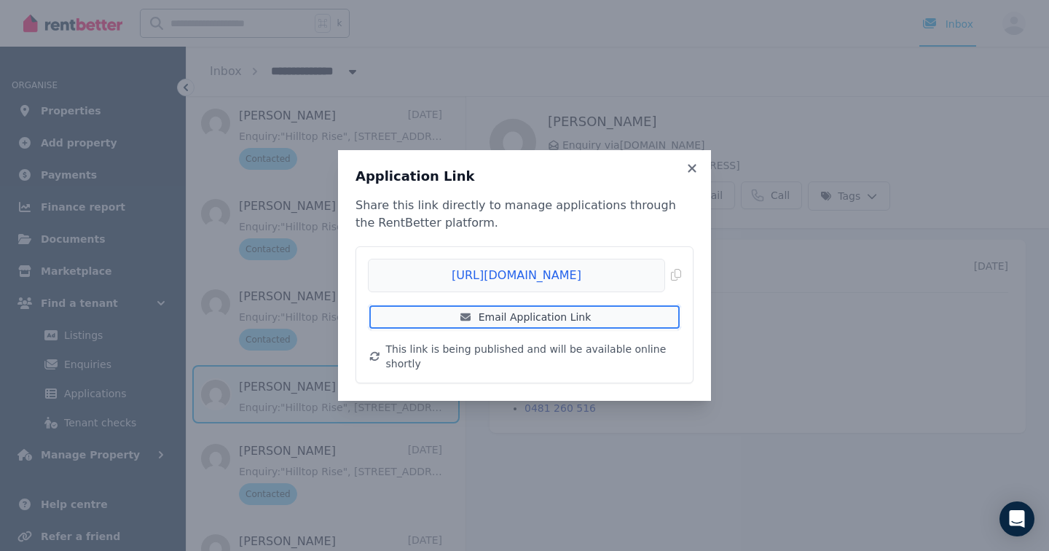
click at [516, 315] on link "Email Application Link" at bounding box center [524, 317] width 313 height 26
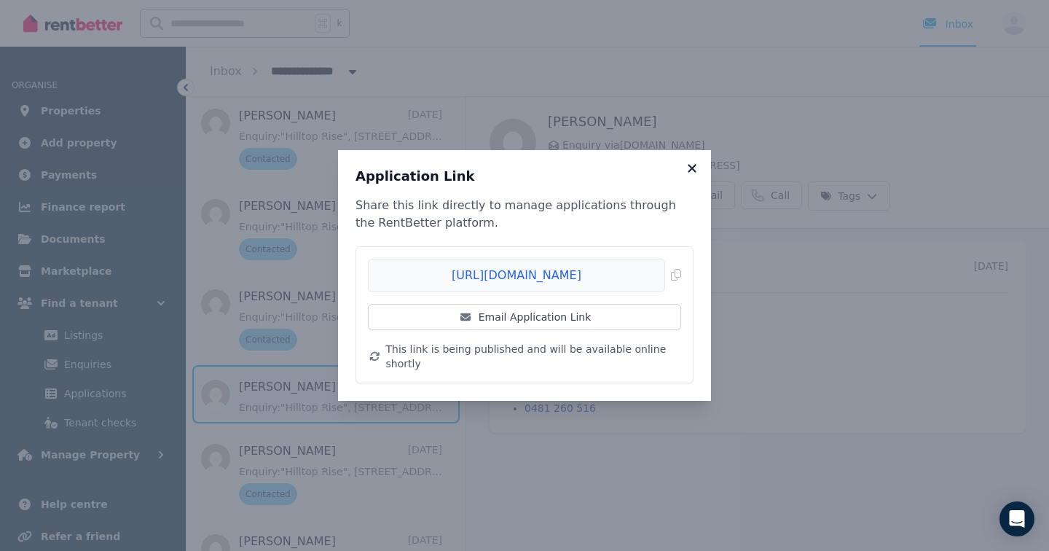
click at [690, 175] on icon at bounding box center [692, 168] width 15 height 13
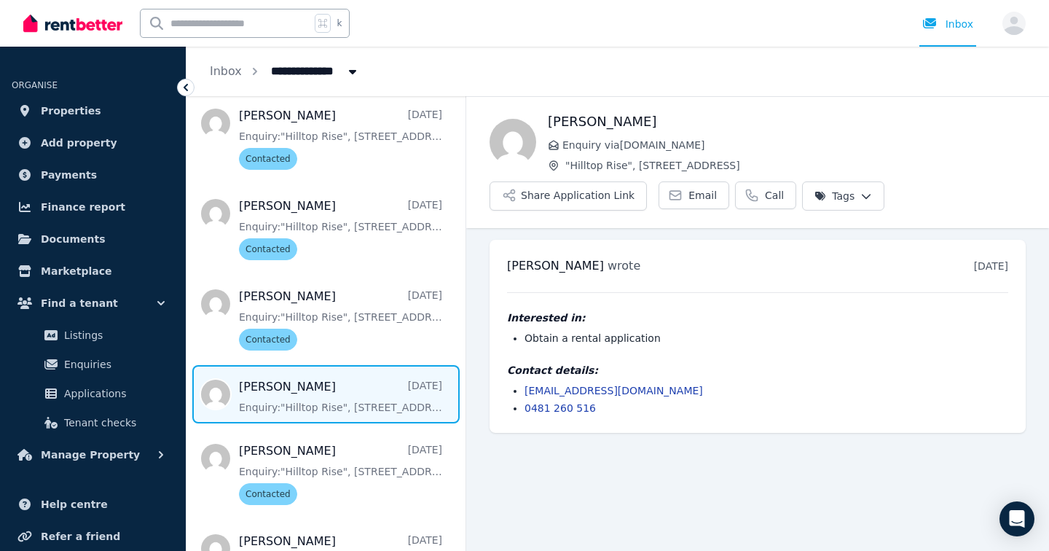
click at [854, 205] on html "**********" at bounding box center [524, 275] width 1049 height 551
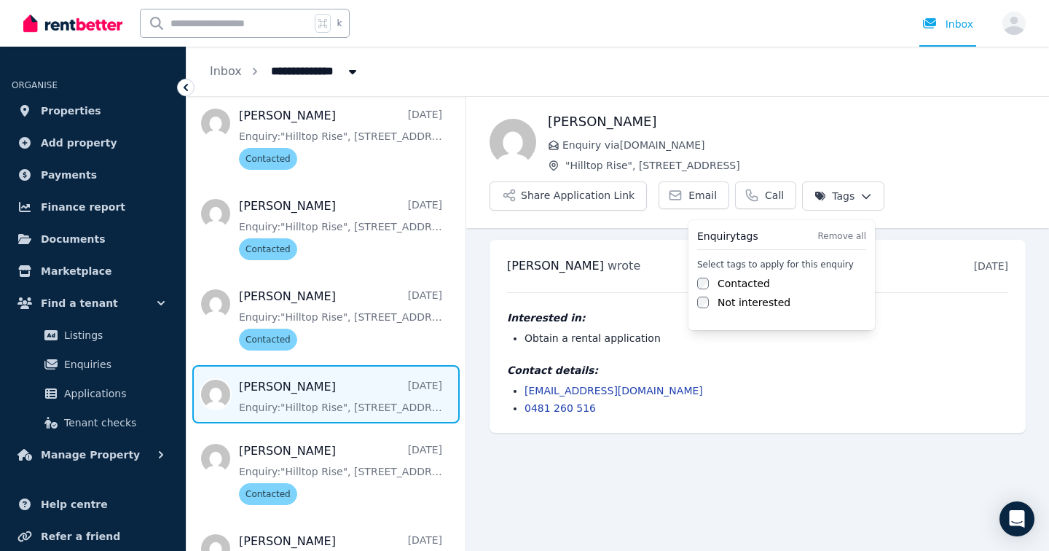
click at [745, 288] on label "Contacted" at bounding box center [743, 283] width 52 height 15
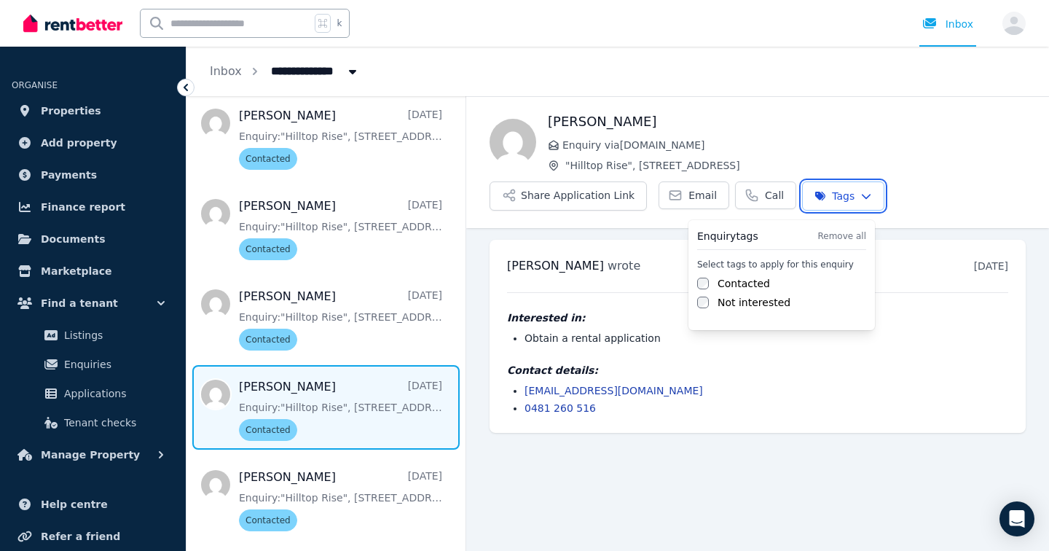
click at [492, 518] on html "**********" at bounding box center [524, 275] width 1049 height 551
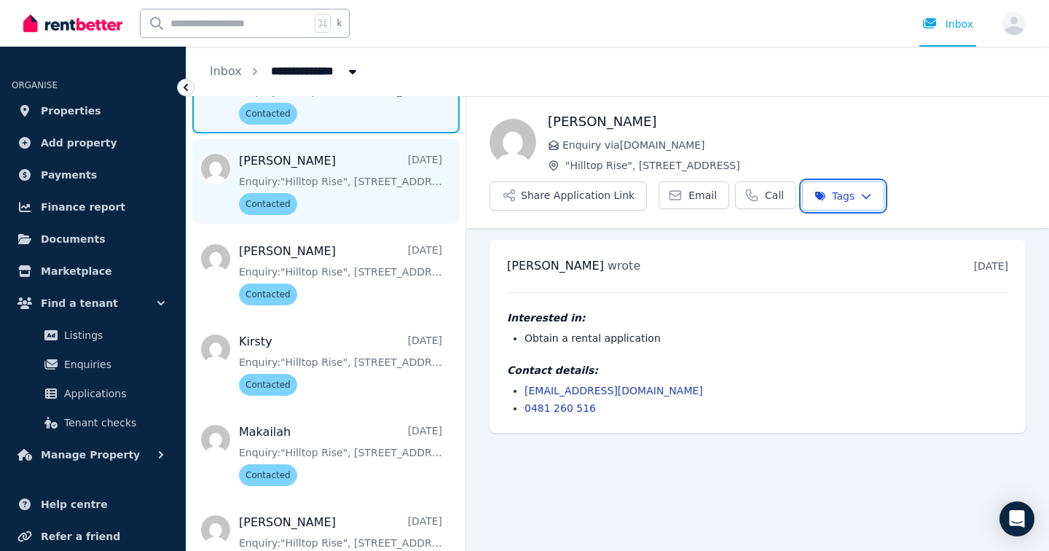
scroll to position [1191, 0]
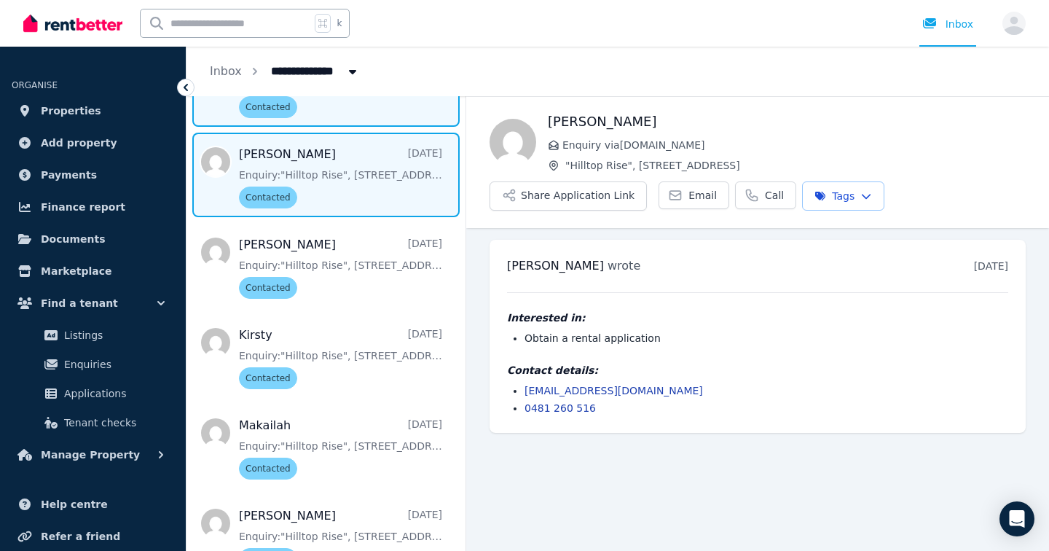
click at [379, 168] on span "Message list" at bounding box center [325, 175] width 279 height 84
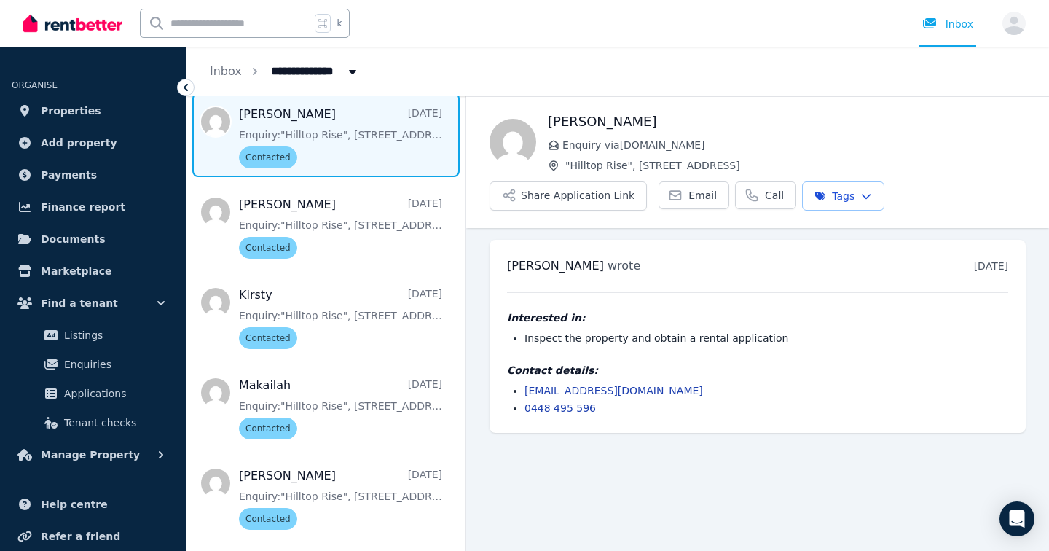
scroll to position [1199, 0]
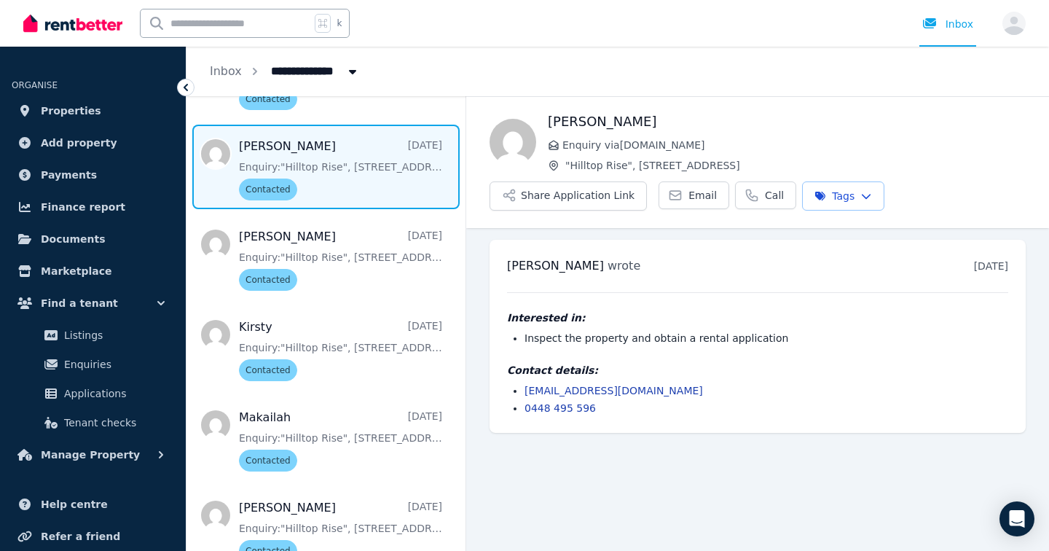
click at [862, 198] on html "**********" at bounding box center [524, 275] width 1049 height 551
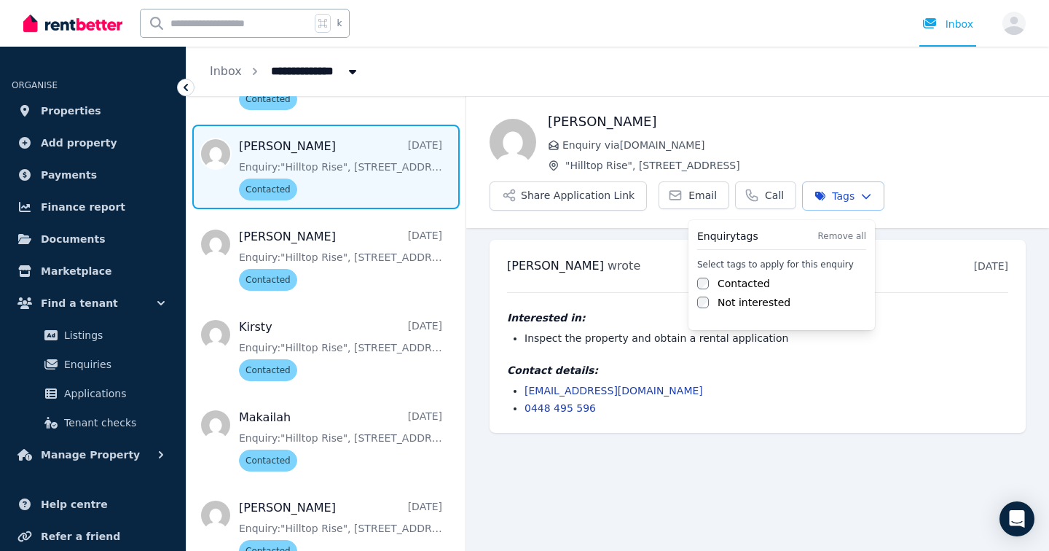
click at [759, 303] on label "Not interested" at bounding box center [753, 302] width 73 height 15
click at [487, 277] on html "**********" at bounding box center [524, 275] width 1049 height 551
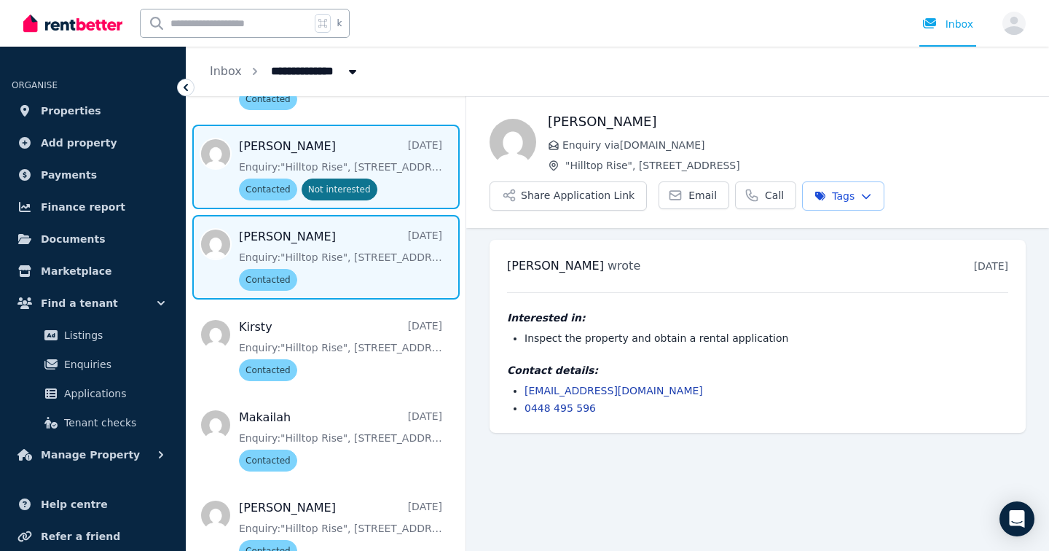
click at [393, 261] on span "Message list" at bounding box center [325, 257] width 279 height 84
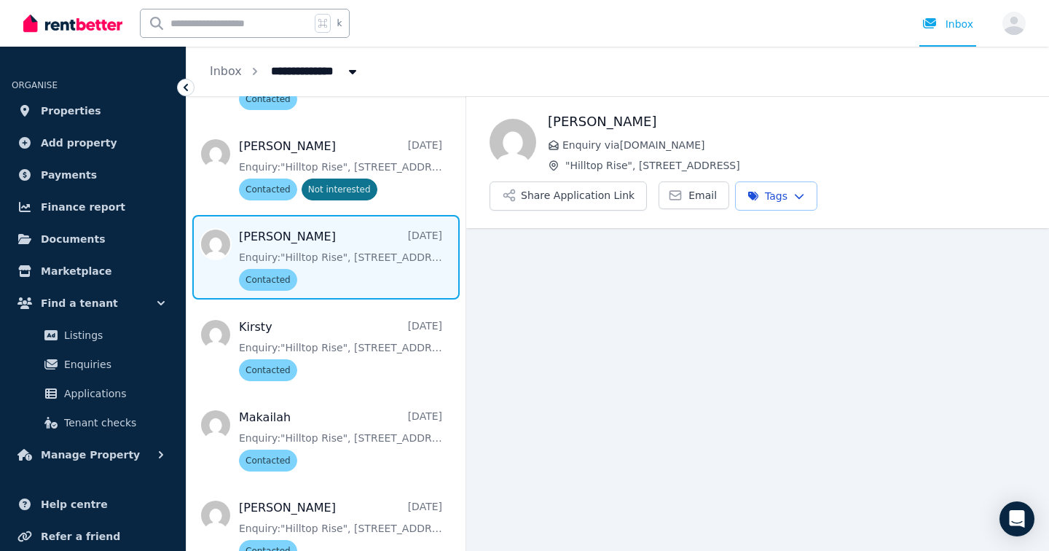
click at [795, 200] on html "**********" at bounding box center [524, 275] width 1049 height 551
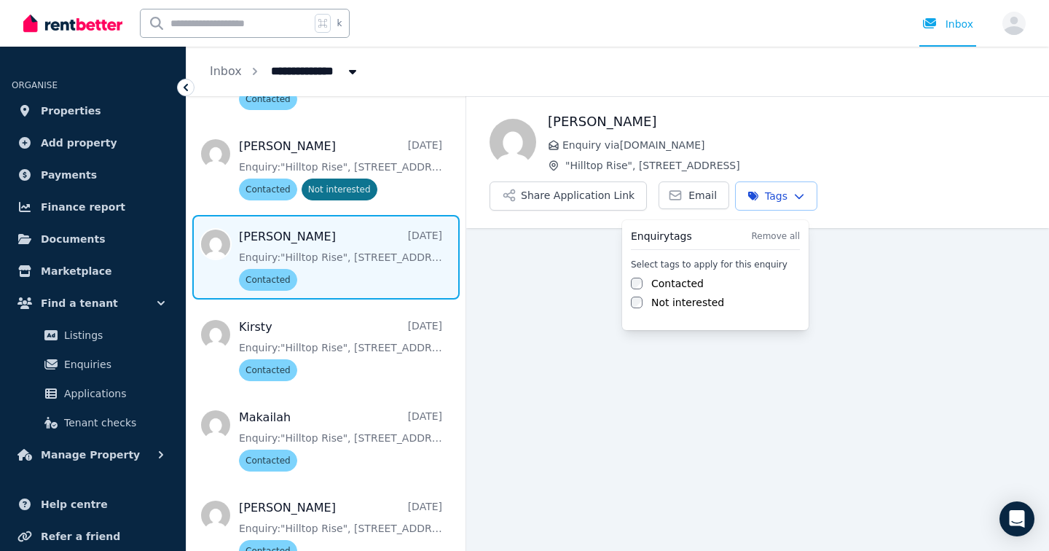
click at [676, 298] on label "Not interested" at bounding box center [687, 302] width 73 height 15
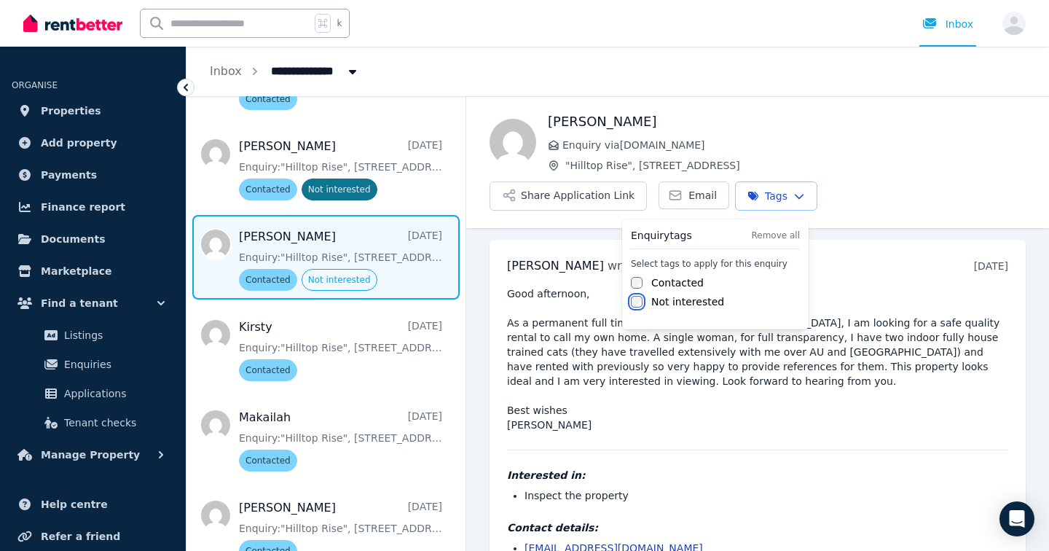
scroll to position [34, 0]
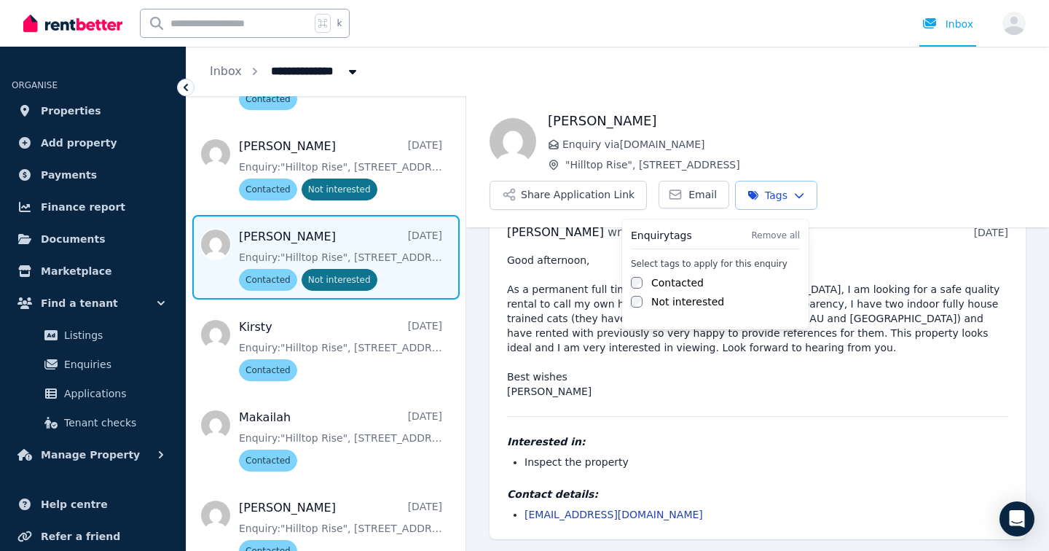
click at [335, 376] on html "**********" at bounding box center [524, 275] width 1049 height 551
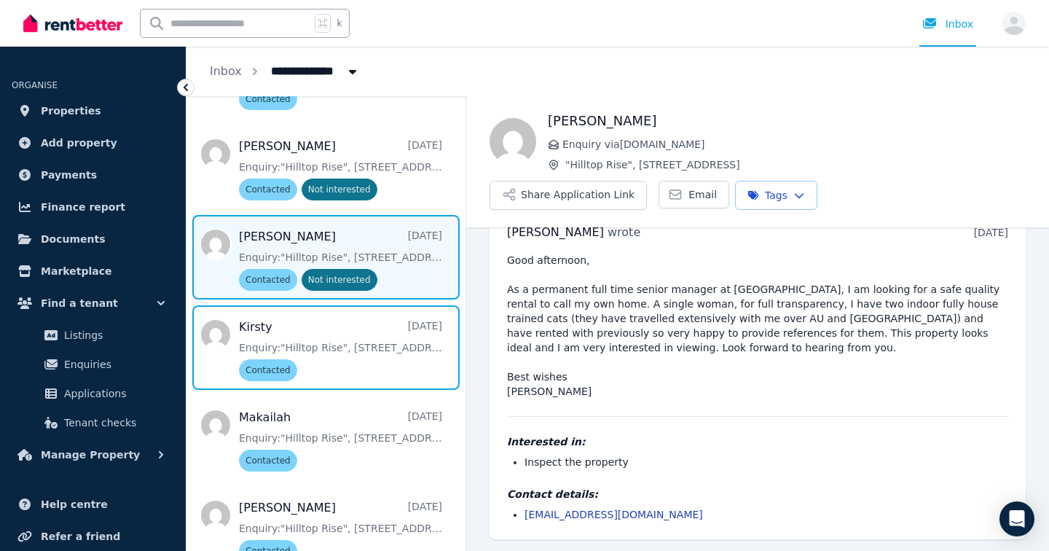
click at [335, 376] on span "Message list" at bounding box center [325, 347] width 279 height 84
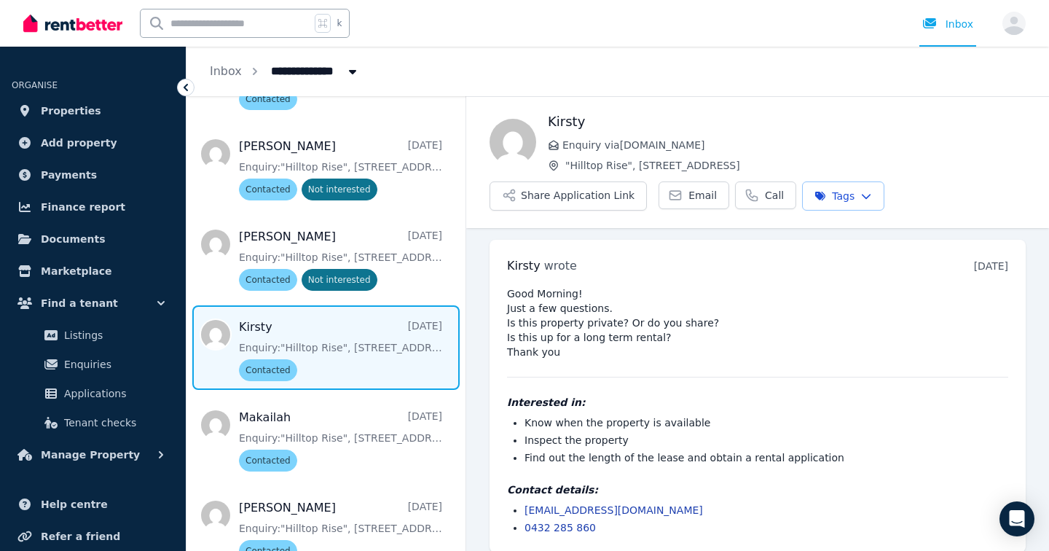
scroll to position [13, 0]
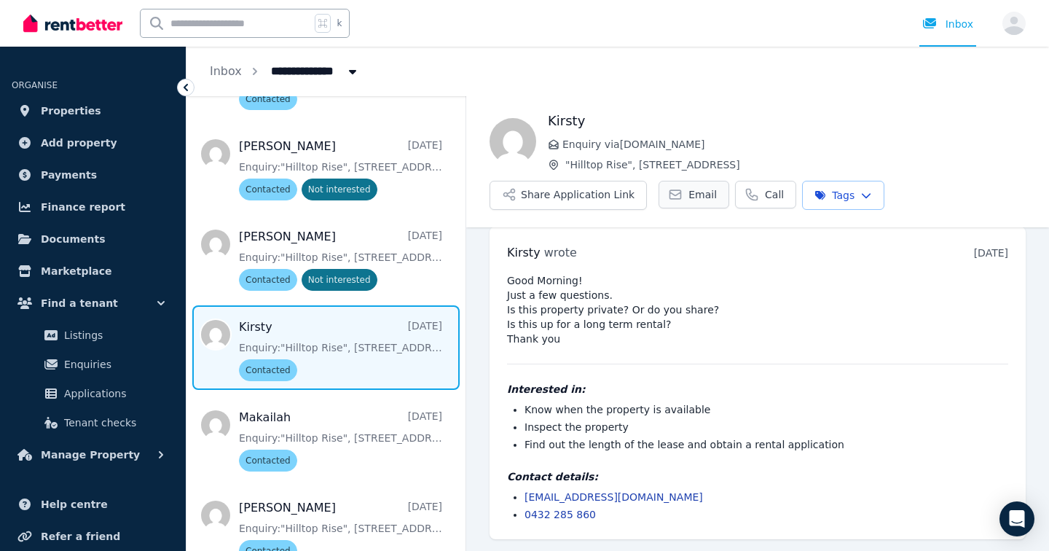
click at [688, 187] on span "Email" at bounding box center [702, 194] width 28 height 15
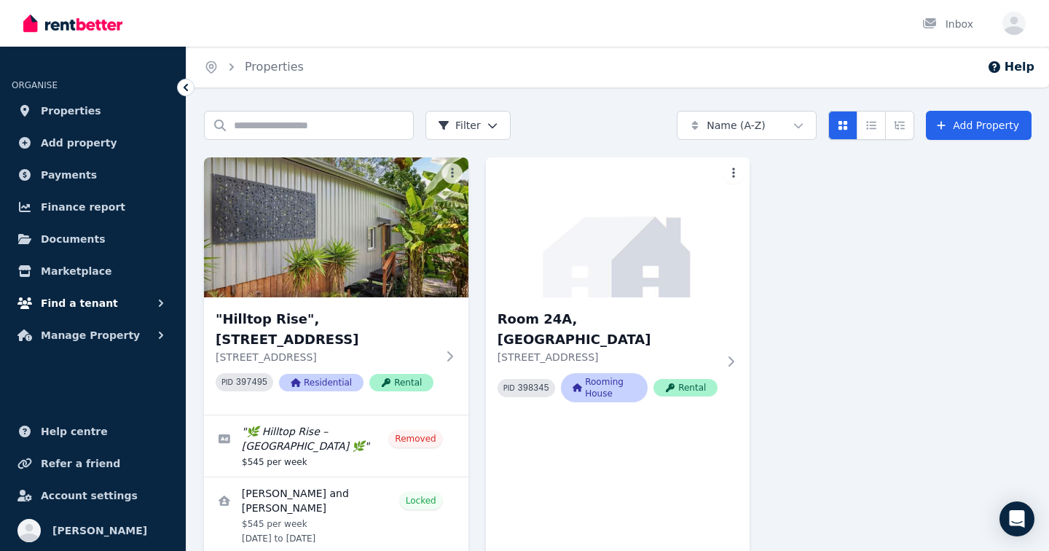
click at [124, 305] on button "Find a tenant" at bounding box center [93, 302] width 162 height 29
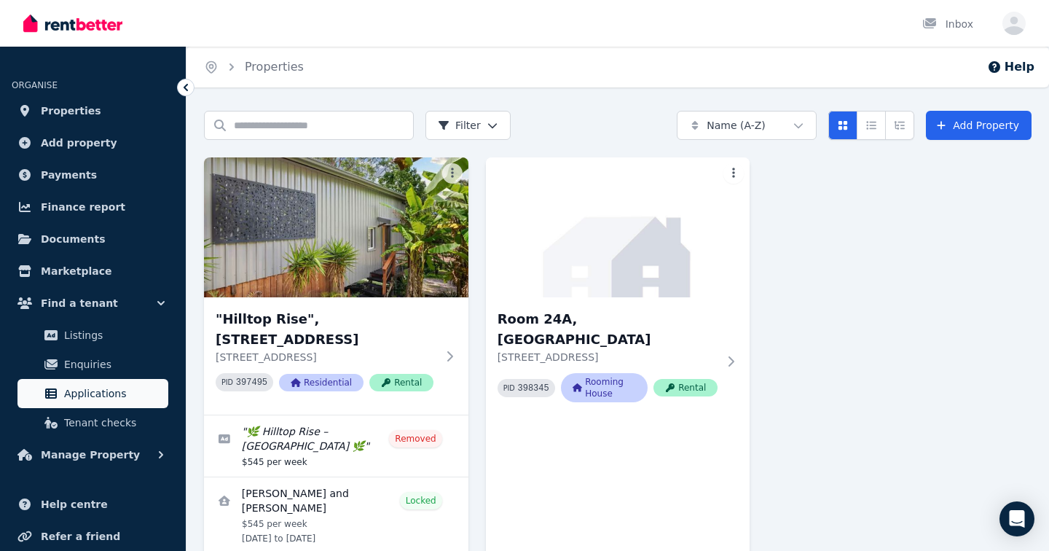
click at [119, 390] on span "Applications" at bounding box center [113, 393] width 98 height 17
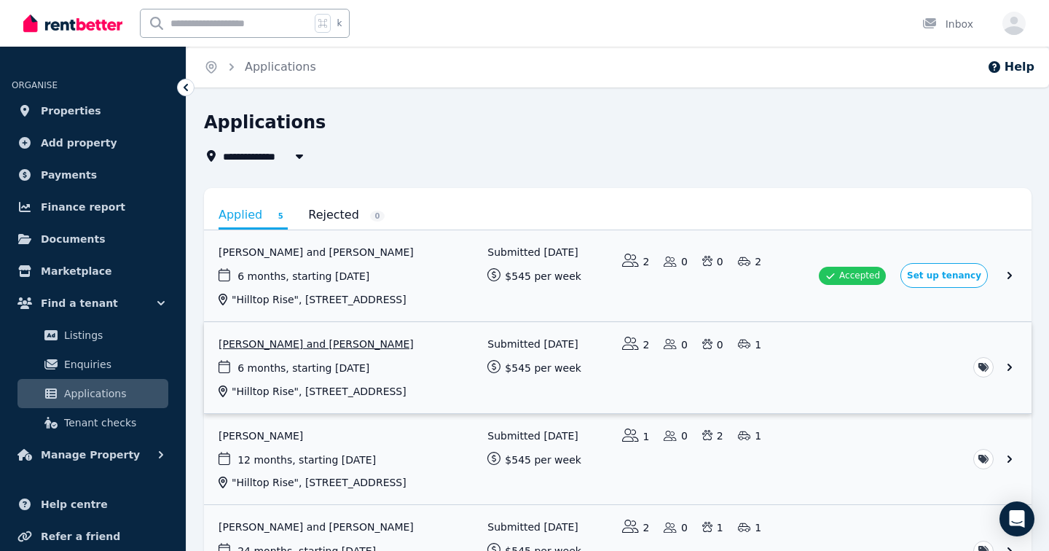
click at [1008, 387] on link "View application: Tracey Gorrie and Olivia Macpherson" at bounding box center [617, 367] width 827 height 91
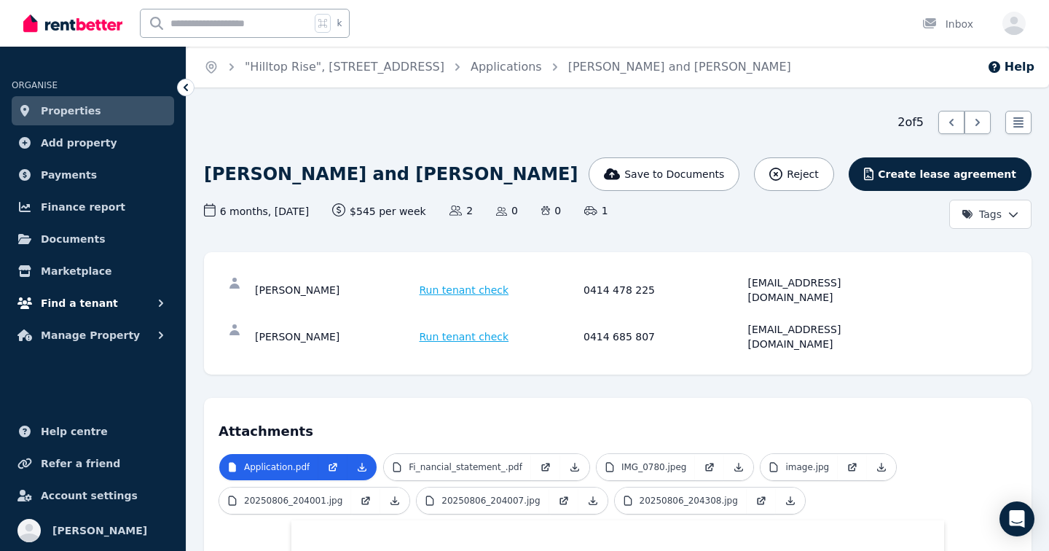
click at [125, 306] on button "Find a tenant" at bounding box center [93, 302] width 162 height 29
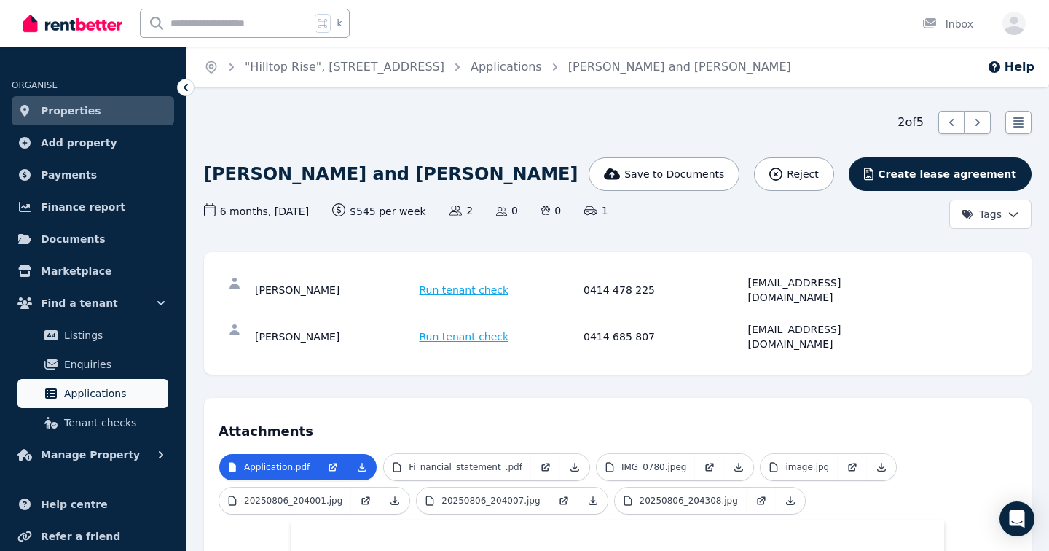
click at [92, 399] on span "Applications" at bounding box center [113, 393] width 98 height 17
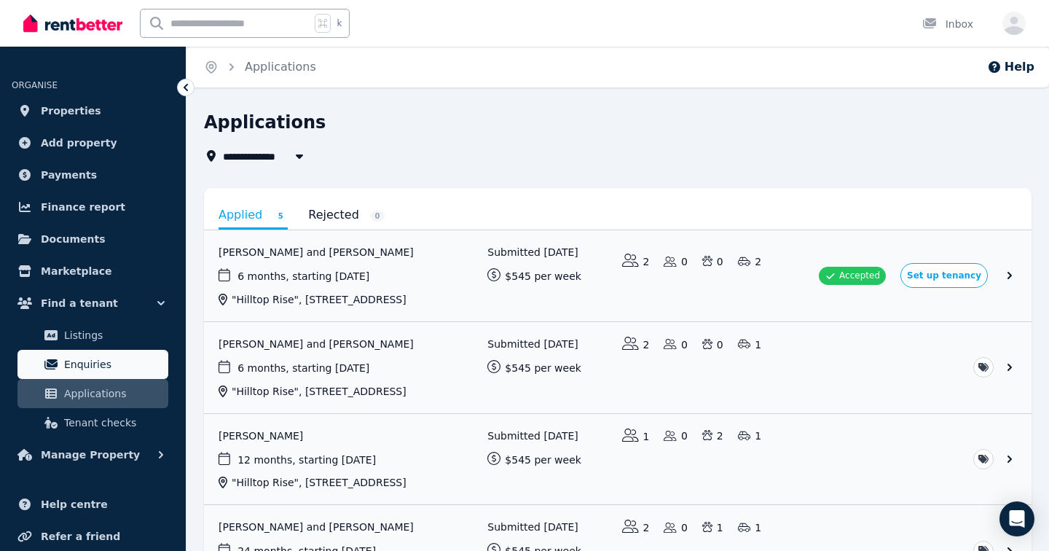
click at [88, 366] on span "Enquiries" at bounding box center [113, 363] width 98 height 17
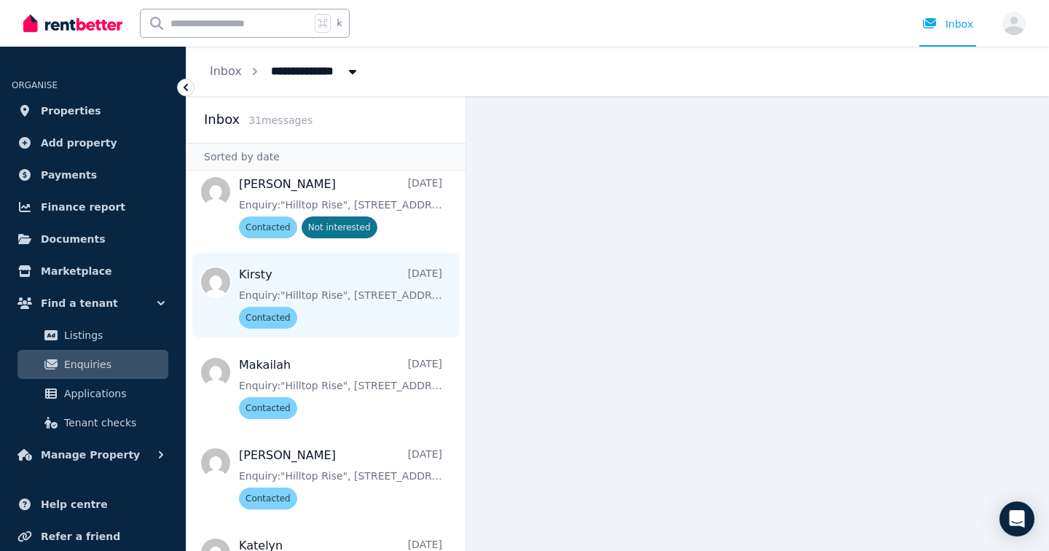
scroll to position [1233, 0]
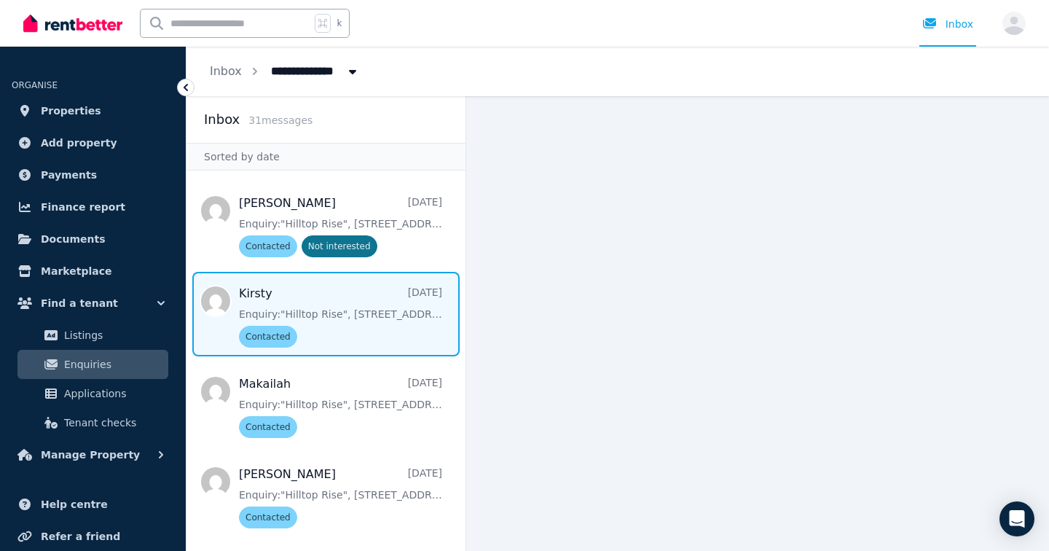
click at [331, 272] on span "Message list" at bounding box center [325, 314] width 279 height 84
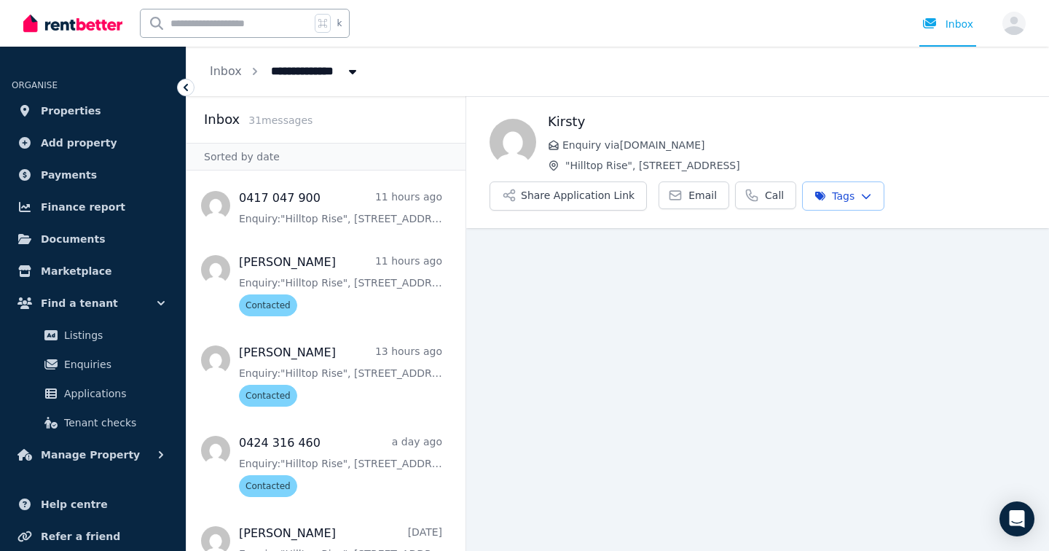
click at [863, 200] on html "**********" at bounding box center [524, 275] width 1049 height 551
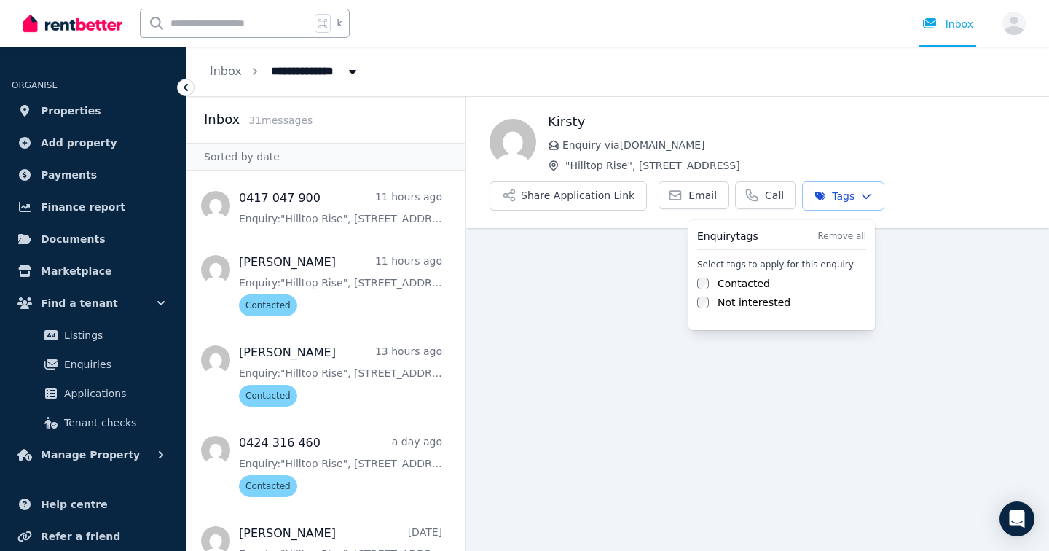
click at [768, 305] on label "Not interested" at bounding box center [753, 302] width 73 height 15
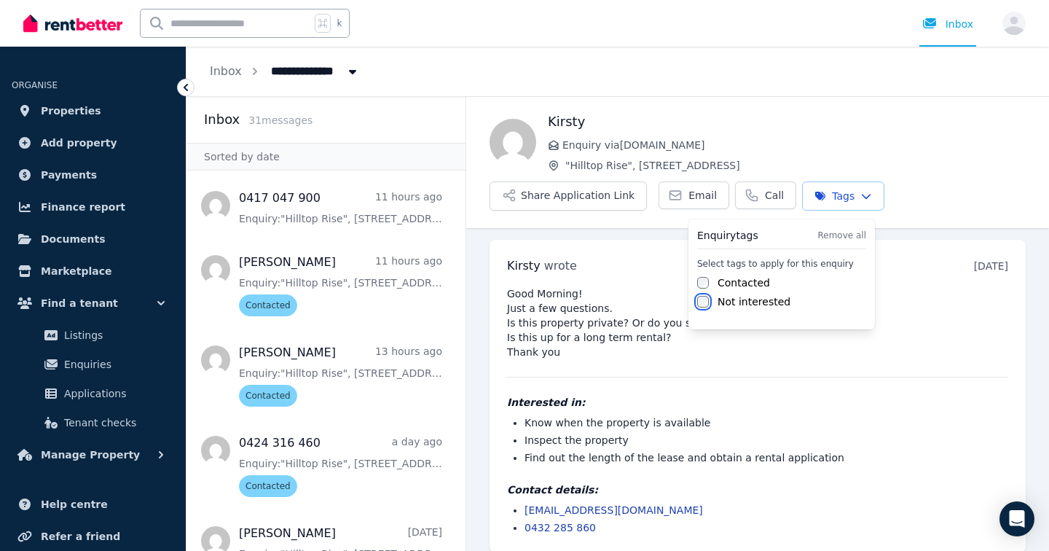
scroll to position [13, 0]
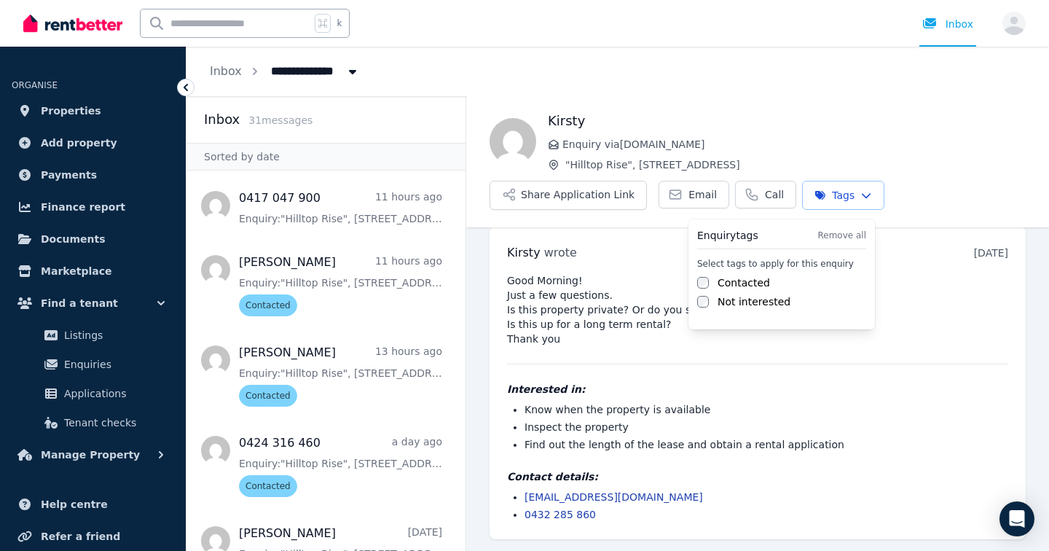
click at [337, 298] on html "**********" at bounding box center [524, 275] width 1049 height 551
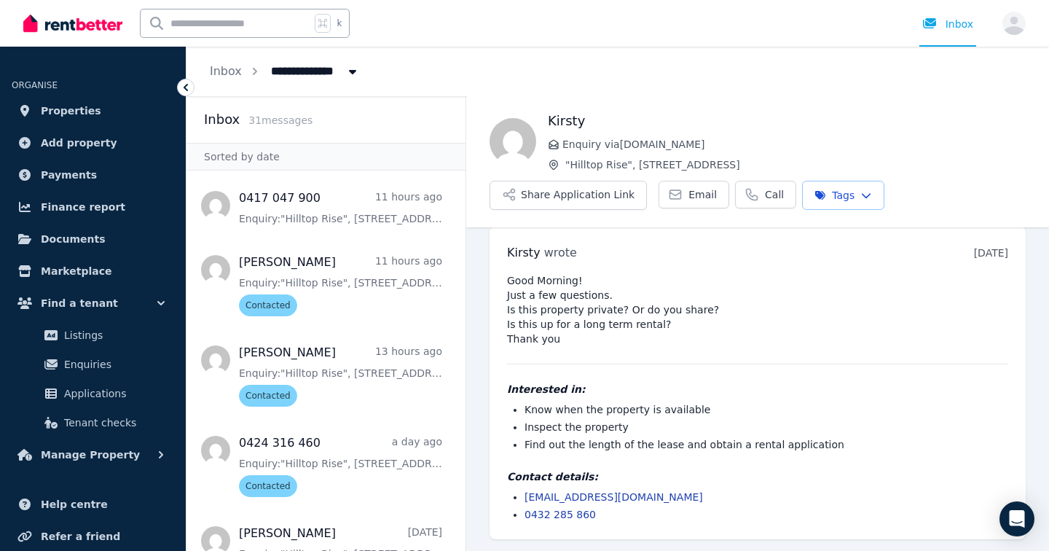
click at [856, 192] on html "**********" at bounding box center [524, 275] width 1049 height 551
click at [491, 329] on html "**********" at bounding box center [524, 275] width 1049 height 551
click at [482, 329] on ul "[PERSON_NAME] wrote [DATE] 11:57 am [DATE][DATE] Good Morning! Just a few quest…" at bounding box center [757, 383] width 583 height 336
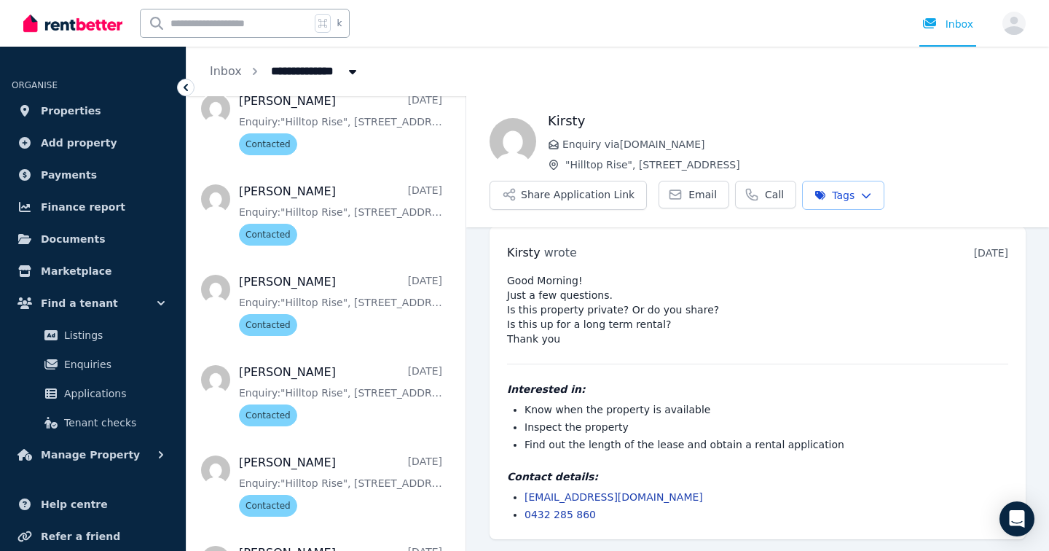
scroll to position [626, 0]
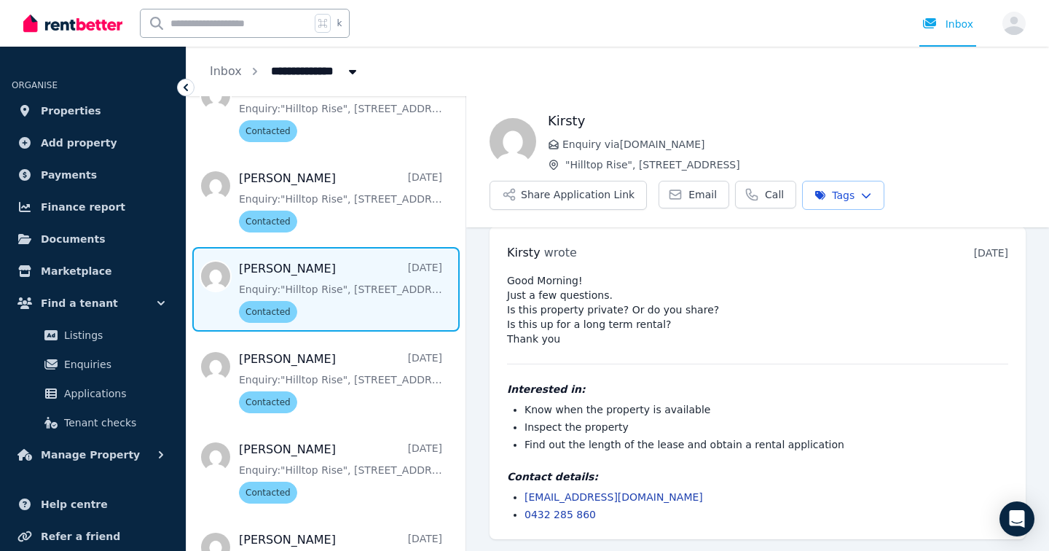
click at [394, 297] on span "Message list" at bounding box center [325, 289] width 279 height 84
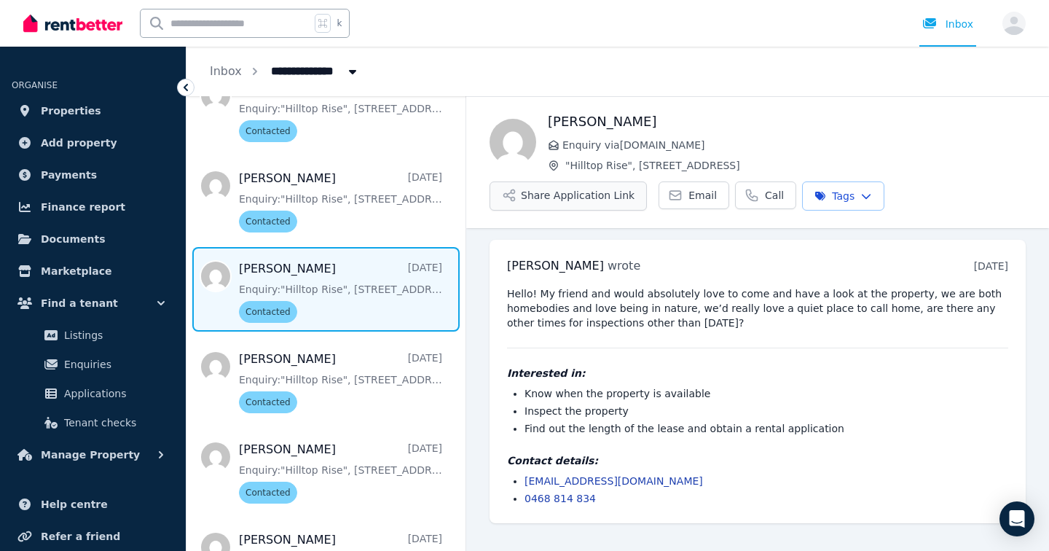
click at [575, 195] on button "Share Application Link" at bounding box center [567, 195] width 157 height 29
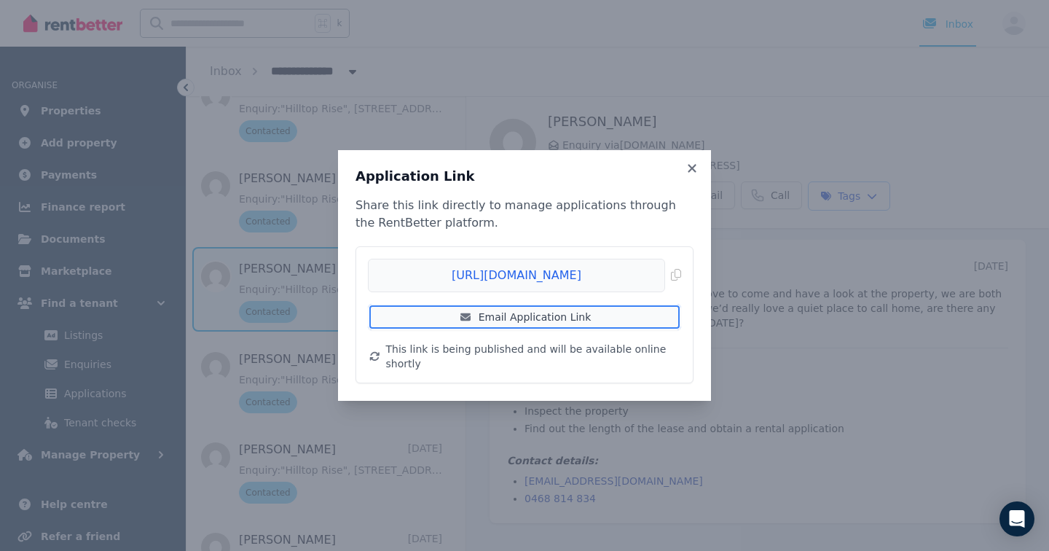
click at [489, 325] on link "Email Application Link" at bounding box center [524, 317] width 313 height 26
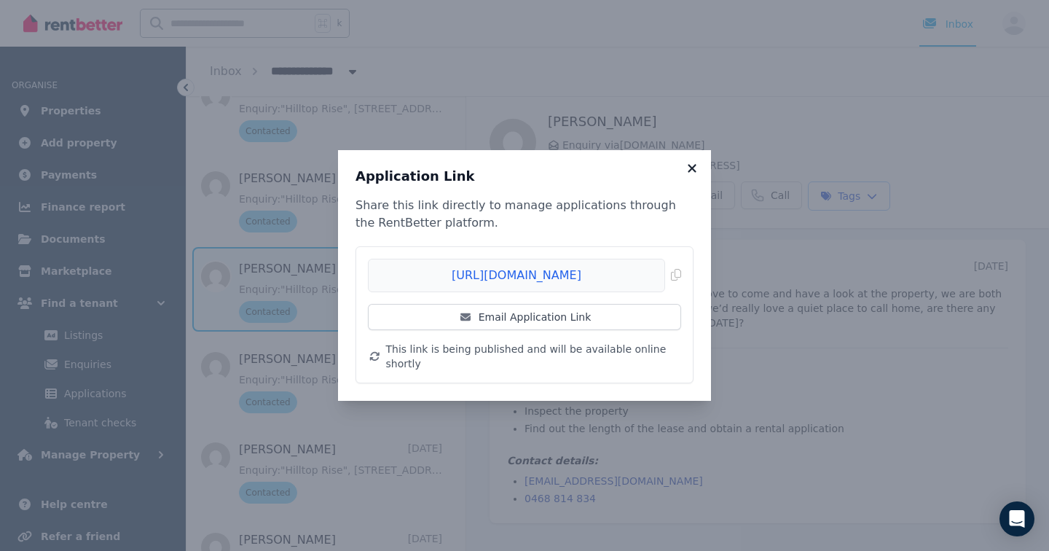
click at [694, 172] on icon at bounding box center [691, 168] width 8 height 8
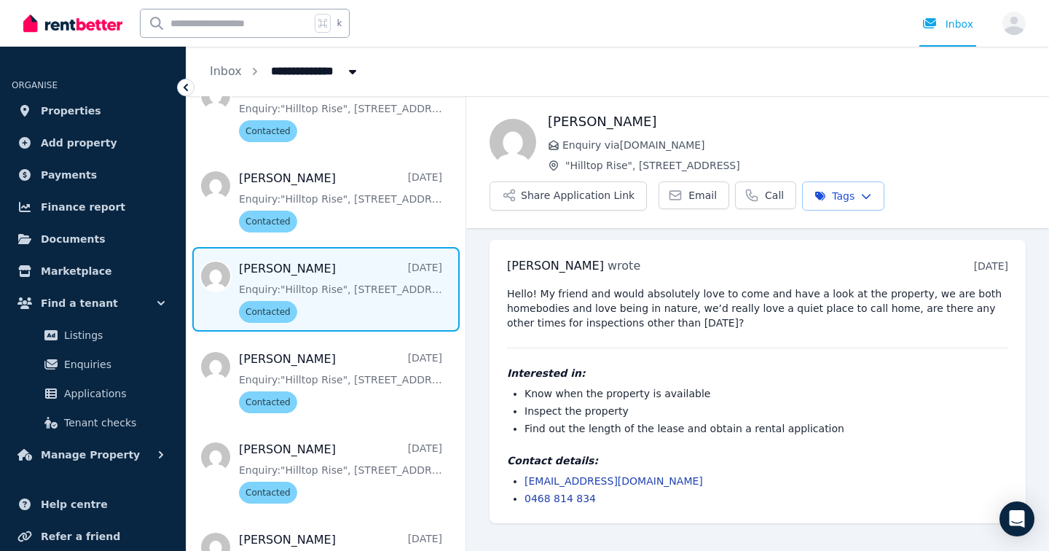
click at [872, 201] on html "**********" at bounding box center [524, 275] width 1049 height 551
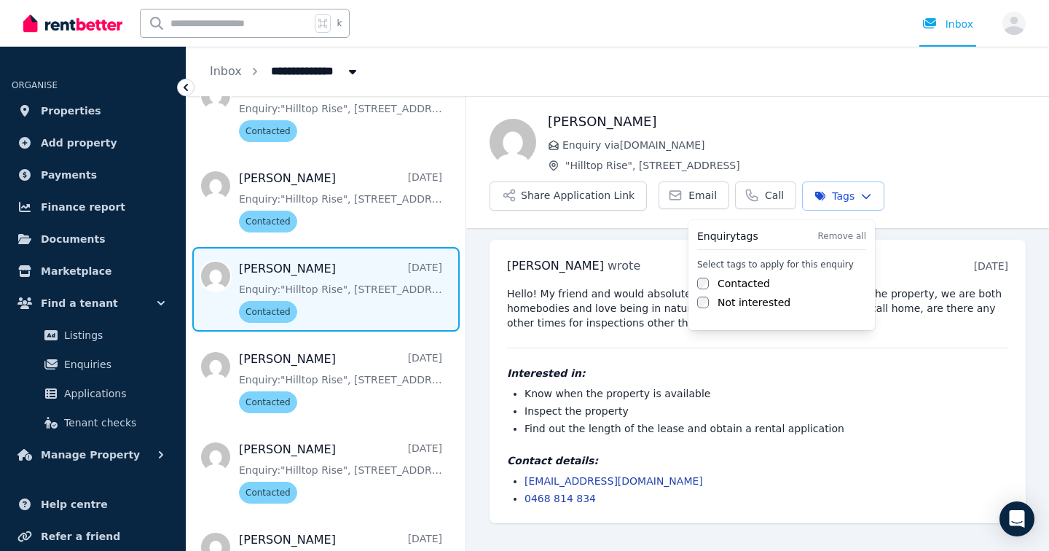
click at [723, 307] on label "Not interested" at bounding box center [753, 302] width 73 height 15
click at [409, 402] on html "**********" at bounding box center [524, 275] width 1049 height 551
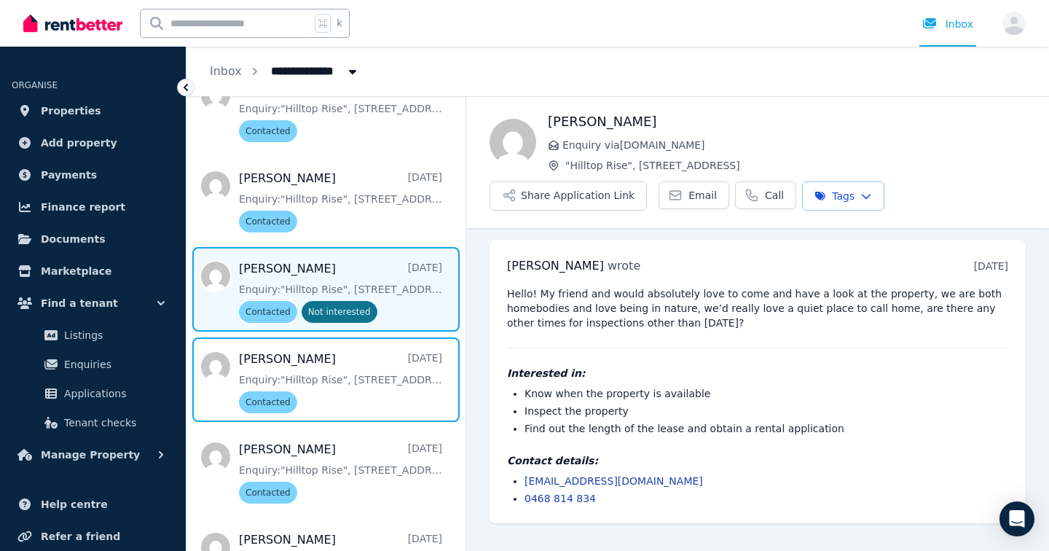
click at [409, 402] on span "Message list" at bounding box center [325, 379] width 279 height 84
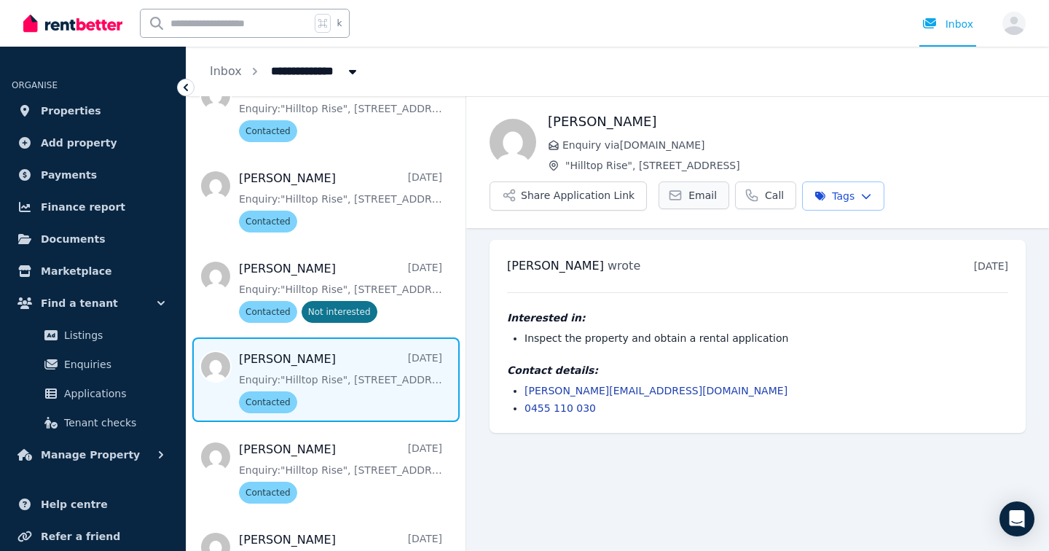
click at [688, 199] on span "Email" at bounding box center [702, 195] width 28 height 15
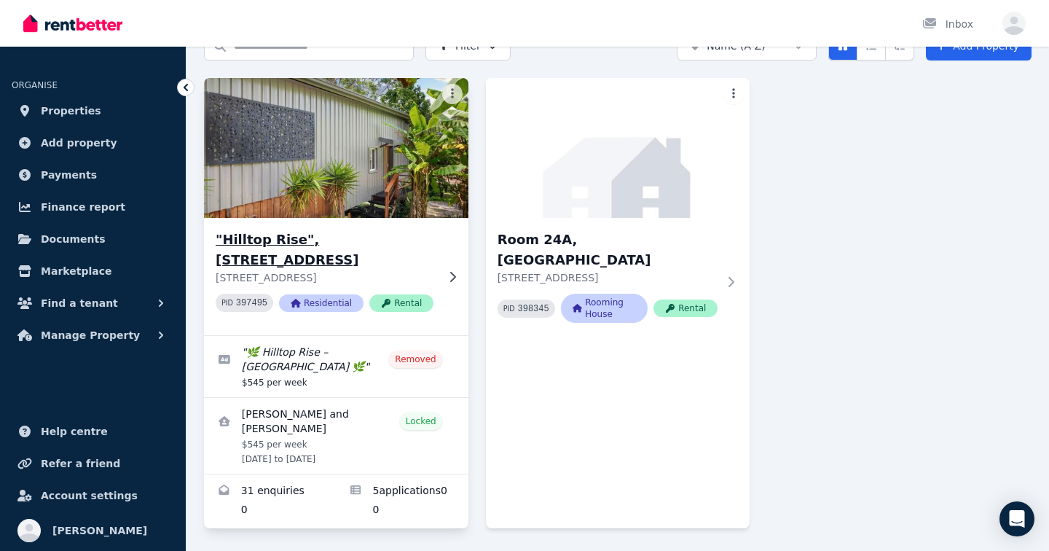
scroll to position [84, 0]
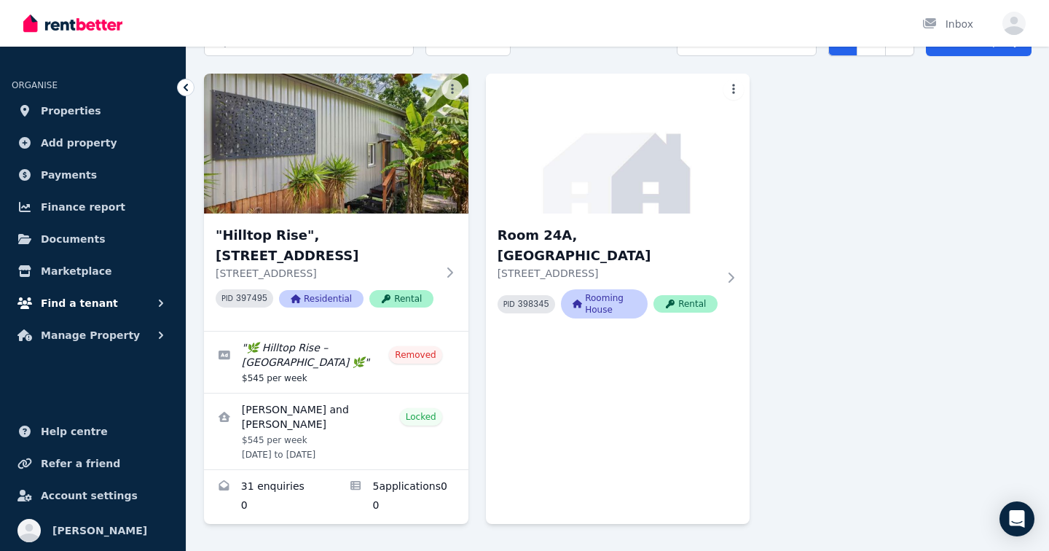
click at [105, 301] on button "Find a tenant" at bounding box center [93, 302] width 162 height 29
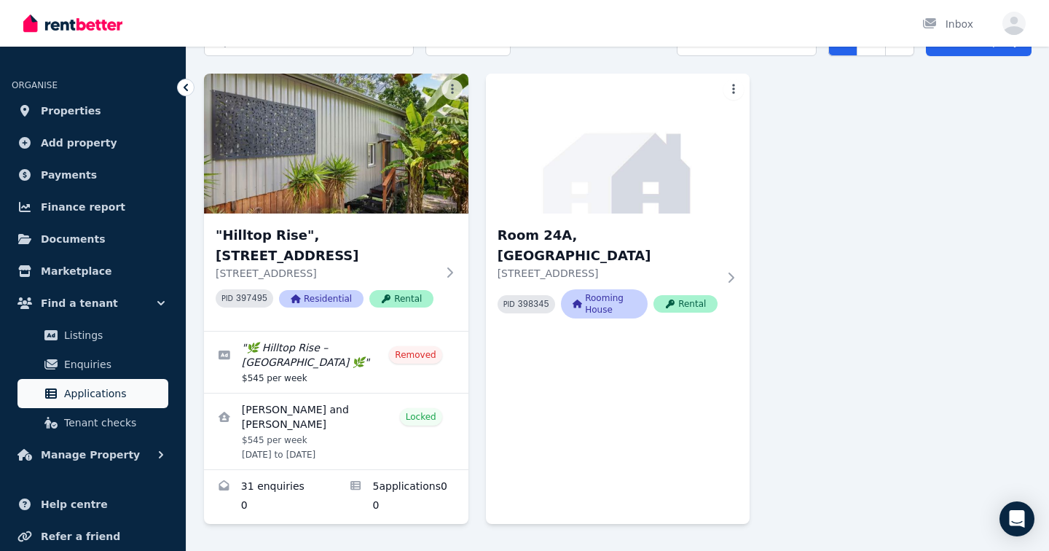
click at [90, 397] on span "Applications" at bounding box center [113, 393] width 98 height 17
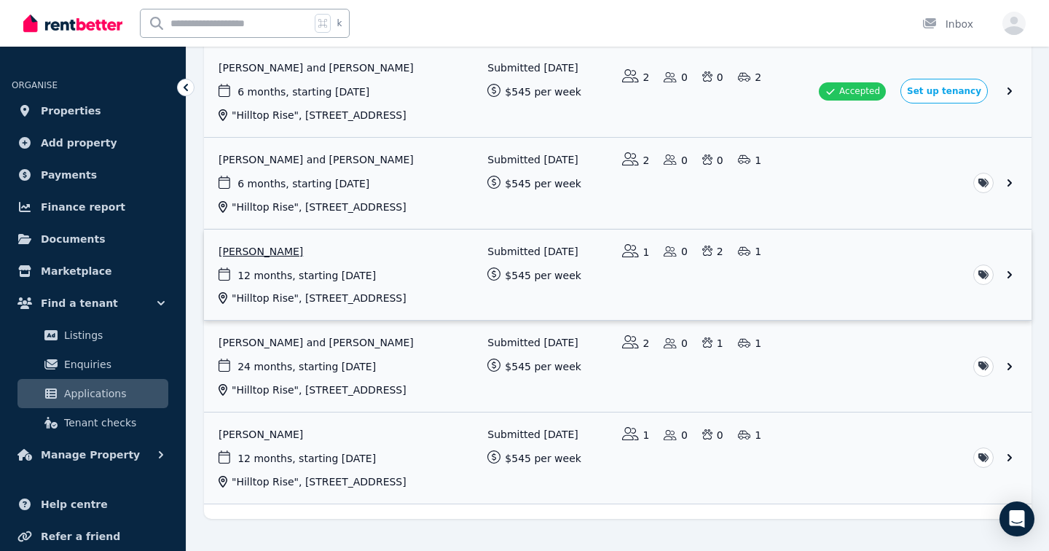
scroll to position [186, 0]
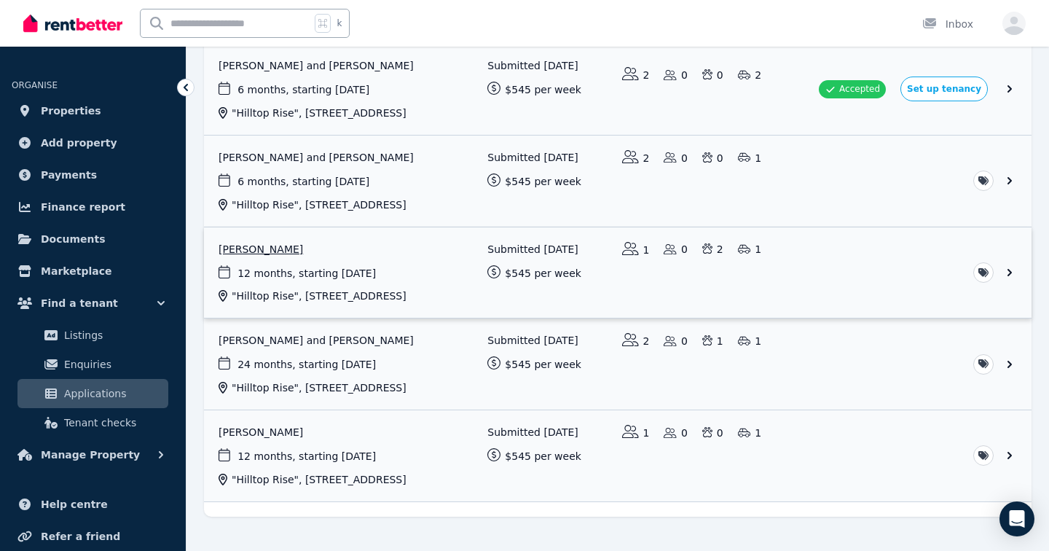
click at [698, 318] on link "View application: Michelle Mendoza" at bounding box center [617, 272] width 827 height 91
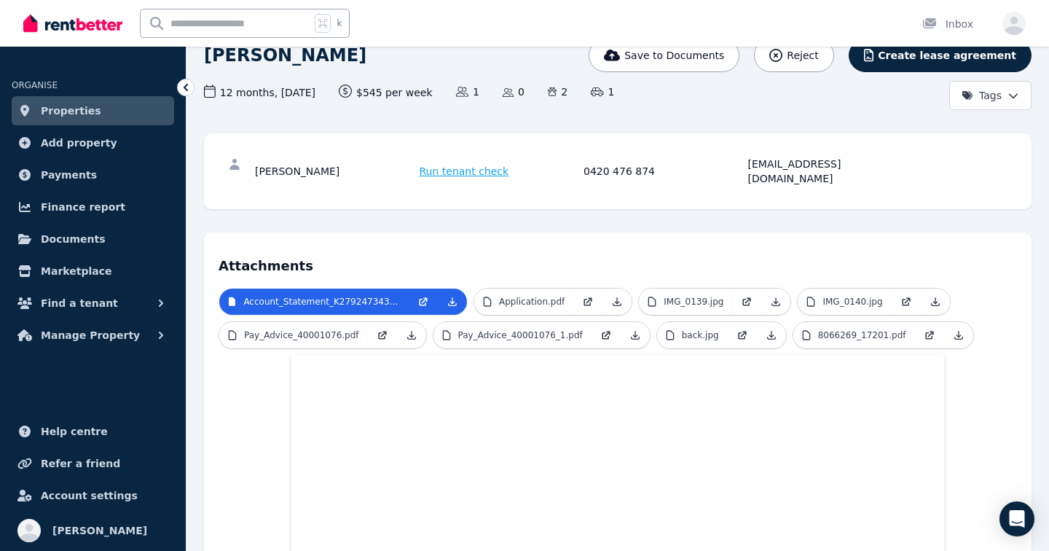
scroll to position [121, 0]
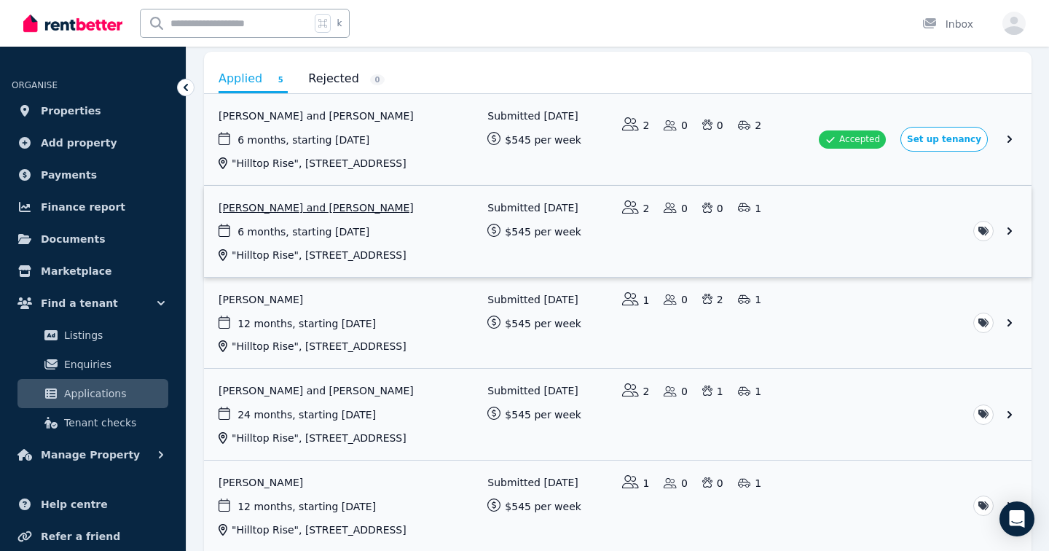
scroll to position [138, 0]
click at [447, 458] on link "View application: Danielle Gee and Rete Hartonen" at bounding box center [617, 412] width 827 height 91
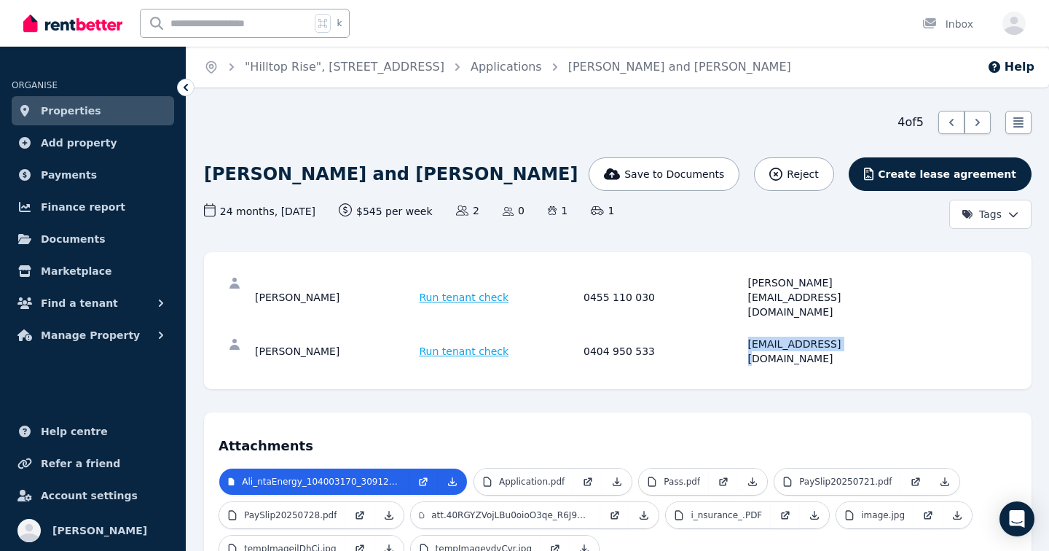
drag, startPoint x: 839, startPoint y: 314, endPoint x: 748, endPoint y: 317, distance: 91.1
click at [748, 336] on div "[EMAIL_ADDRESS][DOMAIN_NAME]" at bounding box center [828, 350] width 160 height 29
copy div "[EMAIL_ADDRESS][DOMAIN_NAME]"
click at [86, 302] on span "Find a tenant" at bounding box center [79, 302] width 77 height 17
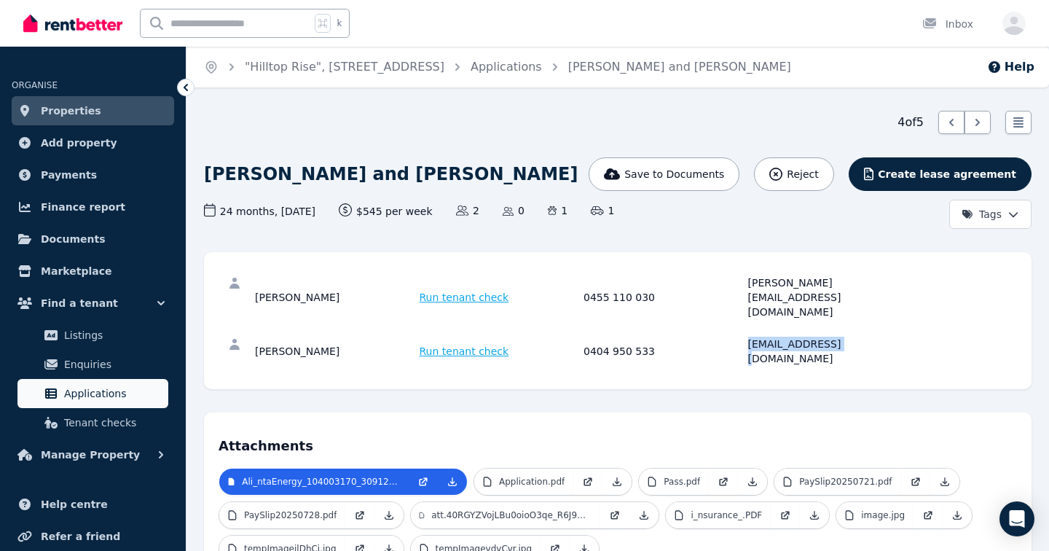
click at [91, 385] on span "Applications" at bounding box center [113, 393] width 98 height 17
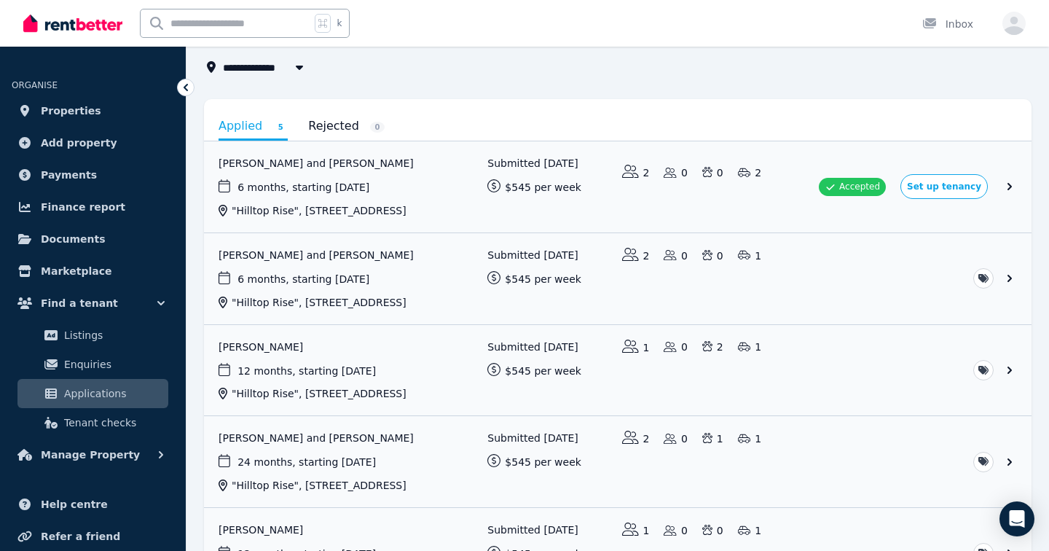
scroll to position [95, 0]
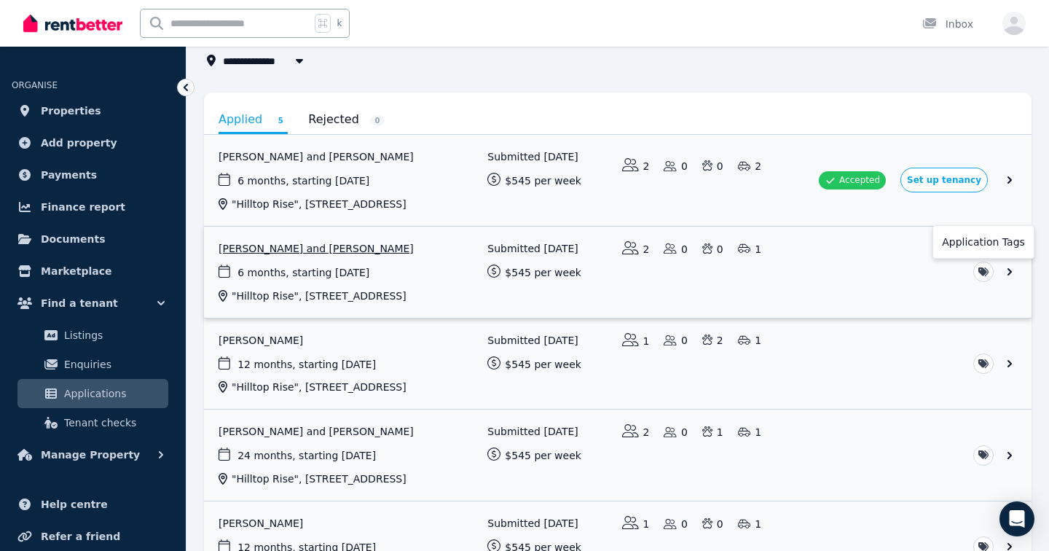
click at [985, 289] on html "**********" at bounding box center [524, 180] width 1049 height 551
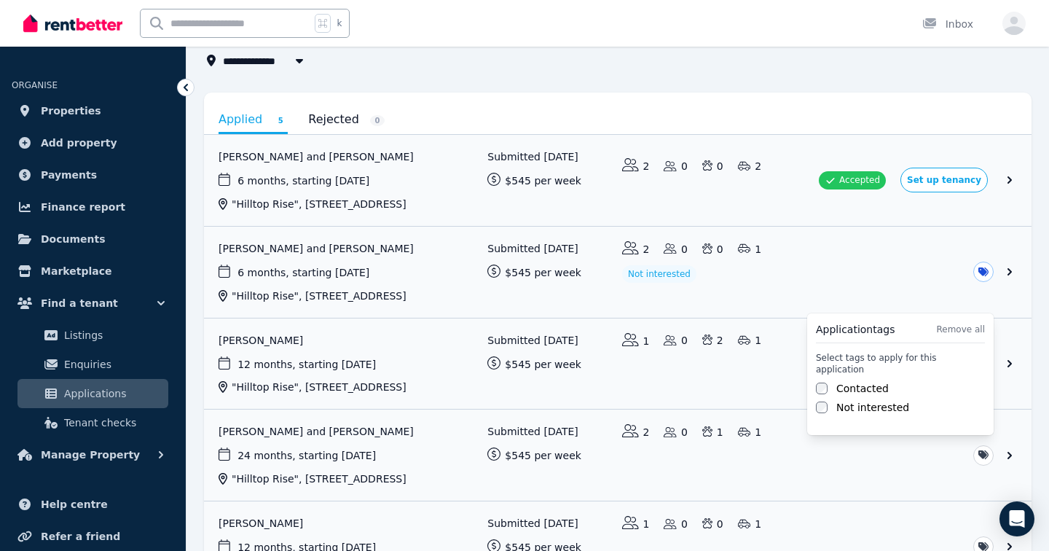
click at [609, 387] on html "**********" at bounding box center [524, 180] width 1049 height 551
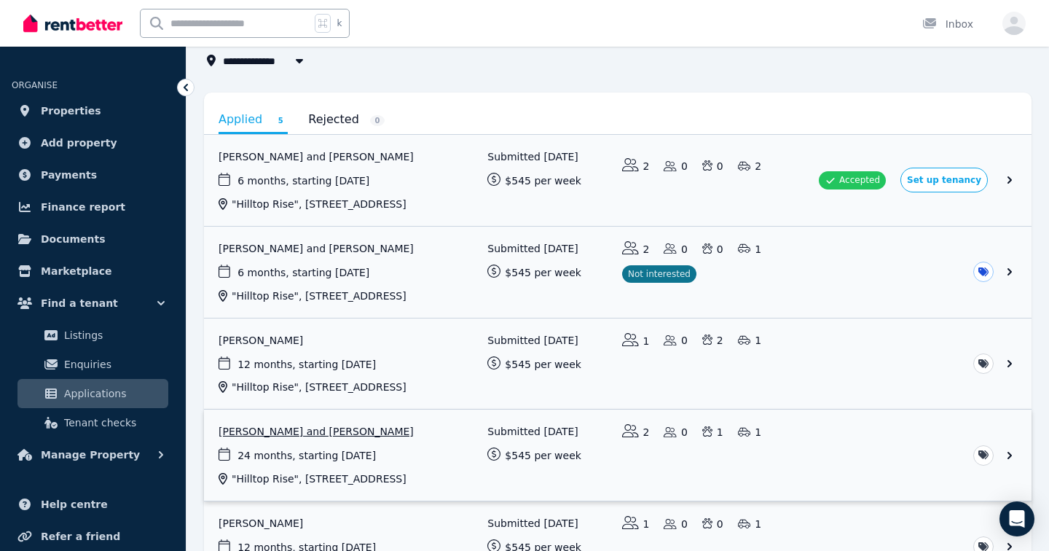
click at [977, 455] on html "**********" at bounding box center [524, 180] width 1049 height 551
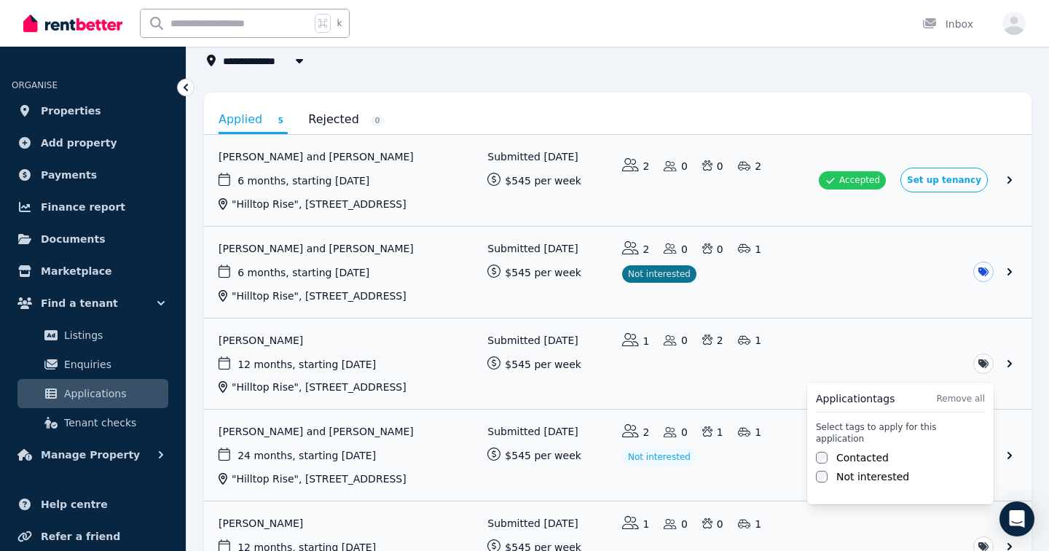
click at [807, 457] on div "Application tags Remove all Select tags to apply for this application Contacted…" at bounding box center [900, 443] width 186 height 122
click at [749, 455] on html "**********" at bounding box center [524, 180] width 1049 height 551
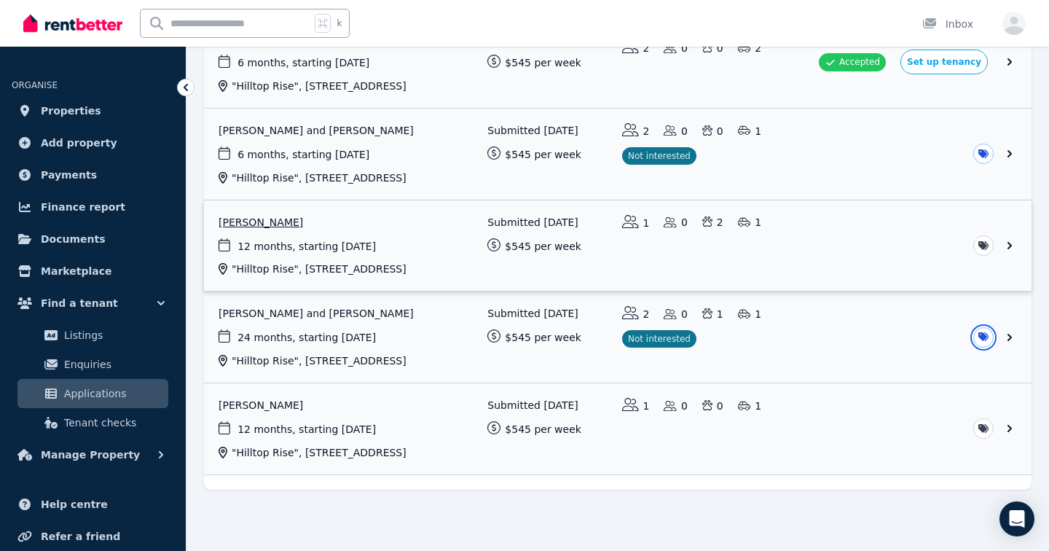
scroll to position [286, 0]
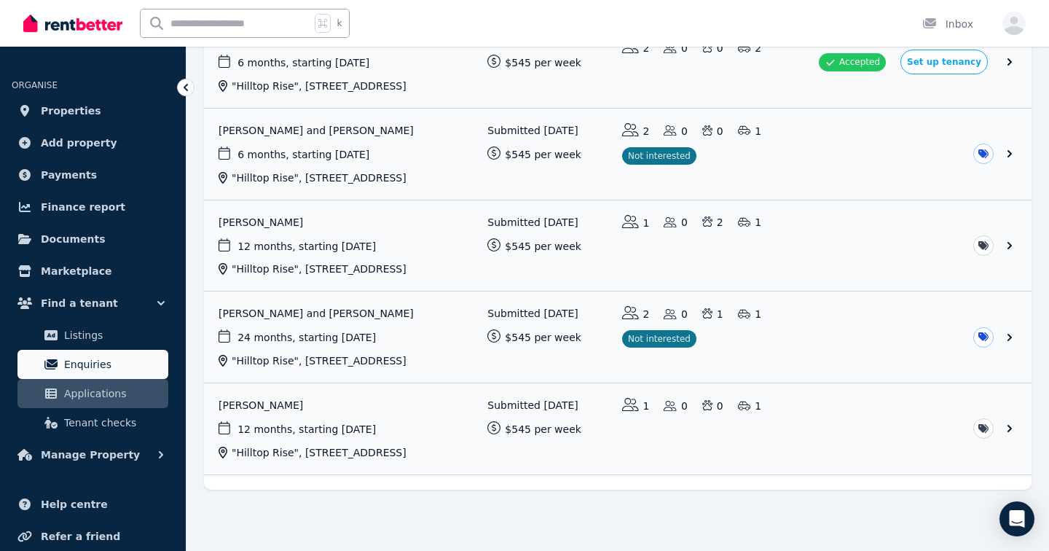
click at [87, 362] on span "Enquiries" at bounding box center [113, 363] width 98 height 17
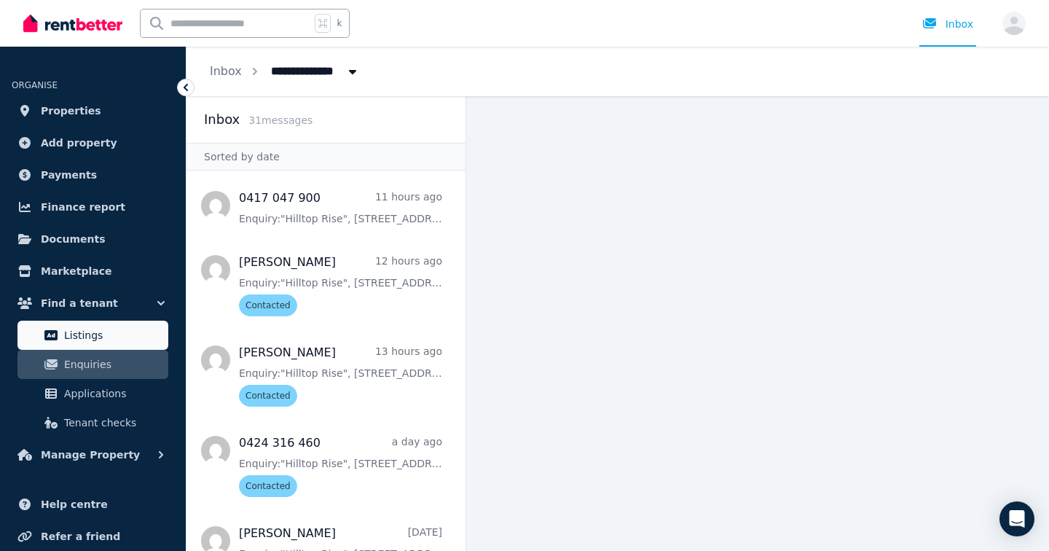
click at [80, 333] on span "Listings" at bounding box center [113, 334] width 98 height 17
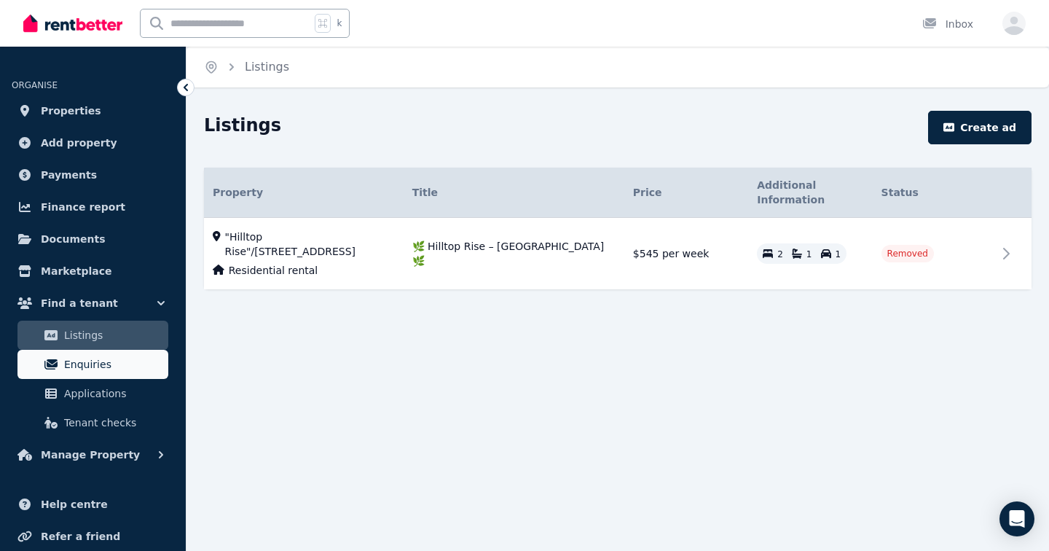
click at [82, 364] on span "Enquiries" at bounding box center [113, 363] width 98 height 17
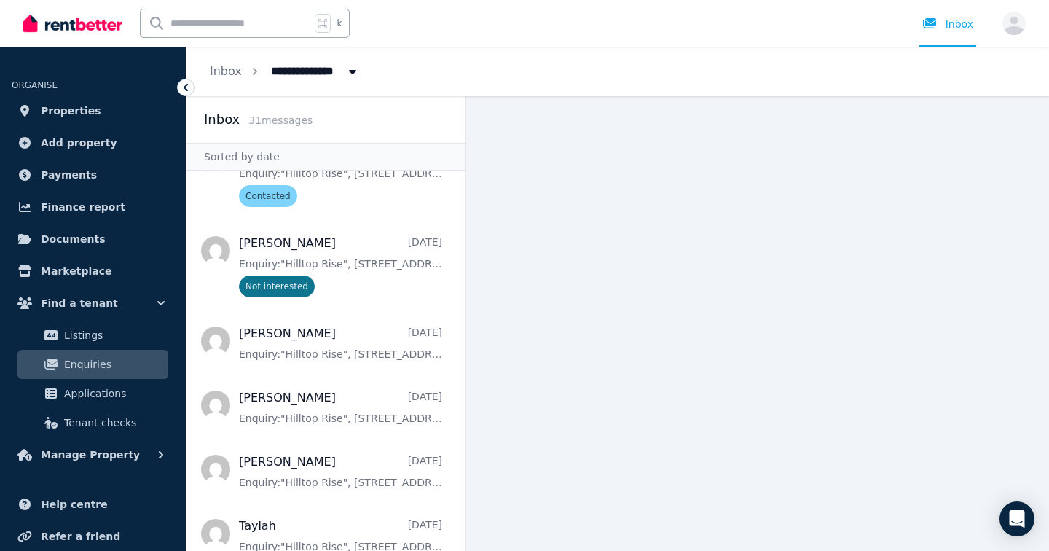
scroll to position [2137, 0]
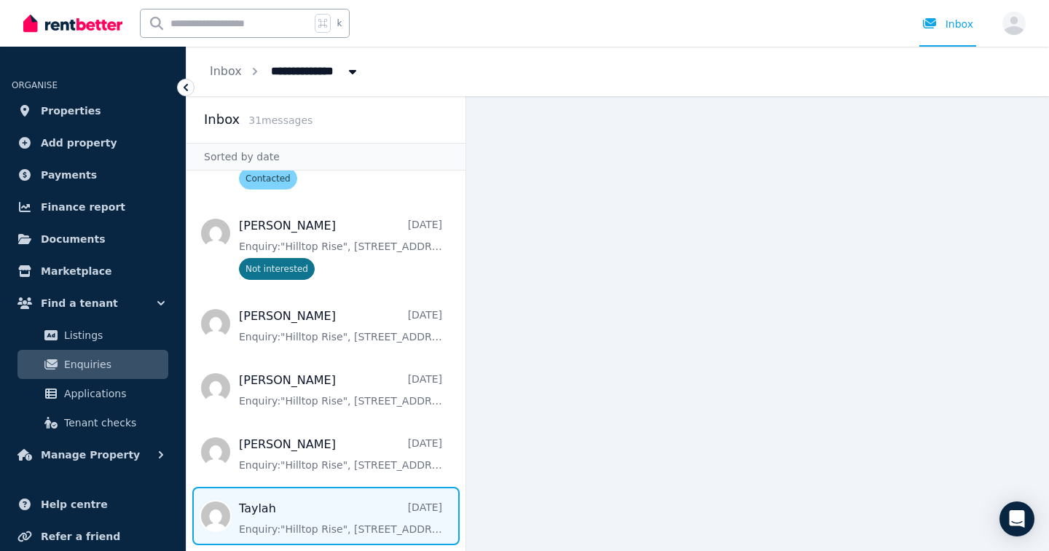
click at [302, 500] on span "Message list" at bounding box center [325, 515] width 279 height 58
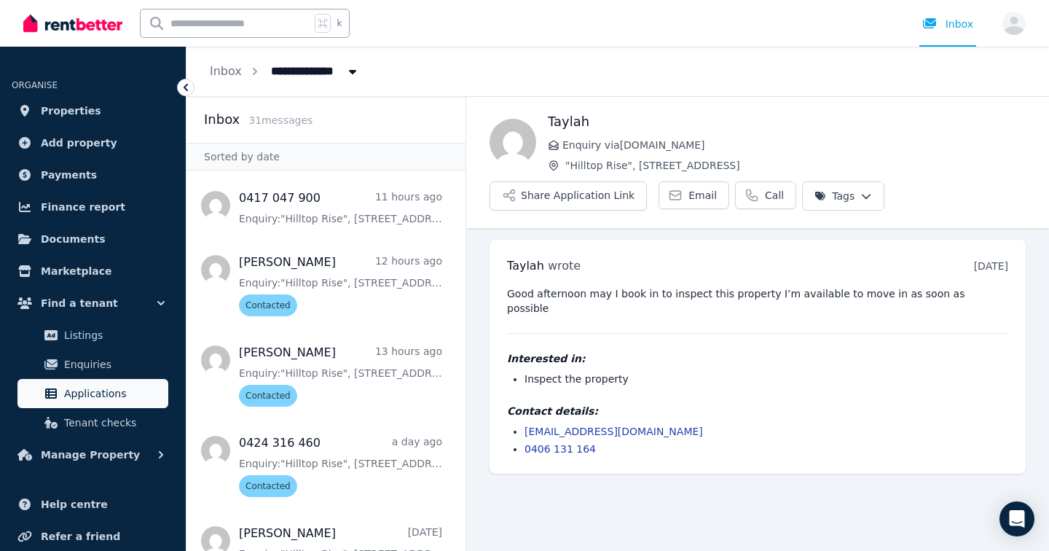
click at [95, 397] on span "Applications" at bounding box center [113, 393] width 98 height 17
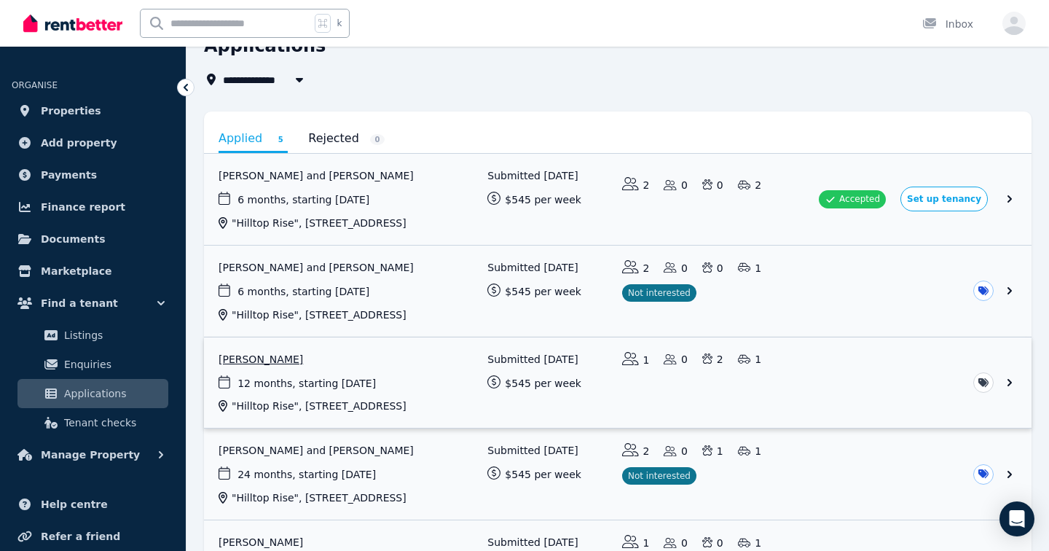
scroll to position [105, 0]
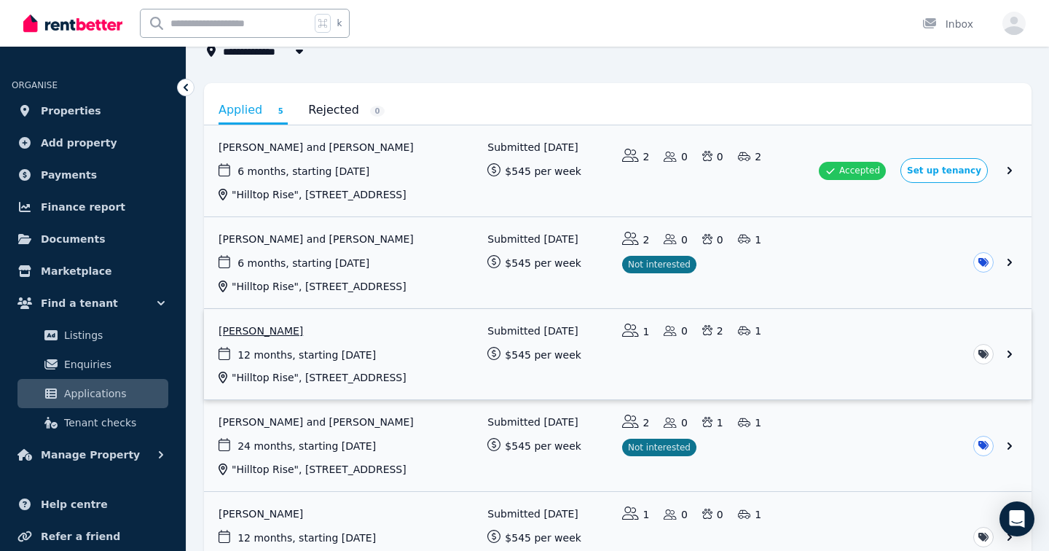
click at [551, 400] on link "View application: Michelle Mendoza" at bounding box center [617, 354] width 827 height 91
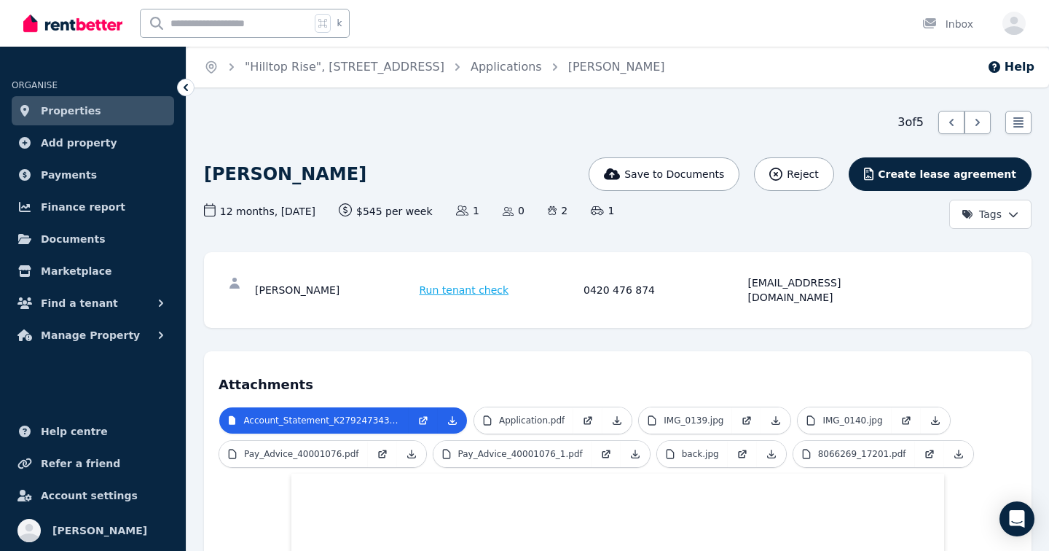
click at [771, 283] on div "[EMAIL_ADDRESS][DOMAIN_NAME]" at bounding box center [828, 289] width 160 height 29
drag, startPoint x: 863, startPoint y: 283, endPoint x: 748, endPoint y: 288, distance: 115.1
click at [748, 288] on div "[EMAIL_ADDRESS][DOMAIN_NAME]" at bounding box center [828, 289] width 160 height 29
copy div "[EMAIL_ADDRESS][DOMAIN_NAME]"
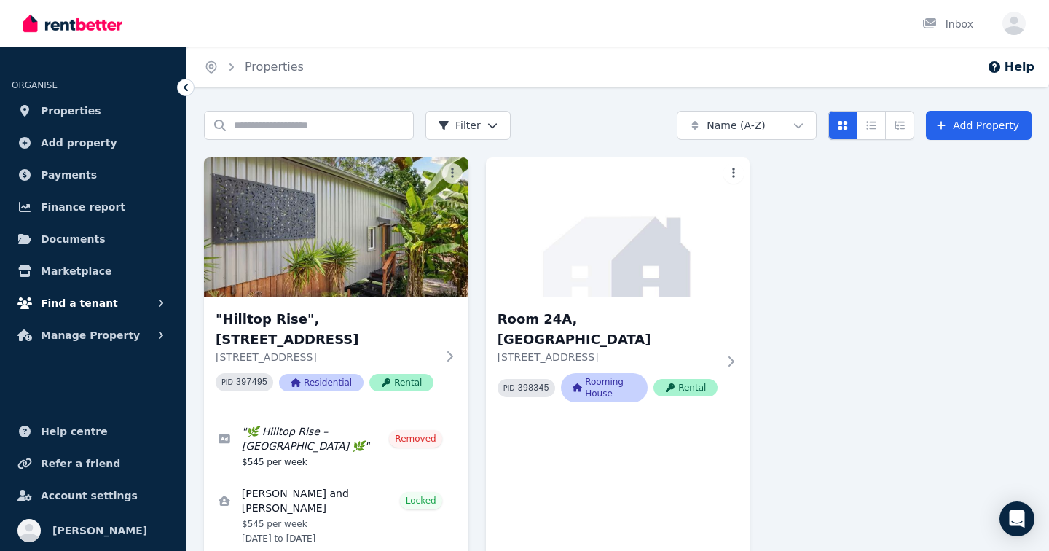
click at [90, 301] on span "Find a tenant" at bounding box center [79, 302] width 77 height 17
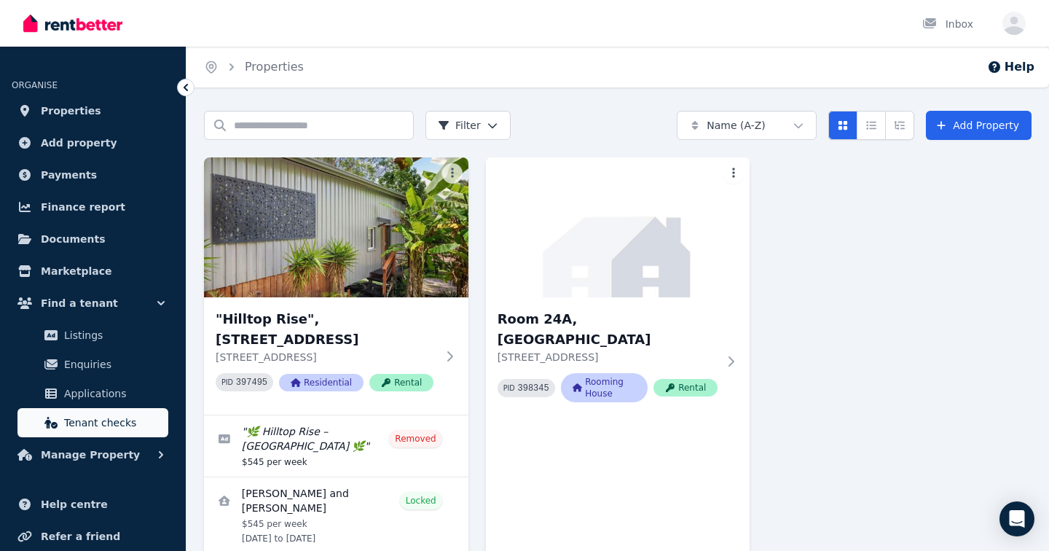
click at [111, 409] on link "Tenant checks" at bounding box center [92, 422] width 151 height 29
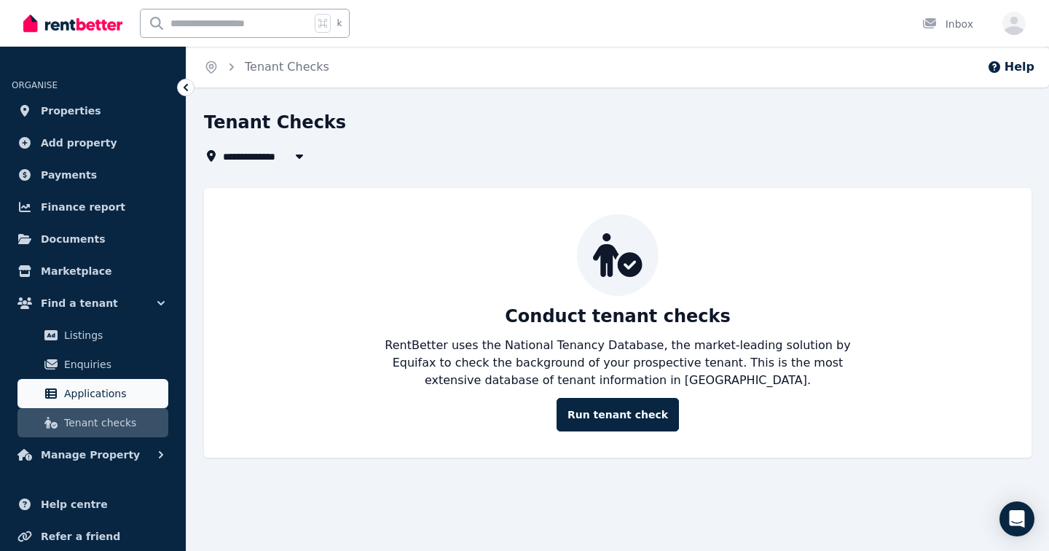
click at [111, 395] on span "Applications" at bounding box center [113, 393] width 98 height 17
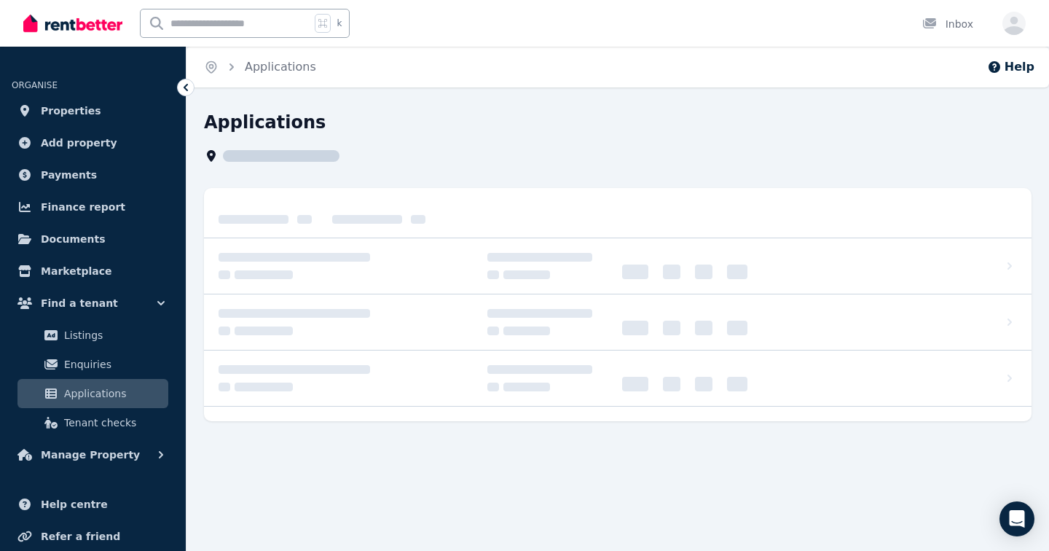
click at [111, 395] on span "Applications" at bounding box center [113, 393] width 98 height 17
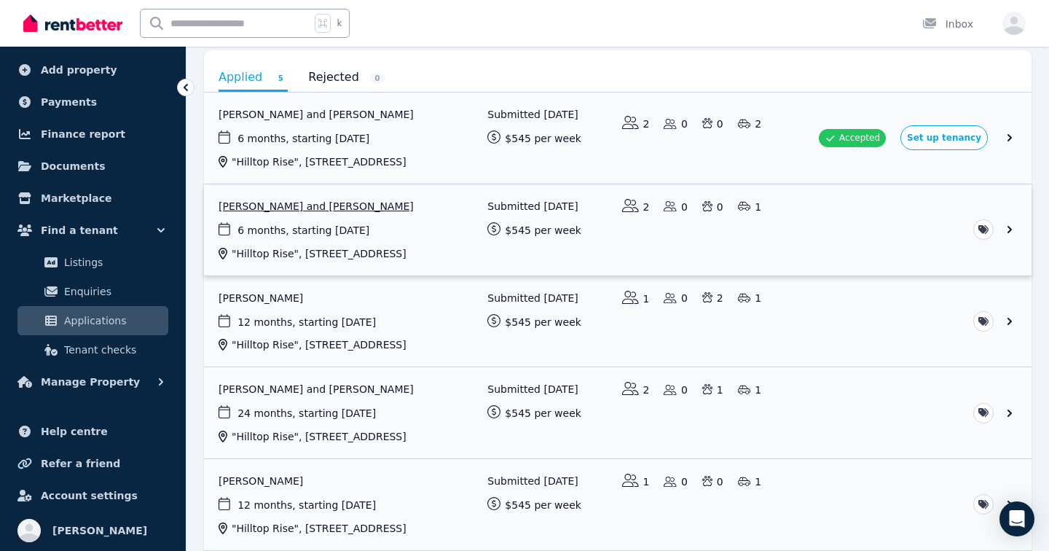
scroll to position [141, 0]
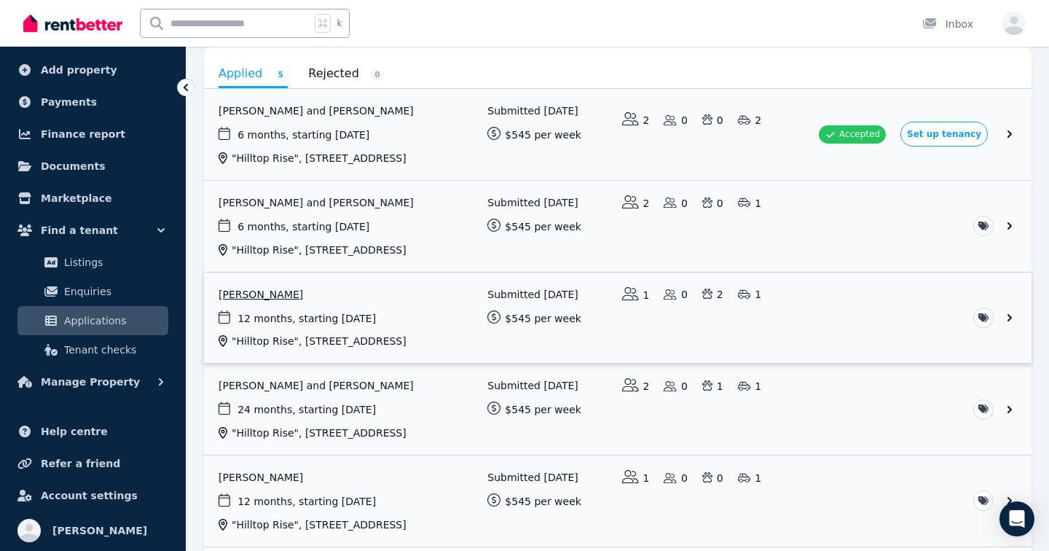
click at [329, 363] on link "View application: Michelle Mendoza" at bounding box center [617, 317] width 827 height 91
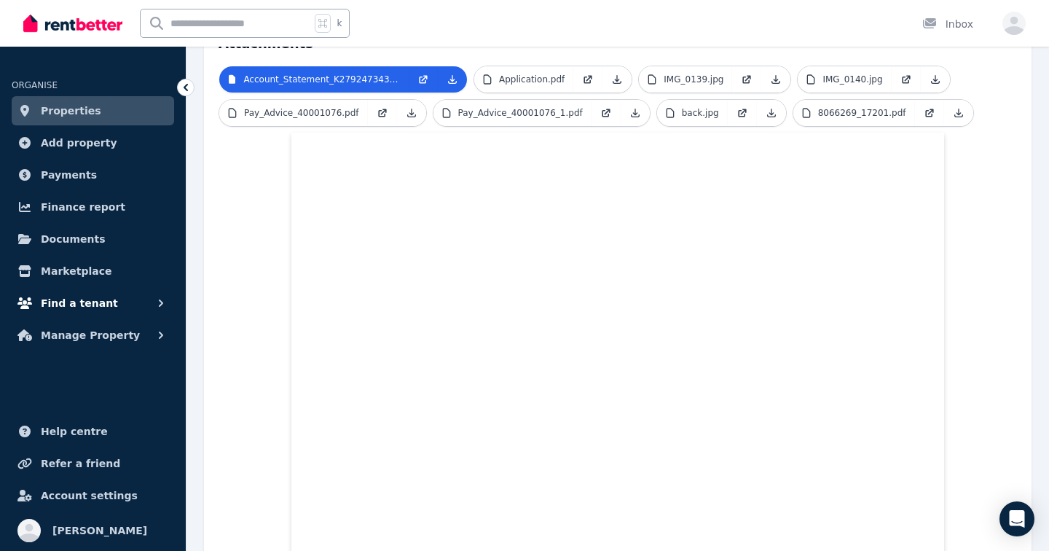
scroll to position [459, 0]
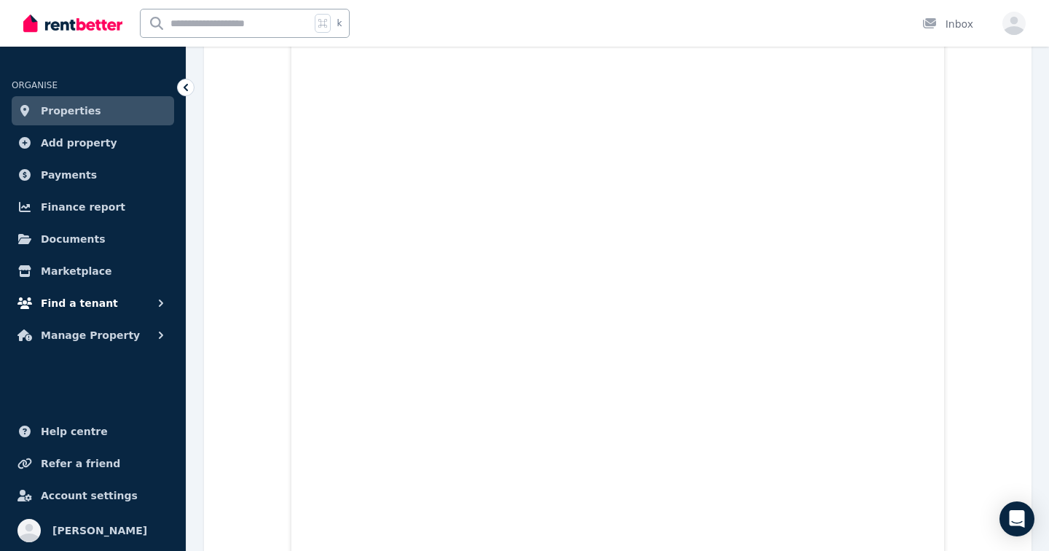
click at [89, 304] on span "Find a tenant" at bounding box center [79, 302] width 77 height 17
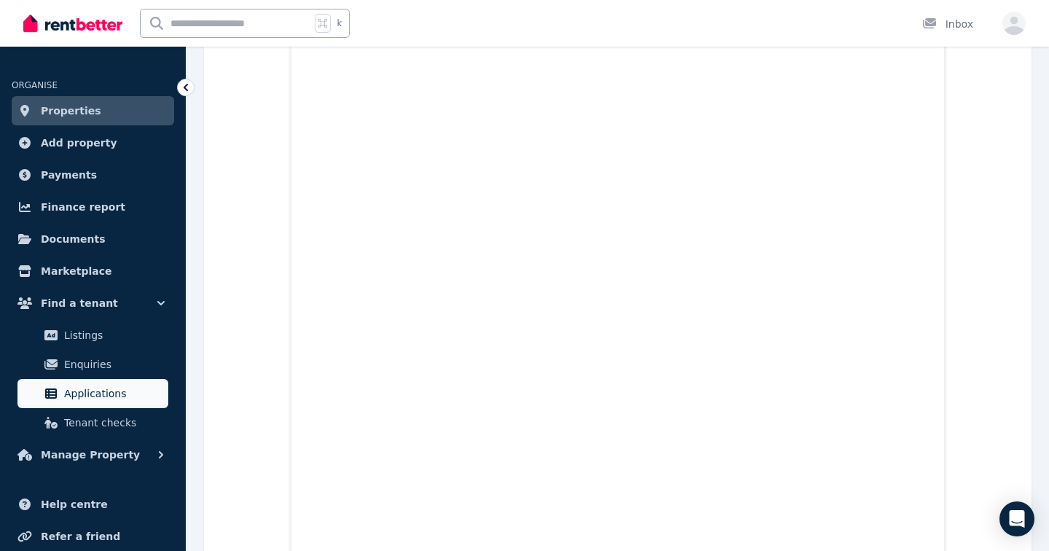
click at [103, 387] on span "Applications" at bounding box center [113, 393] width 98 height 17
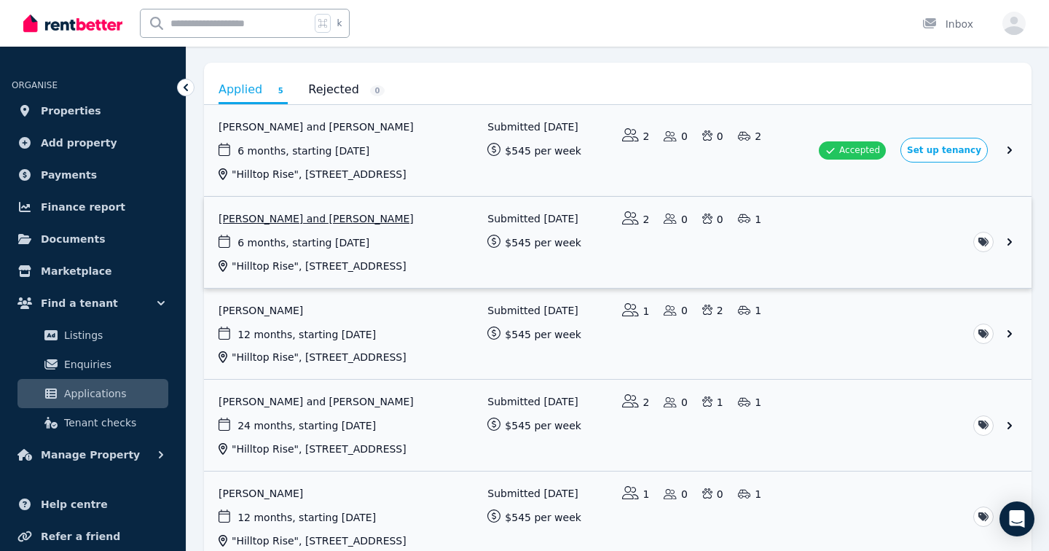
scroll to position [127, 0]
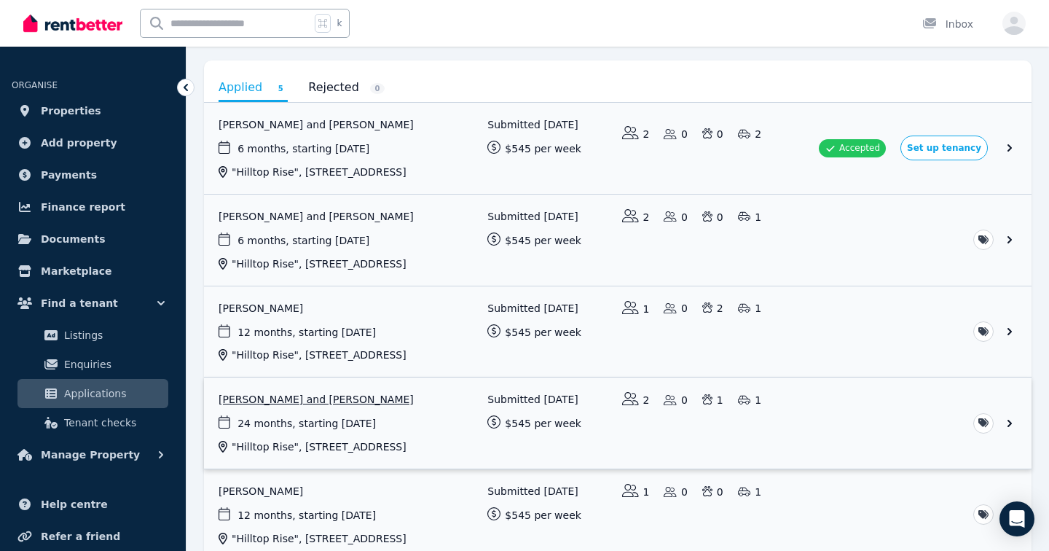
click at [543, 468] on link "View application: Danielle Gee and Rete Hartonen" at bounding box center [617, 422] width 827 height 91
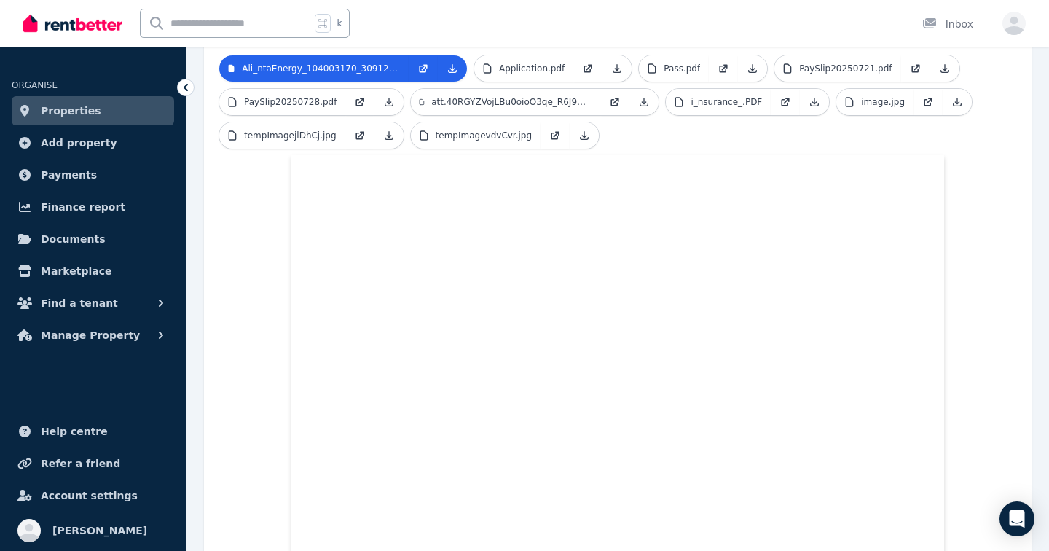
scroll to position [524, 0]
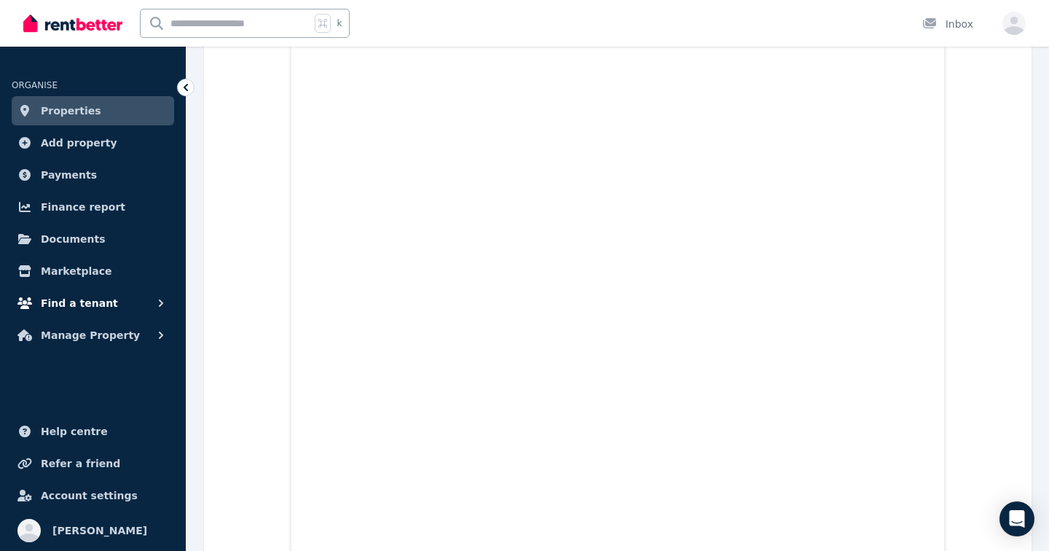
click at [106, 305] on button "Find a tenant" at bounding box center [93, 302] width 162 height 29
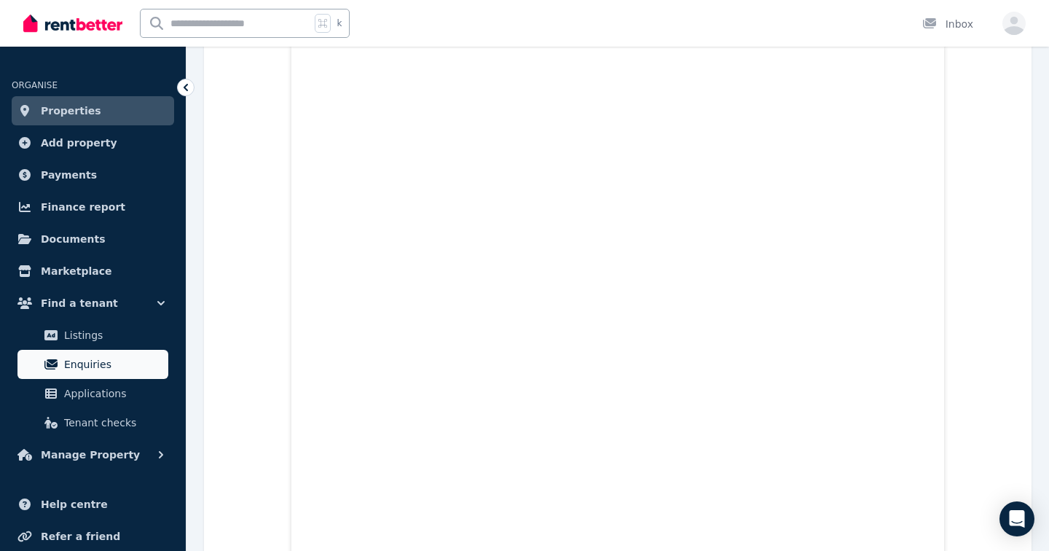
click at [93, 366] on span "Enquiries" at bounding box center [113, 363] width 98 height 17
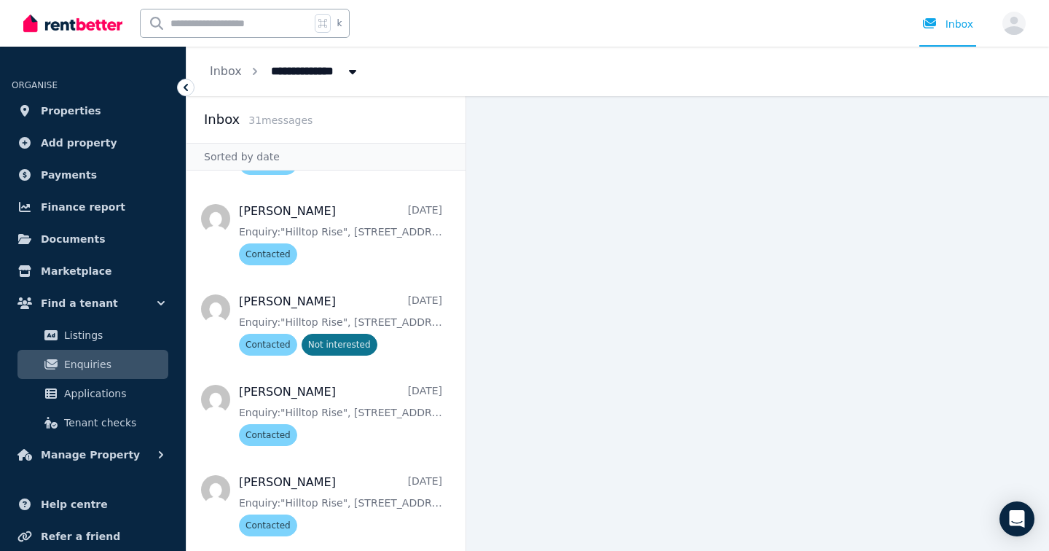
scroll to position [666, 0]
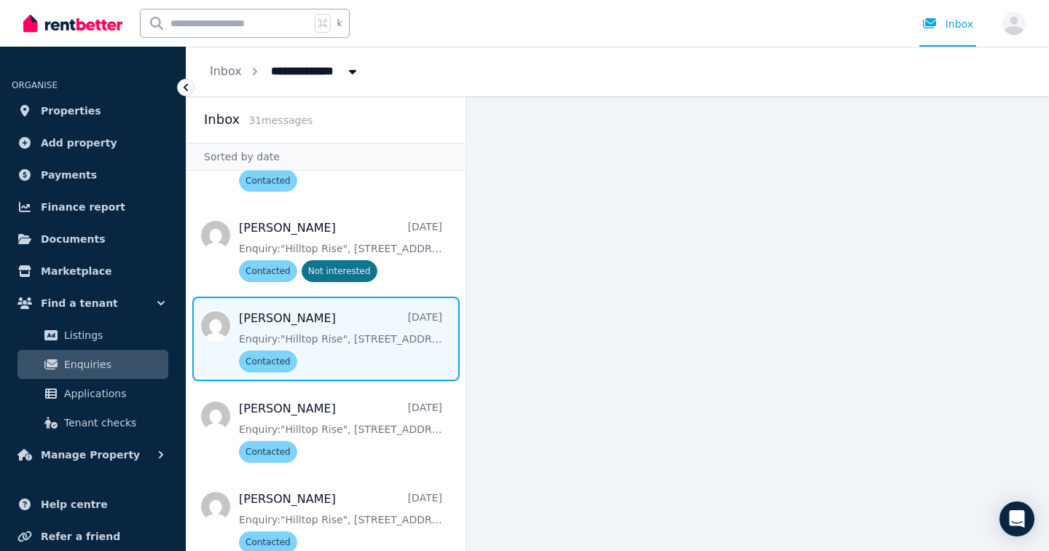
click at [397, 336] on span "Message list" at bounding box center [325, 338] width 279 height 84
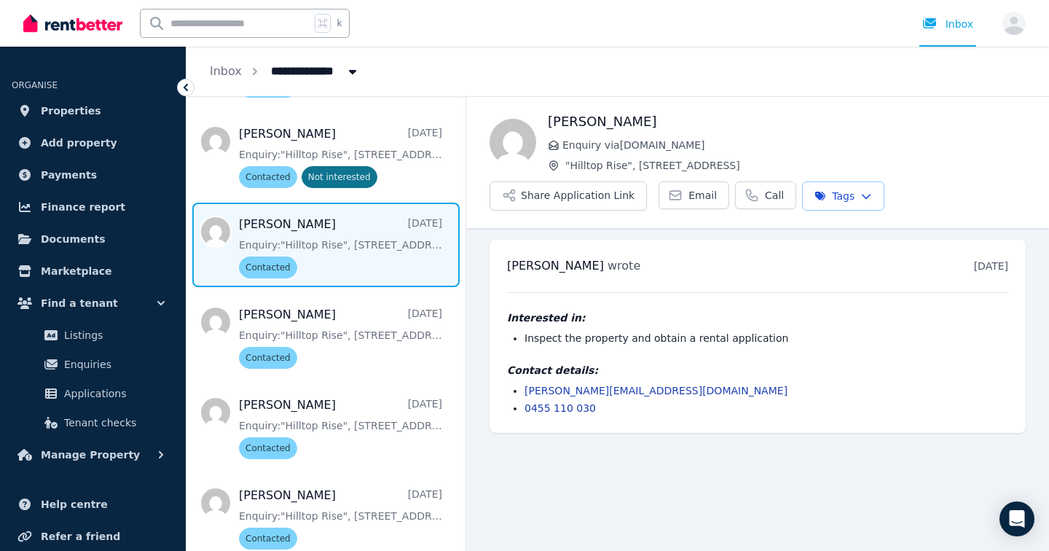
scroll to position [762, 0]
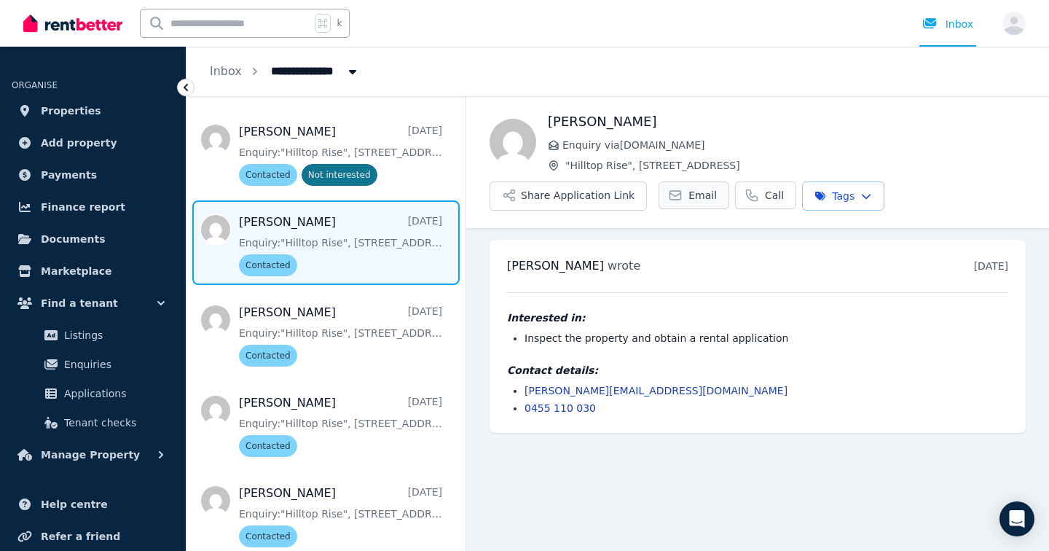
click at [697, 195] on span "Email" at bounding box center [702, 195] width 28 height 15
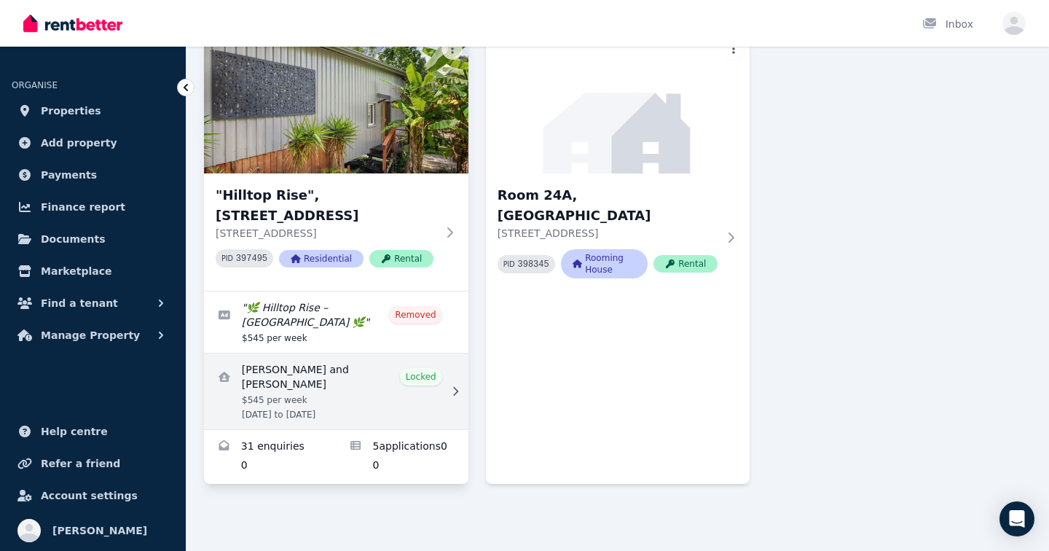
scroll to position [141, 0]
click at [387, 382] on link "View details for Sarah Mitchell and Callum Udy" at bounding box center [336, 391] width 264 height 76
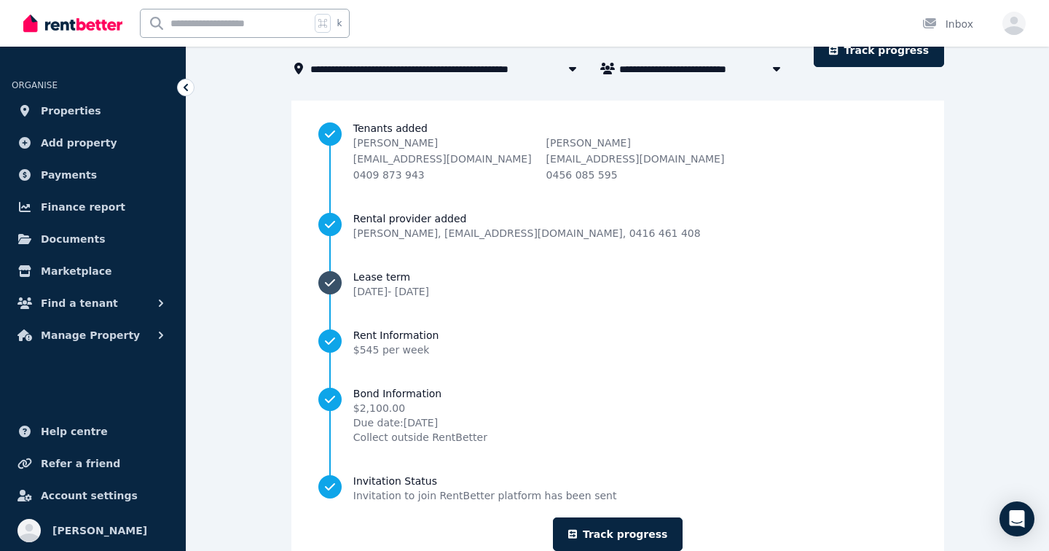
scroll to position [134, 0]
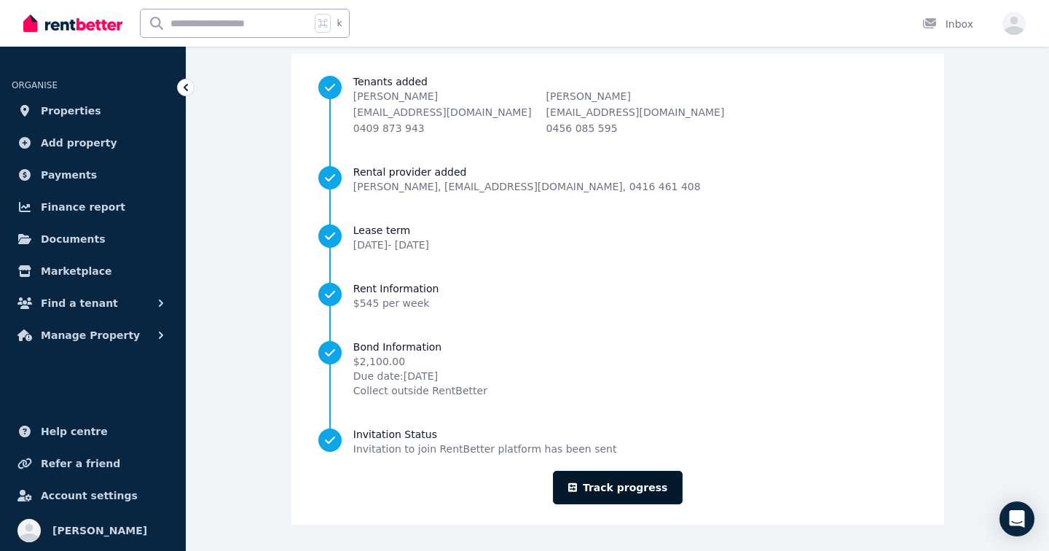
click at [620, 484] on link "Track progress" at bounding box center [618, 487] width 130 height 34
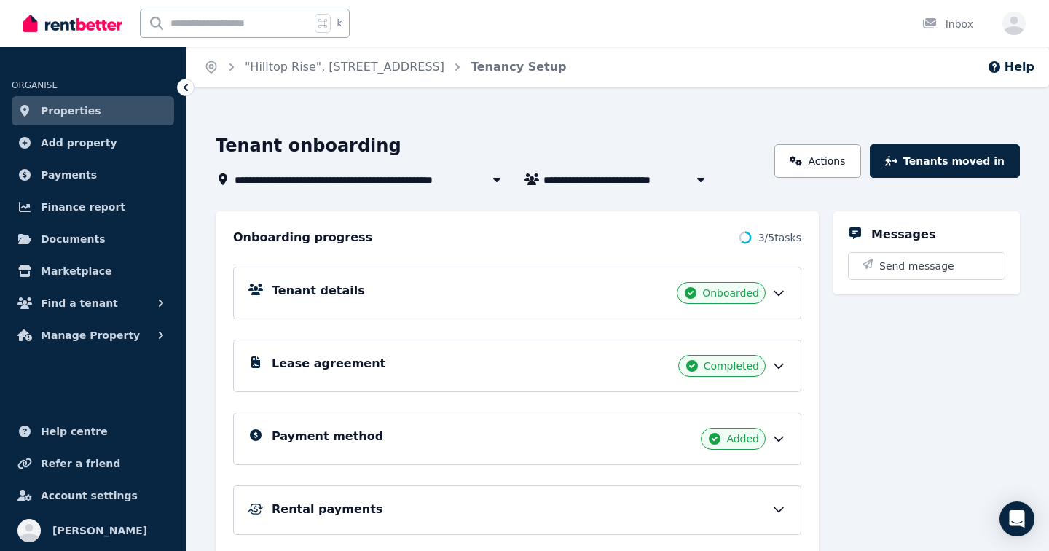
click at [699, 178] on icon "button" at bounding box center [700, 180] width 7 height 4
type input "**********"
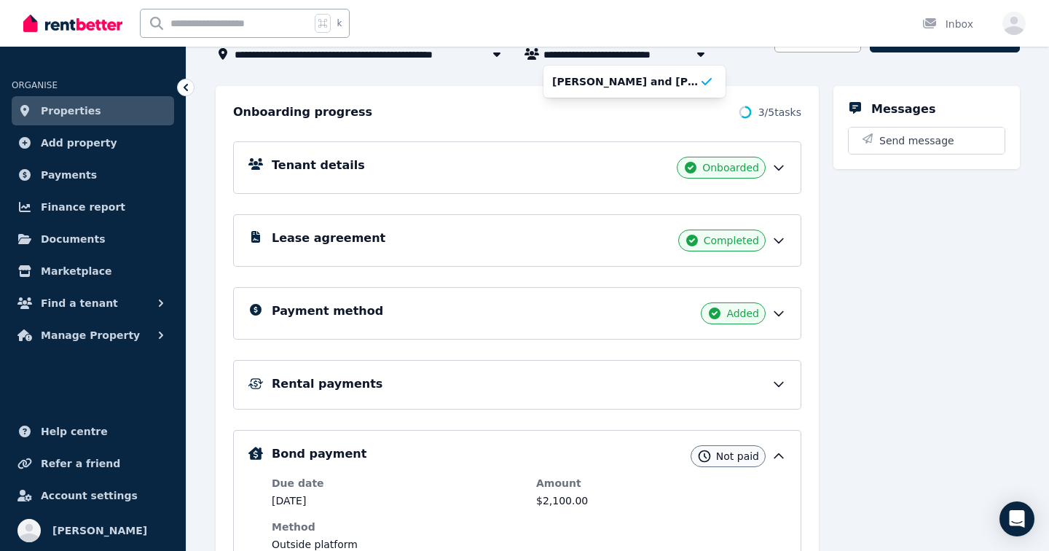
scroll to position [114, 0]
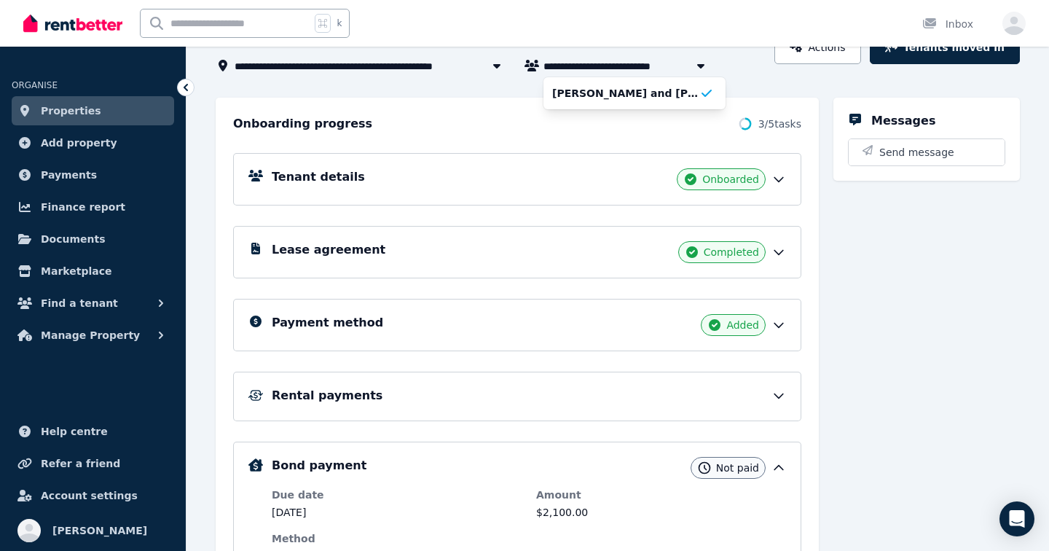
click at [632, 181] on div "Tenant details Onboarded" at bounding box center [529, 179] width 514 height 22
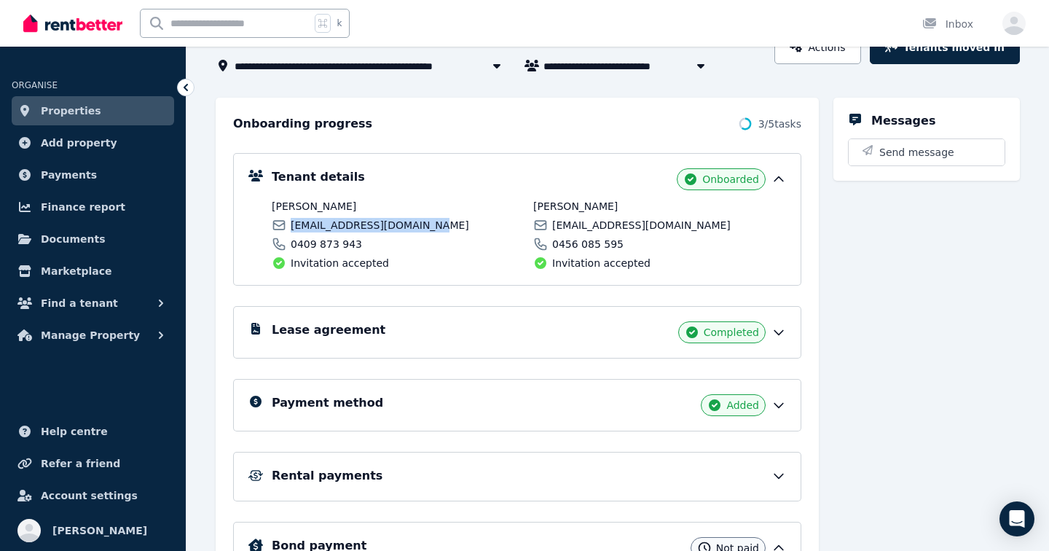
drag, startPoint x: 433, startPoint y: 225, endPoint x: 292, endPoint y: 227, distance: 140.6
click at [292, 227] on div "[EMAIL_ADDRESS][DOMAIN_NAME]" at bounding box center [398, 225] width 253 height 15
copy span "[EMAIL_ADDRESS][DOMAIN_NAME]"
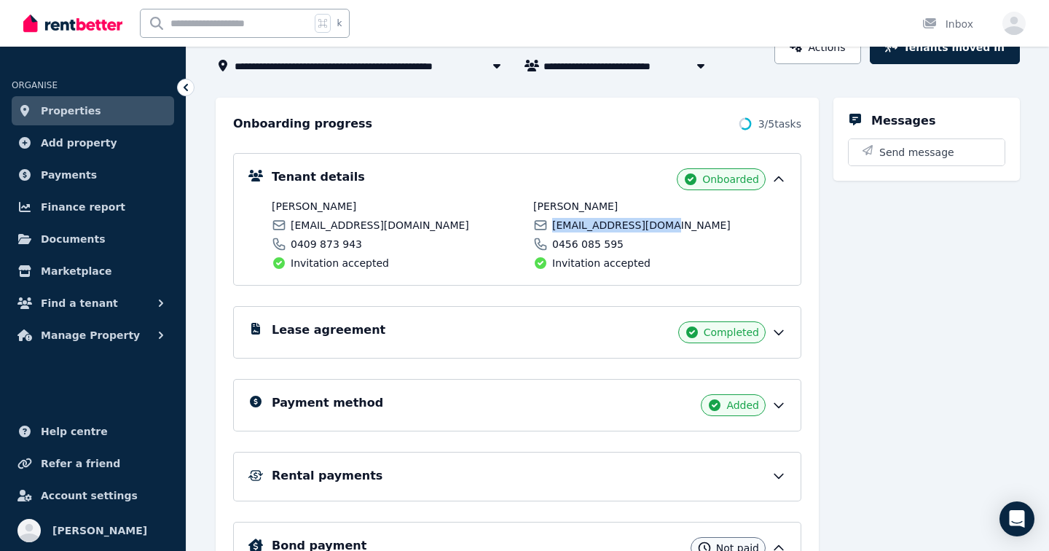
drag, startPoint x: 667, startPoint y: 228, endPoint x: 554, endPoint y: 228, distance: 112.9
click at [554, 228] on div "[EMAIL_ADDRESS][DOMAIN_NAME]" at bounding box center [659, 225] width 253 height 15
copy span "[EMAIL_ADDRESS][DOMAIN_NAME]"
